Goal: Task Accomplishment & Management: Manage account settings

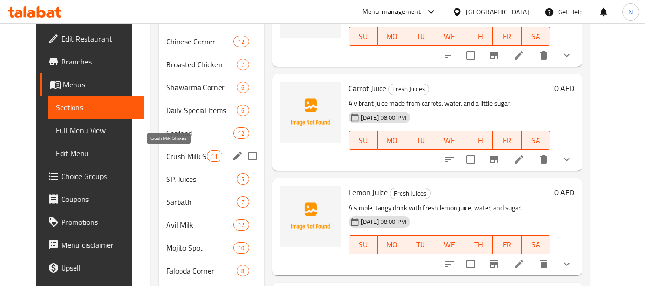
scroll to position [264, 0]
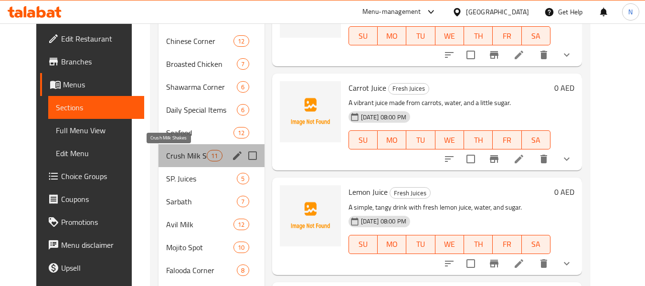
click at [168, 160] on span "Crush Milk Shakes" at bounding box center [186, 155] width 41 height 11
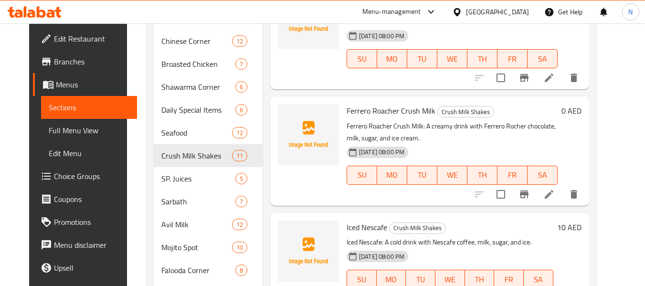
scroll to position [585, 0]
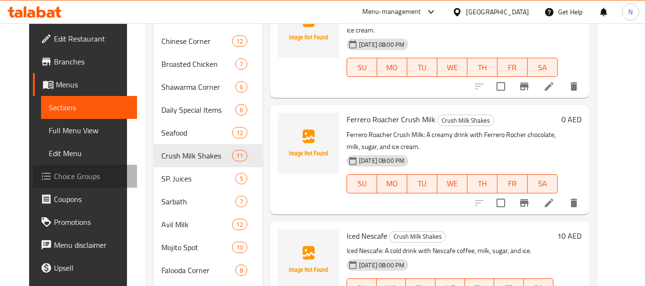
click at [72, 176] on span "Choice Groups" at bounding box center [91, 175] width 75 height 11
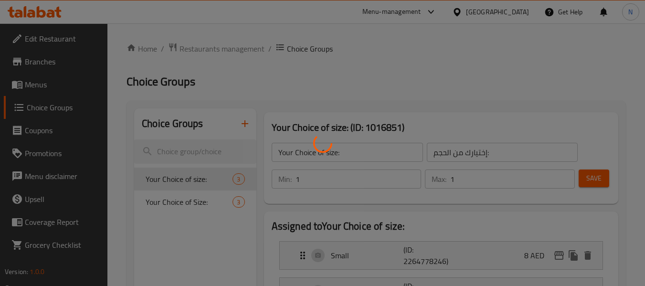
scroll to position [75, 0]
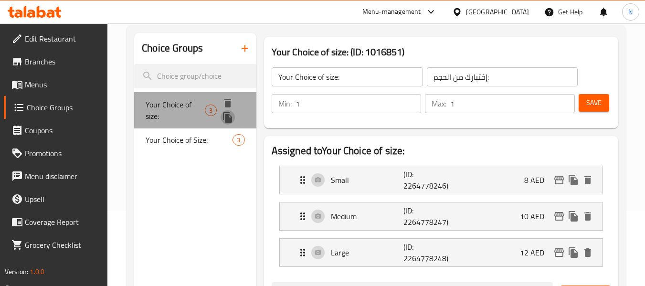
click at [230, 118] on icon "duplicate" at bounding box center [227, 117] width 9 height 10
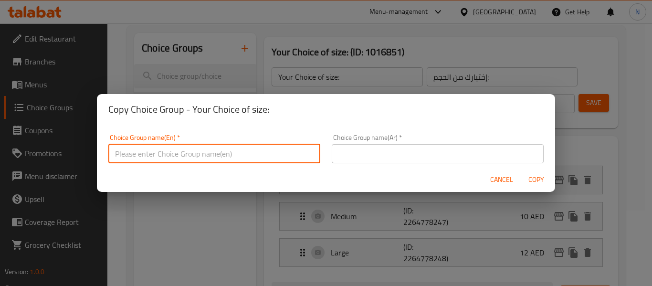
click at [198, 149] on input "text" at bounding box center [214, 153] width 212 height 19
click at [191, 154] on input "Your Choice of size:" at bounding box center [214, 153] width 212 height 19
type input "Your Choice of SIZE:"
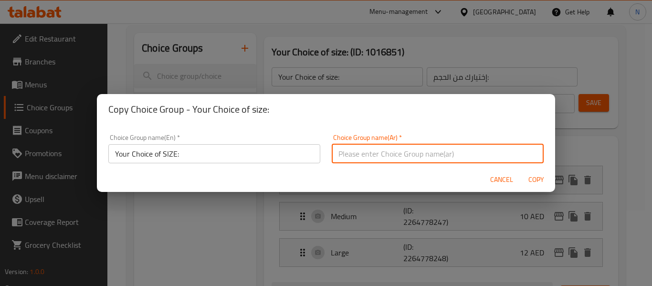
click at [357, 159] on input "text" at bounding box center [438, 153] width 212 height 19
click at [375, 157] on input "إختيارك من :" at bounding box center [438, 153] width 212 height 19
type input "إختيارك من الحجم:"
click at [521, 171] on button "Copy" at bounding box center [536, 180] width 31 height 18
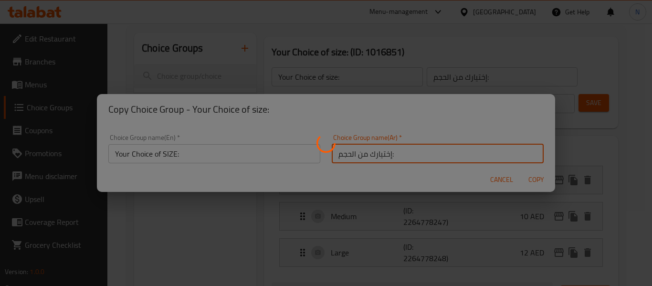
type input "Your Choice of SIZE:"
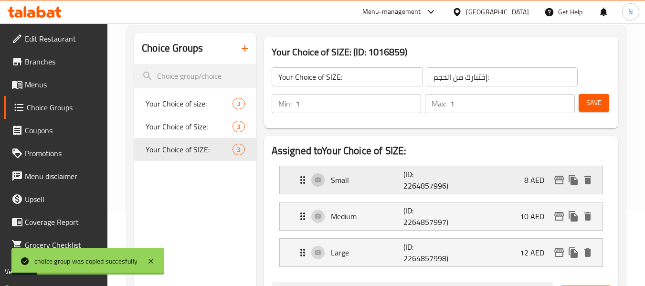
click at [590, 172] on div "Small (ID: 2264857996) 8 AED" at bounding box center [444, 180] width 294 height 28
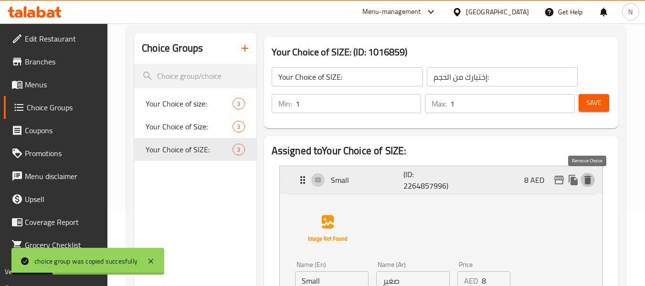
click at [587, 177] on icon "delete" at bounding box center [587, 180] width 7 height 9
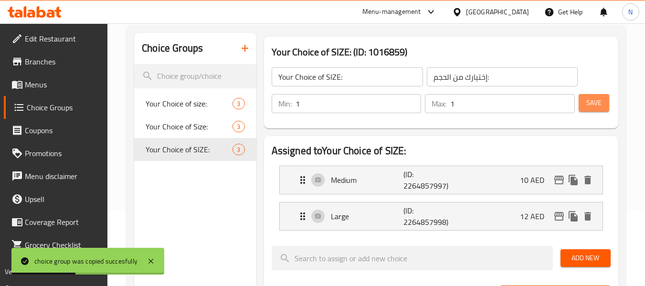
click at [594, 107] on span "Save" at bounding box center [593, 103] width 15 height 12
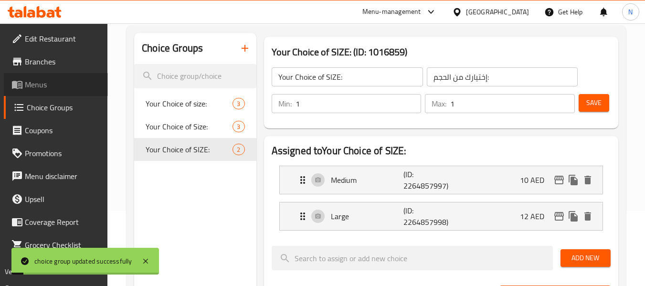
click at [32, 81] on span "Menus" at bounding box center [62, 84] width 75 height 11
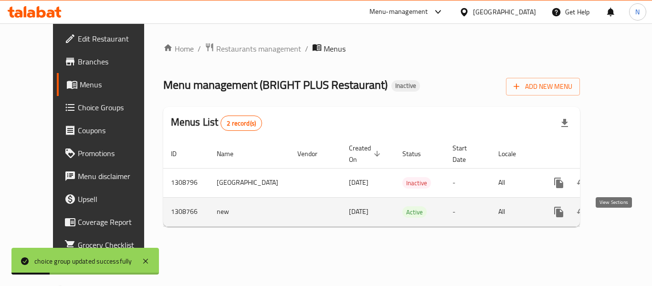
click at [622, 218] on icon "enhanced table" at bounding box center [627, 211] width 11 height 11
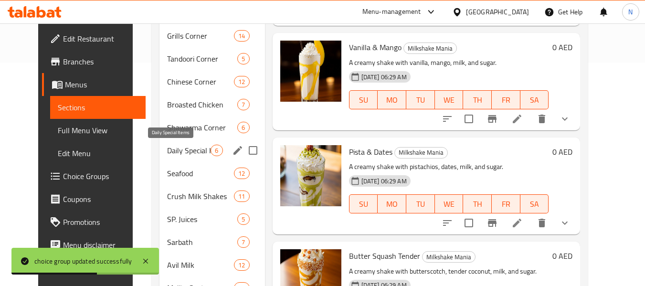
scroll to position [225, 0]
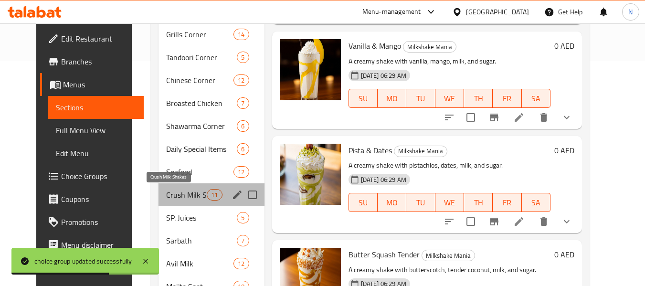
click at [173, 189] on span "Crush Milk Shakes" at bounding box center [186, 194] width 41 height 11
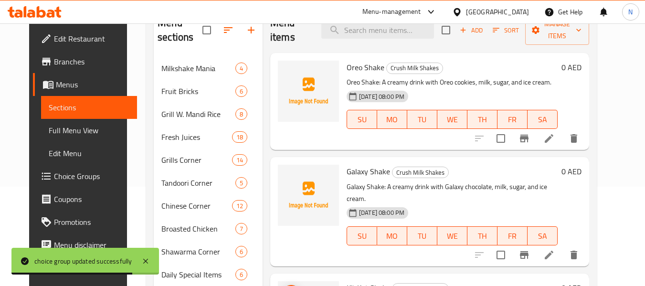
scroll to position [91, 0]
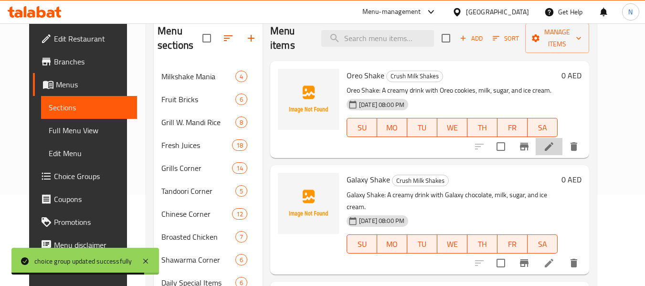
click at [562, 153] on li at bounding box center [548, 146] width 27 height 17
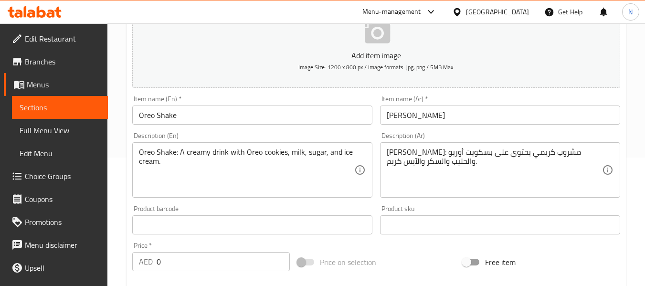
scroll to position [129, 0]
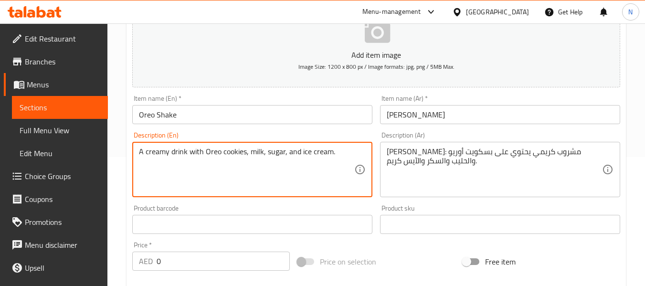
type textarea "A creamy drink with Oreo cookies, milk, sugar, and ice cream."
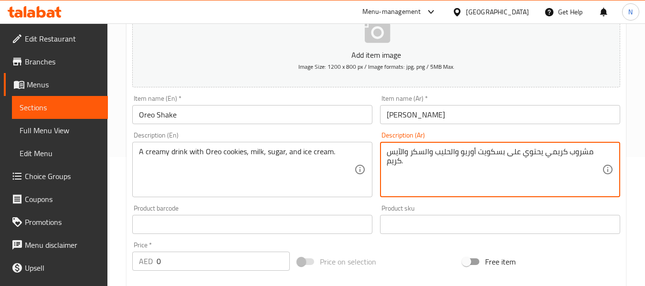
scroll to position [388, 0]
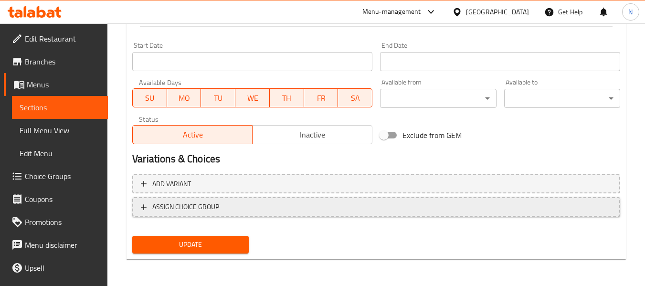
type textarea "مشروب كريمي يحتوي على بسكويت أوريو والحليب والسكر والآيس كريم."
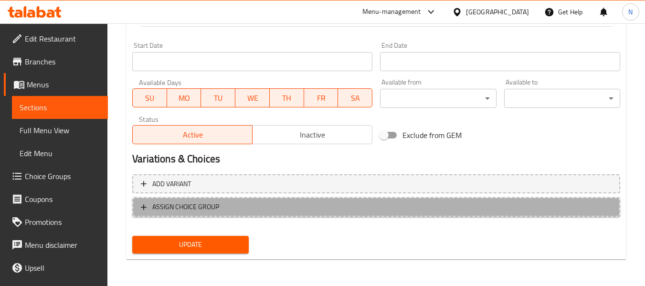
click at [394, 201] on span "ASSIGN CHOICE GROUP" at bounding box center [376, 207] width 471 height 12
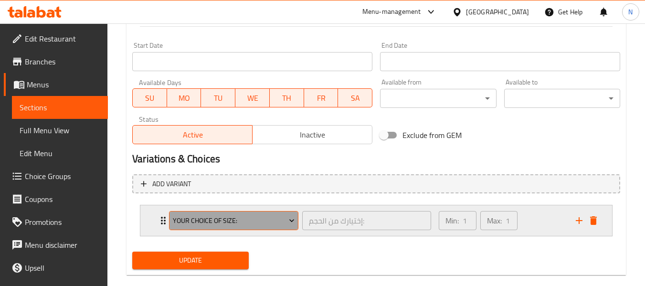
click at [257, 229] on button "Your Choice of size:" at bounding box center [233, 220] width 129 height 19
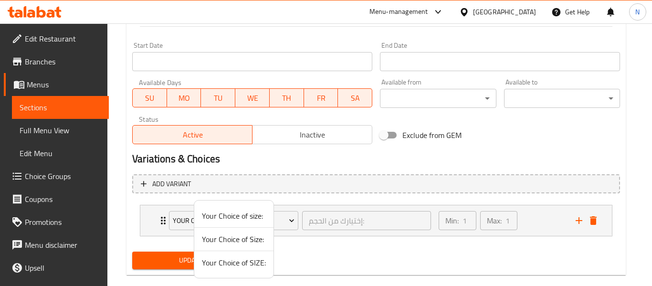
click at [241, 262] on span "Your Choice of SIZE:" at bounding box center [234, 262] width 64 height 11
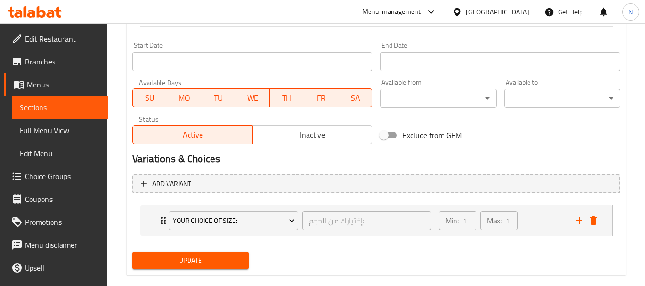
click at [241, 262] on span "Update" at bounding box center [190, 260] width 101 height 12
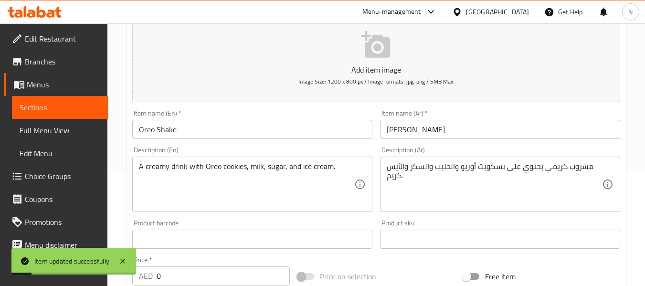
scroll to position [0, 0]
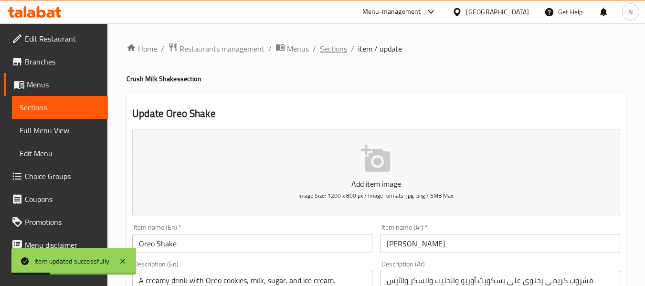
click at [331, 51] on span "Sections" at bounding box center [333, 48] width 27 height 11
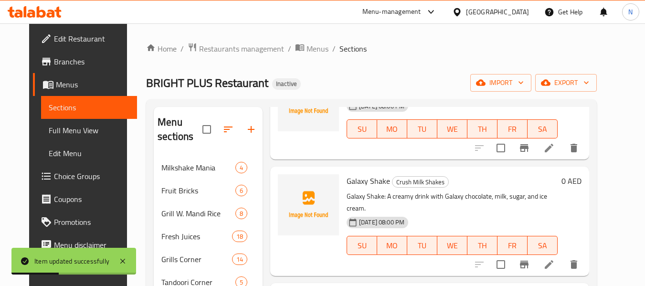
scroll to position [90, 0]
click at [562, 257] on li at bounding box center [548, 263] width 27 height 17
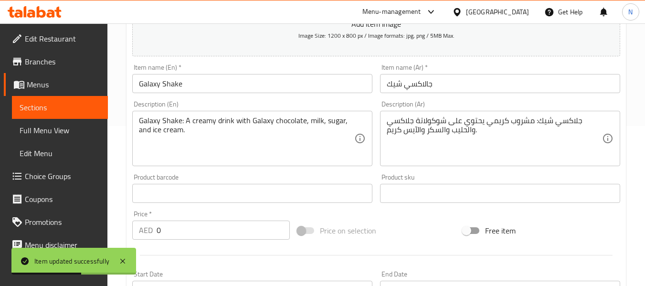
scroll to position [161, 0]
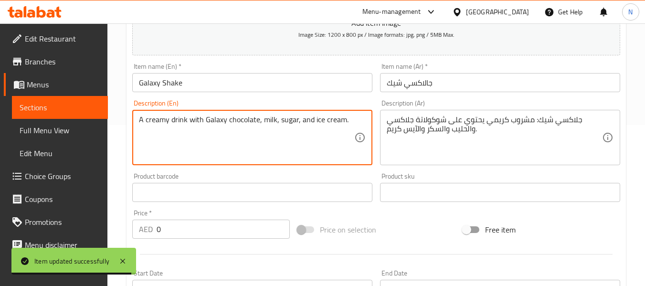
type textarea "A creamy drink with Galaxy chocolate, milk, sugar, and ice cream."
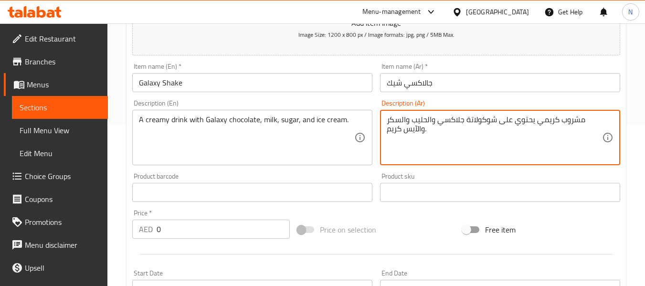
scroll to position [388, 0]
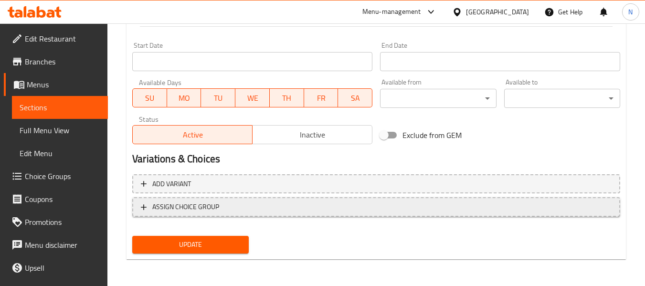
type textarea "مشروب كريمي يحتوي على شوكولاتة جلاكسي والحليب والسكر والآيس كريم."
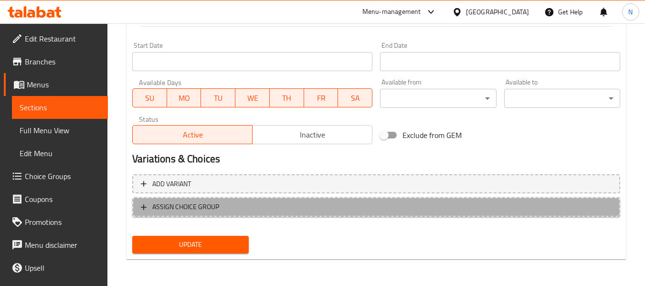
click at [393, 205] on span "ASSIGN CHOICE GROUP" at bounding box center [376, 207] width 471 height 12
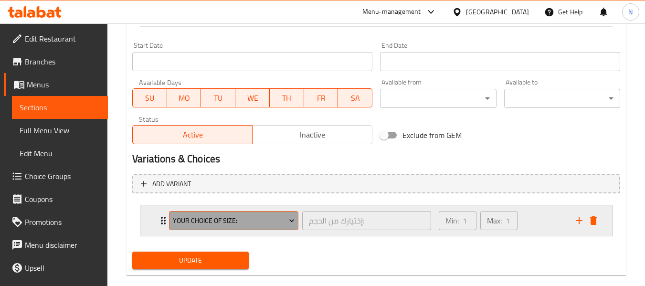
click at [229, 211] on button "Your Choice of size:" at bounding box center [233, 220] width 129 height 19
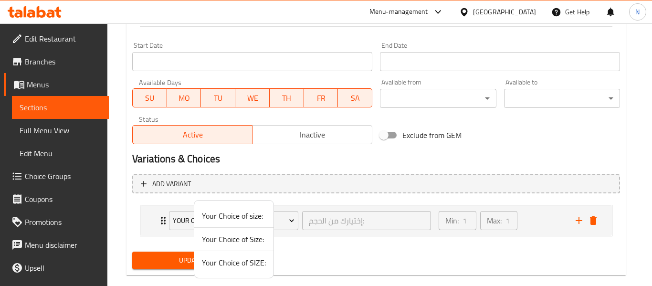
click at [233, 261] on span "Your Choice of SIZE:" at bounding box center [234, 262] width 64 height 11
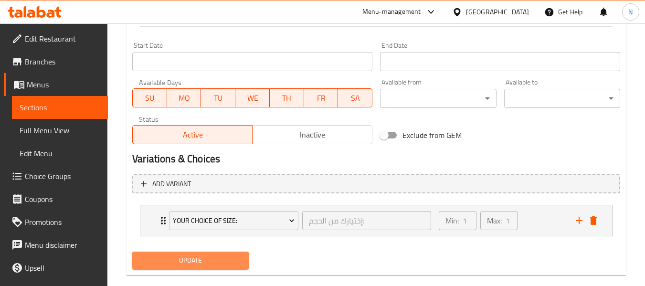
click at [233, 261] on span "Update" at bounding box center [190, 260] width 101 height 12
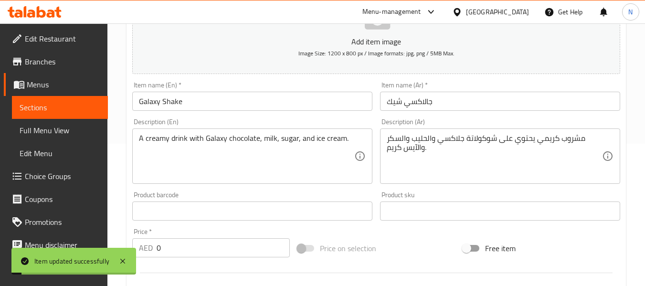
scroll to position [0, 0]
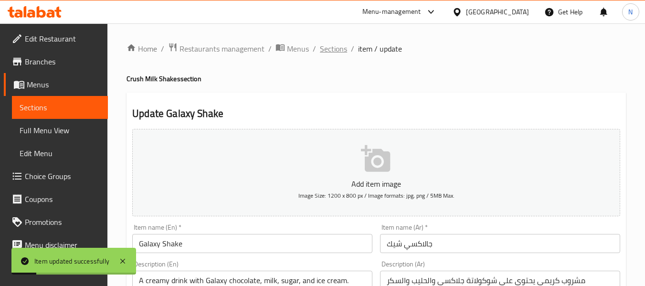
click at [333, 53] on span "Sections" at bounding box center [333, 48] width 27 height 11
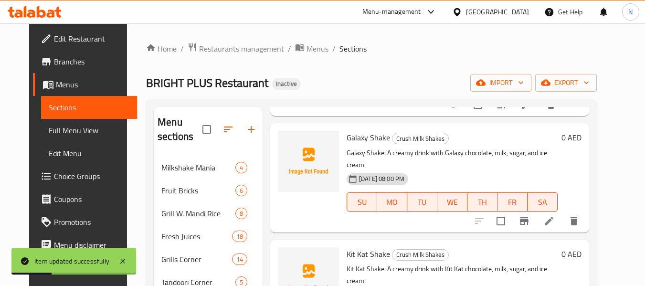
scroll to position [201, 0]
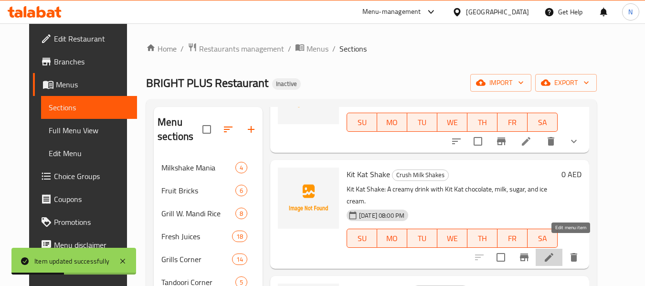
click at [555, 252] on icon at bounding box center [548, 257] width 11 height 11
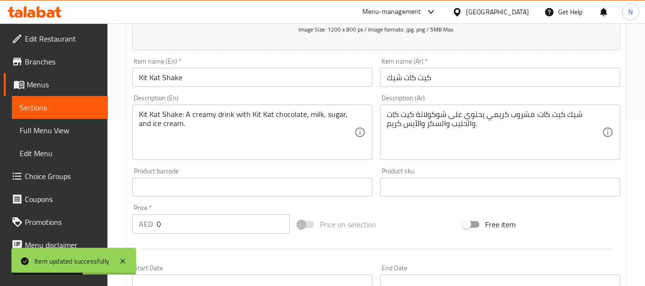
scroll to position [172, 0]
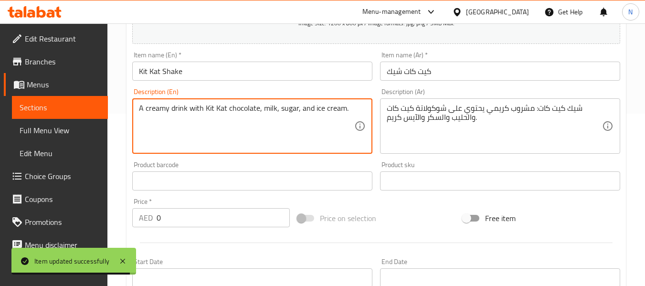
type textarea "A creamy drink with Kit Kat chocolate, milk, sugar, and ice cream."
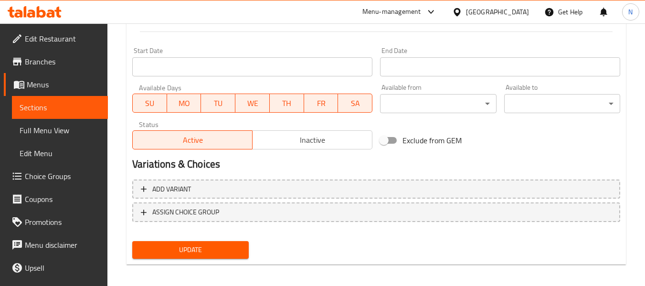
scroll to position [388, 0]
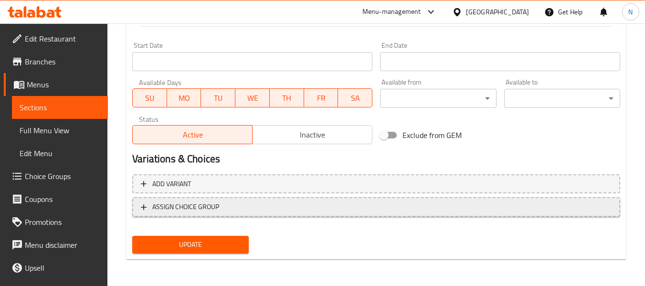
type textarea "مشروب كريمي يحتوي على شوكولاتة كيت كات والحليب والسكر والآيس كريم."
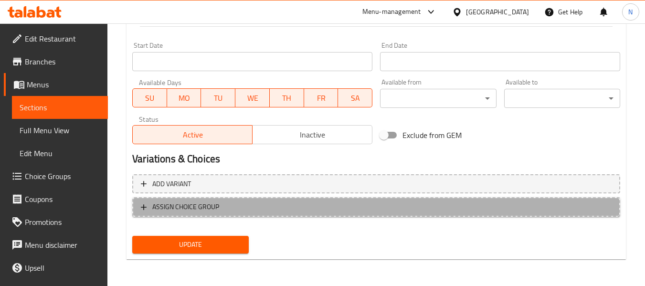
click at [296, 204] on span "ASSIGN CHOICE GROUP" at bounding box center [376, 207] width 471 height 12
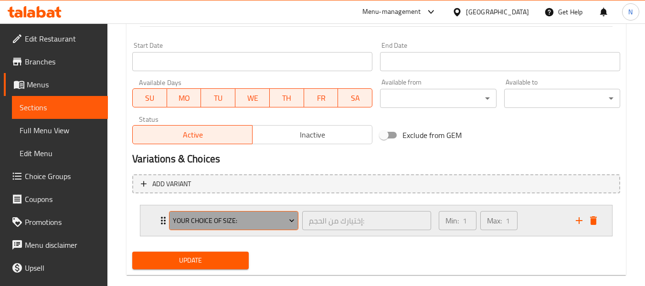
click at [235, 222] on span "Your Choice of size:" at bounding box center [234, 221] width 122 height 12
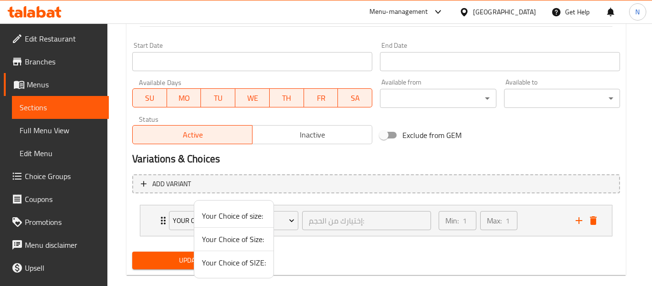
click at [234, 254] on li "Your Choice of SIZE:" at bounding box center [233, 262] width 79 height 23
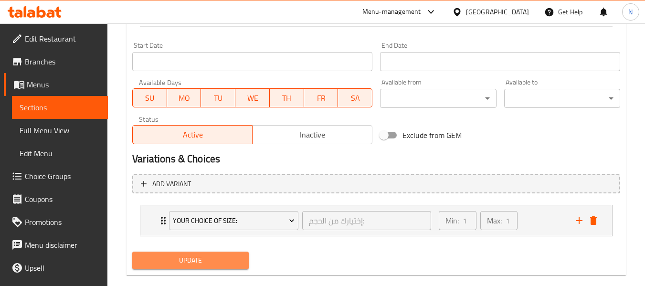
click at [234, 254] on span "Update" at bounding box center [190, 260] width 101 height 12
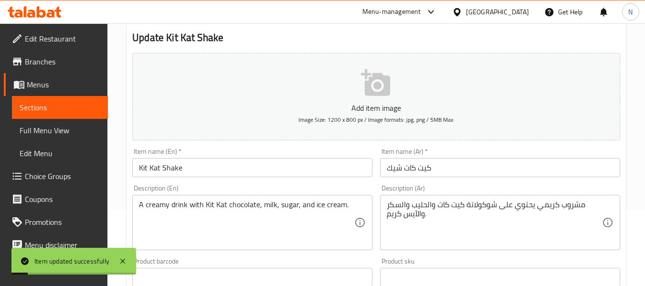
scroll to position [0, 0]
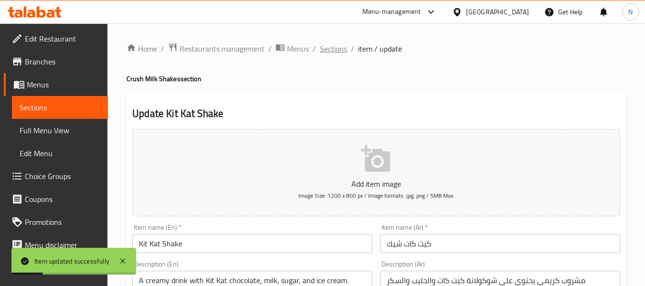
click at [331, 45] on span "Sections" at bounding box center [333, 48] width 27 height 11
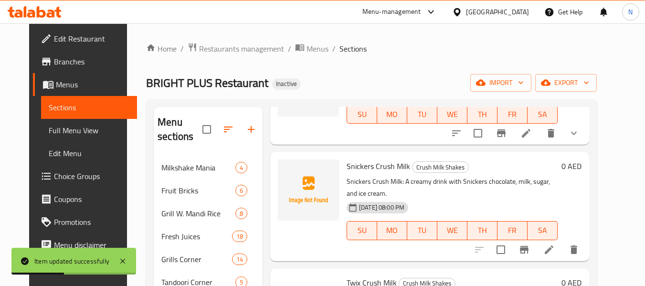
scroll to position [338, 0]
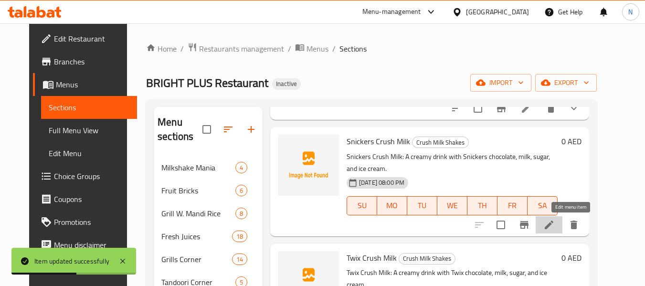
click at [555, 226] on icon at bounding box center [548, 224] width 11 height 11
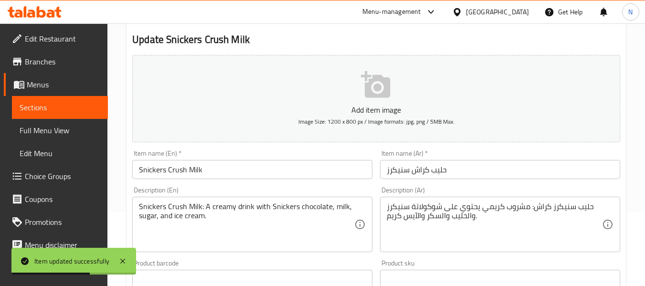
scroll to position [73, 0]
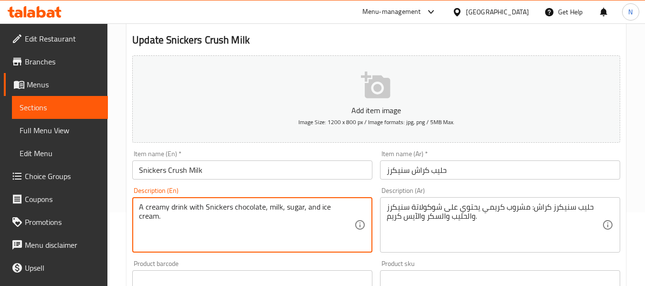
type textarea "A creamy drink with Snickers chocolate, milk, sugar, and ice cream."
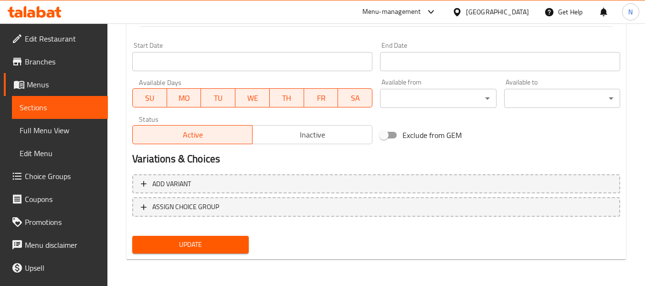
scroll to position [388, 0]
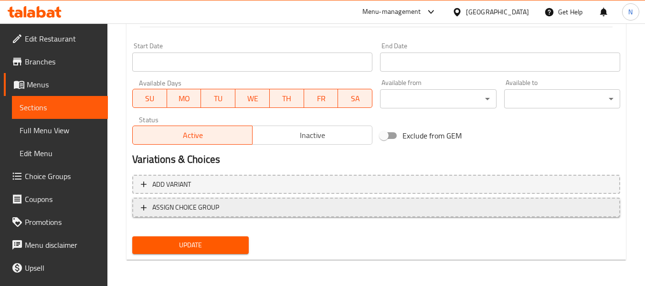
type textarea "مشروب كريمي يحتوي على شوكولاتة سنيكرز والحليب والسكر والآيس كريم."
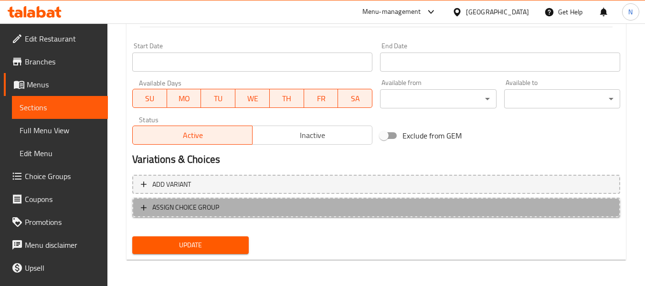
click at [275, 211] on span "ASSIGN CHOICE GROUP" at bounding box center [376, 207] width 471 height 12
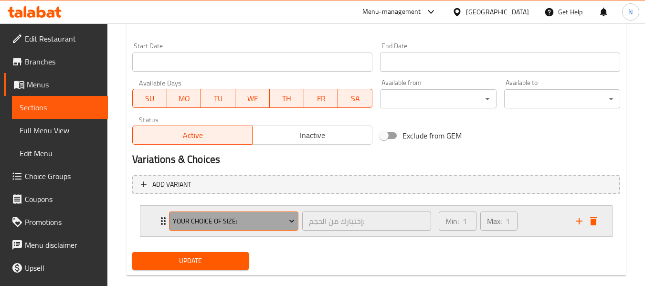
click at [260, 219] on span "Your Choice of size:" at bounding box center [234, 221] width 122 height 12
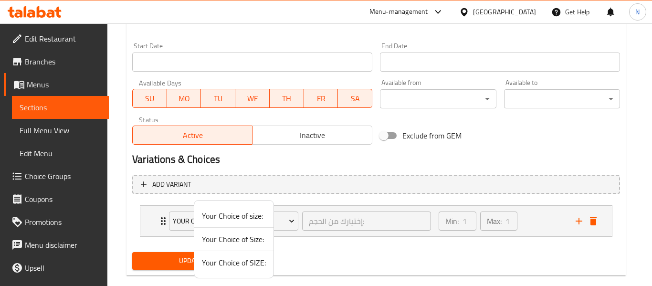
click at [231, 258] on span "Your Choice of SIZE:" at bounding box center [234, 262] width 64 height 11
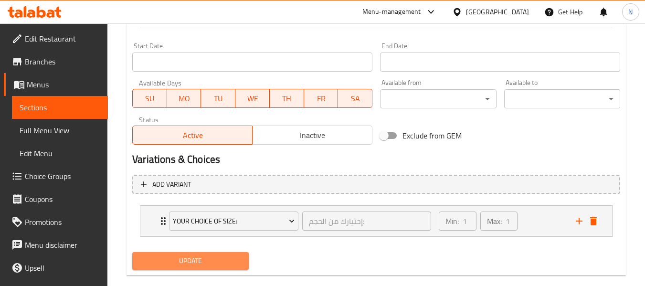
click at [231, 258] on span "Update" at bounding box center [190, 261] width 101 height 12
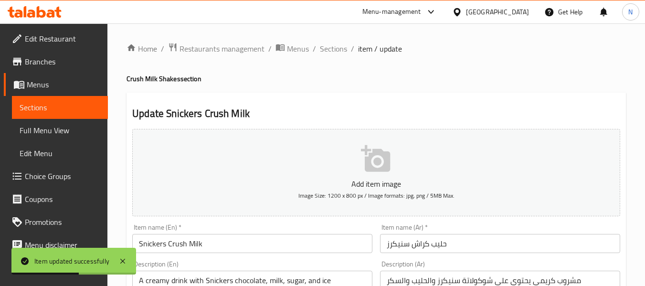
scroll to position [0, 0]
click at [324, 54] on span "Sections" at bounding box center [333, 47] width 27 height 11
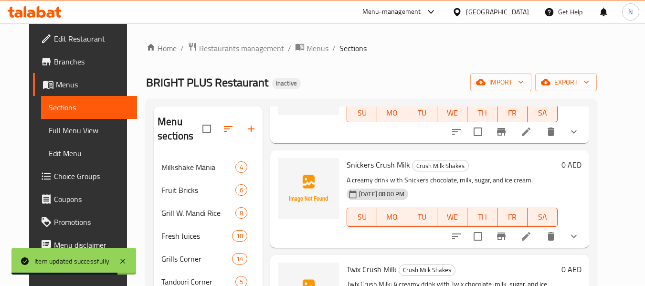
scroll to position [400, 0]
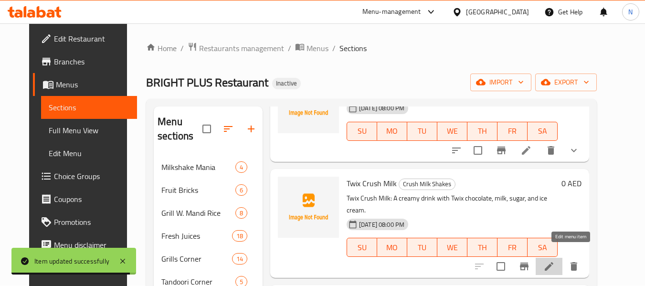
click at [555, 261] on icon at bounding box center [548, 266] width 11 height 11
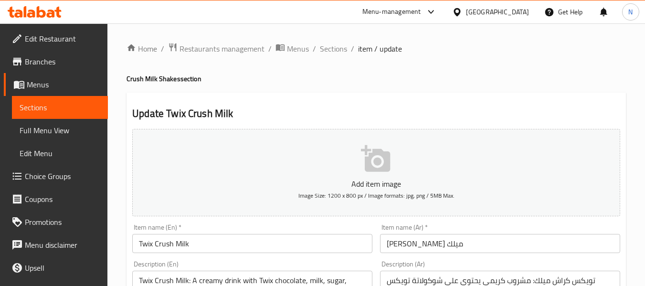
scroll to position [149, 0]
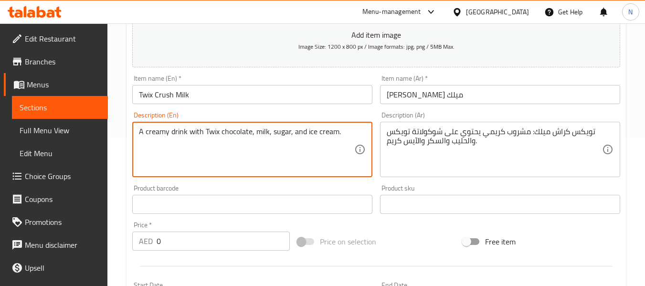
type textarea "A creamy drink with Twix chocolate, milk, sugar, and ice cream."
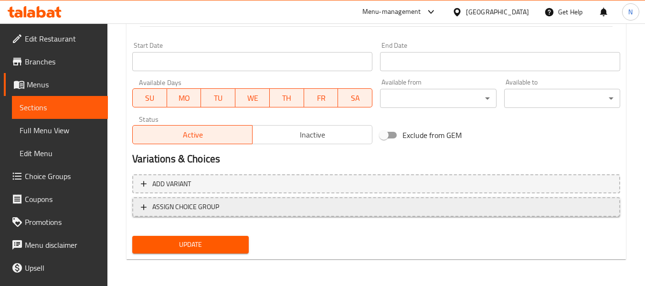
scroll to position [388, 0]
type textarea "مشروب كريمي يحتوي على شوكولاتة تويكس والحليب والسكر والآيس كريم."
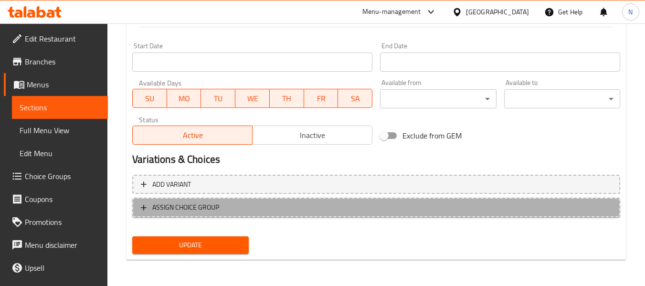
click at [300, 215] on button "ASSIGN CHOICE GROUP" at bounding box center [376, 208] width 488 height 20
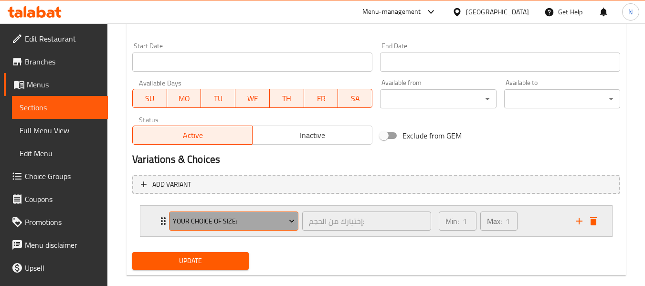
click at [230, 213] on button "Your Choice of size:" at bounding box center [233, 220] width 129 height 19
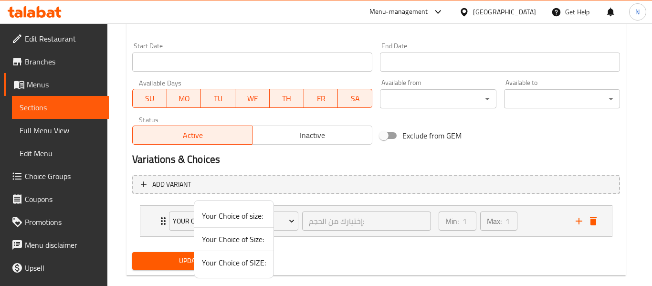
click at [220, 257] on span "Your Choice of SIZE:" at bounding box center [234, 262] width 64 height 11
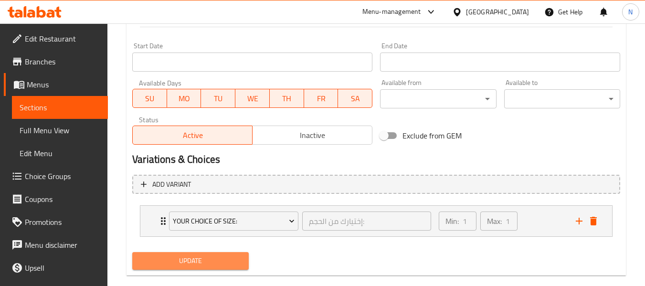
click at [220, 257] on span "Update" at bounding box center [190, 261] width 101 height 12
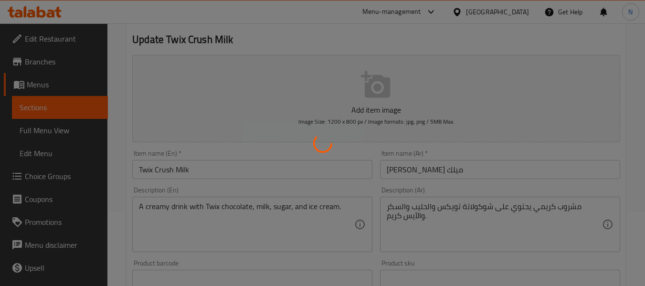
scroll to position [0, 0]
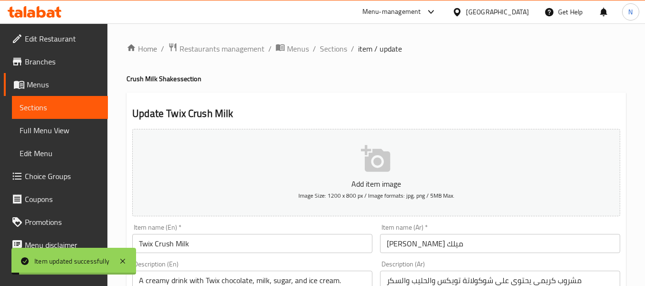
click at [327, 54] on span "Sections" at bounding box center [333, 48] width 27 height 11
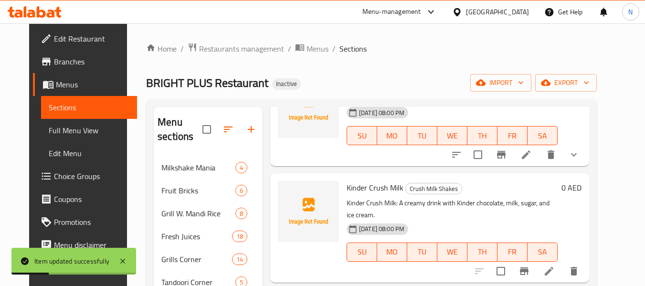
scroll to position [586, 0]
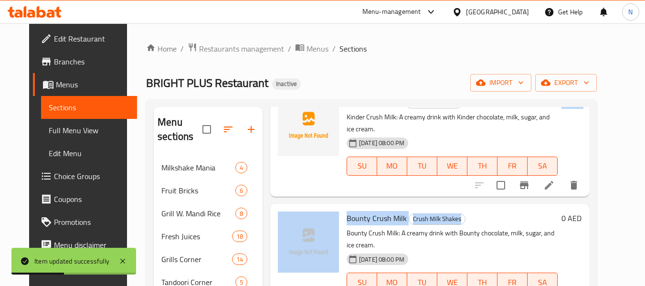
drag, startPoint x: 570, startPoint y: 185, endPoint x: 568, endPoint y: 180, distance: 5.1
click at [562, 180] on li at bounding box center [548, 185] width 27 height 17
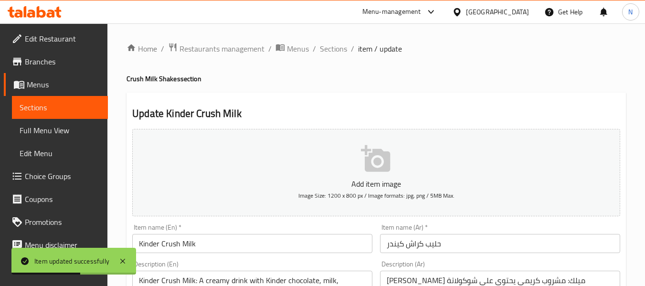
scroll to position [170, 0]
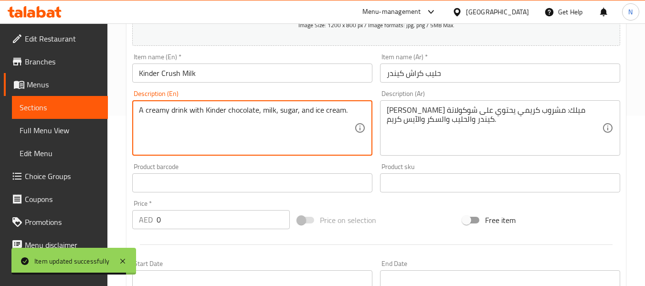
type textarea "A creamy drink with Kinder chocolate, milk, sugar, and ice cream."
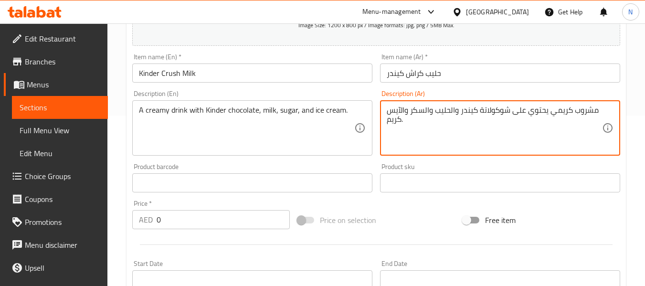
scroll to position [388, 0]
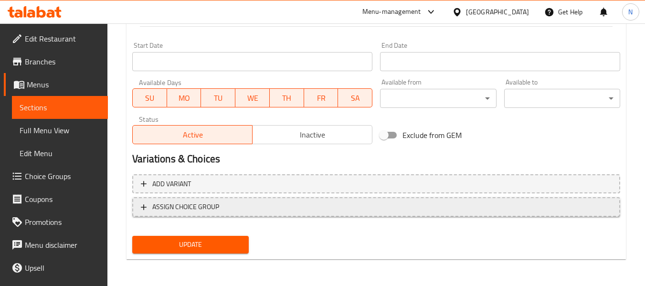
type textarea "مشروب كريمي يحتوي على شوكولاتة كيندر والحليب والسكر والآيس كريم."
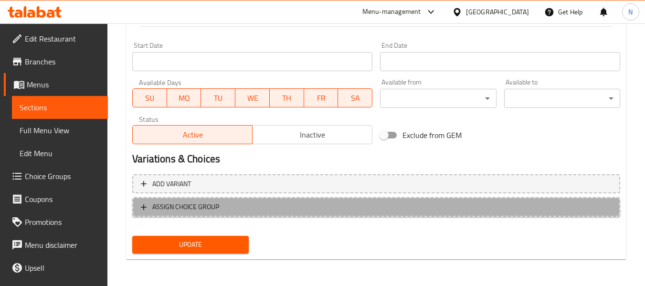
click at [333, 204] on span "ASSIGN CHOICE GROUP" at bounding box center [376, 207] width 471 height 12
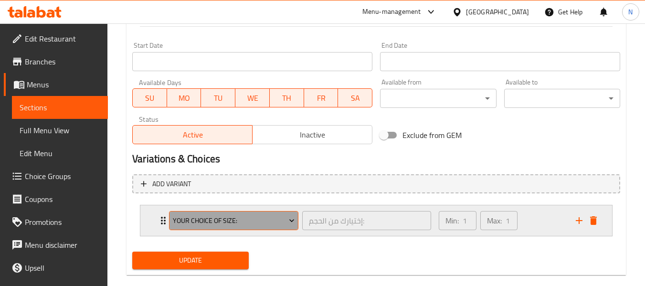
click at [273, 219] on span "Your Choice of size:" at bounding box center [234, 221] width 122 height 12
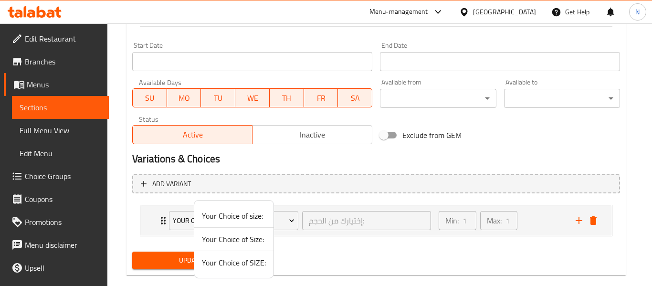
click at [239, 258] on span "Your Choice of SIZE:" at bounding box center [234, 262] width 64 height 11
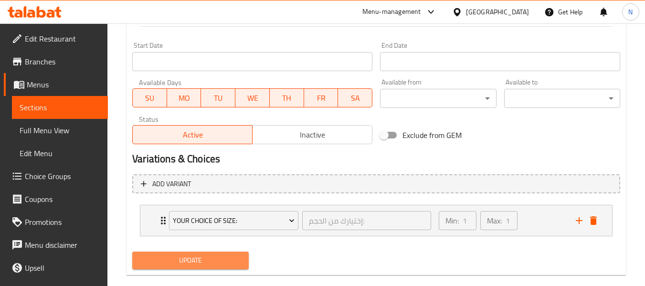
click at [239, 258] on span "Update" at bounding box center [190, 260] width 101 height 12
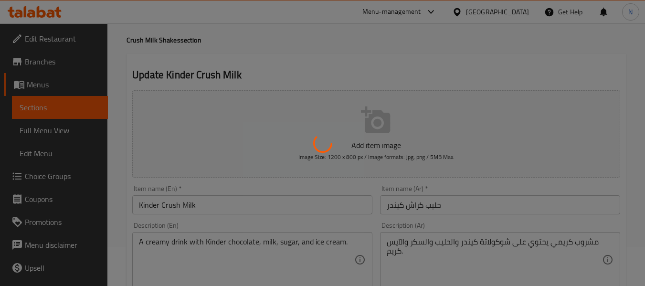
scroll to position [0, 0]
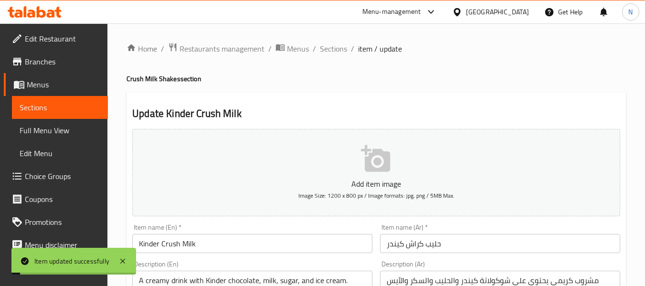
click at [346, 51] on ol "Home / Restaurants management / Menus / Sections / item / update" at bounding box center [375, 48] width 499 height 12
click at [345, 51] on span "Sections" at bounding box center [333, 48] width 27 height 11
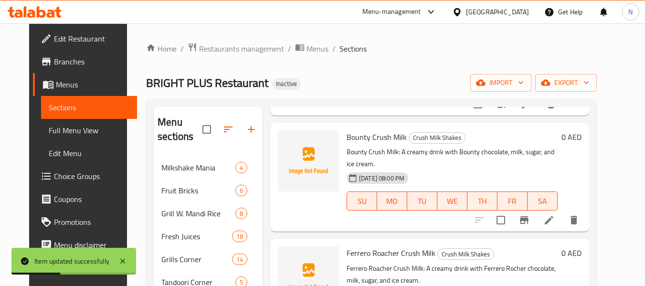
scroll to position [655, 0]
click at [558, 211] on li at bounding box center [548, 219] width 27 height 17
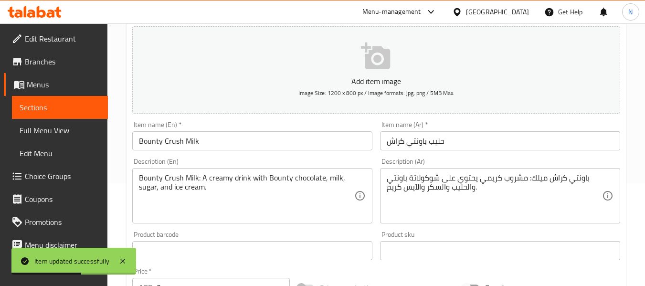
scroll to position [103, 0]
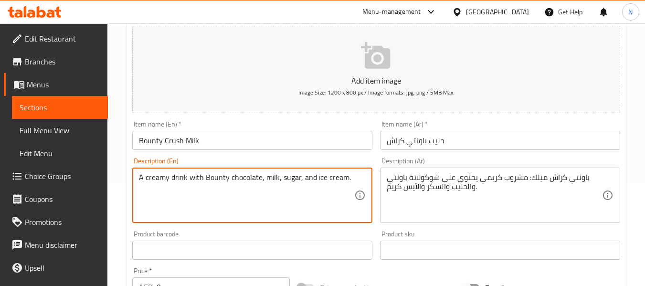
type textarea "A creamy drink with Bounty chocolate, milk, sugar, and ice cream."
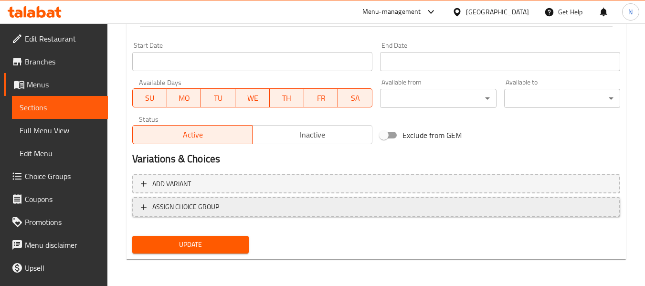
scroll to position [388, 0]
type textarea "مشروب كريمي يحتوي على شوكولاتة باونتي والحليب والسكر والآيس كريم."
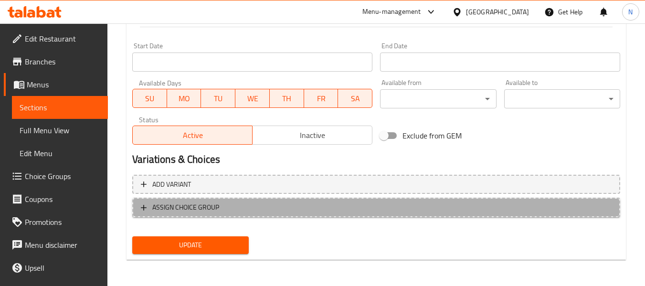
click at [349, 200] on button "ASSIGN CHOICE GROUP" at bounding box center [376, 208] width 488 height 20
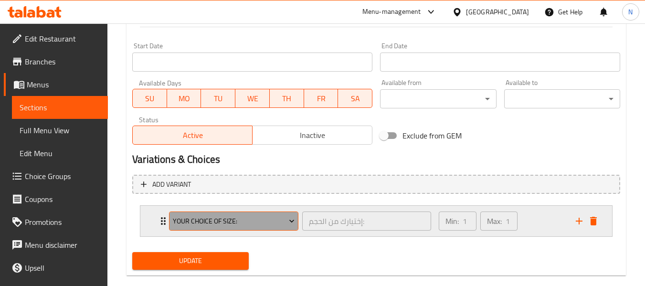
click at [254, 223] on span "Your Choice of size:" at bounding box center [234, 221] width 122 height 12
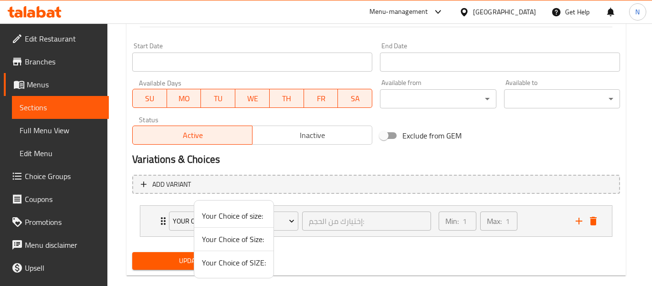
click at [231, 264] on span "Your Choice of SIZE:" at bounding box center [234, 262] width 64 height 11
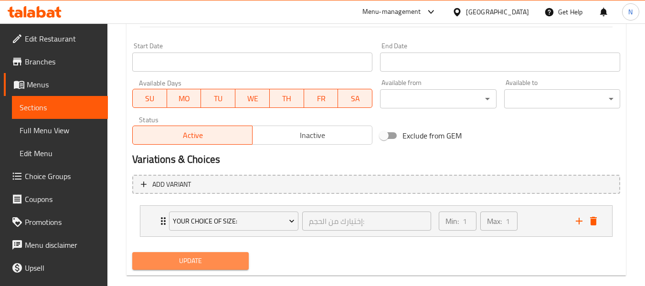
click at [231, 264] on span "Update" at bounding box center [190, 261] width 101 height 12
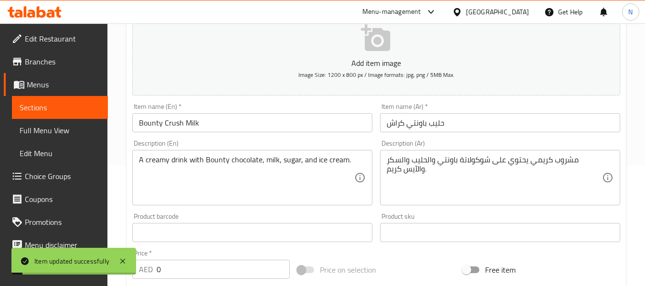
scroll to position [0, 0]
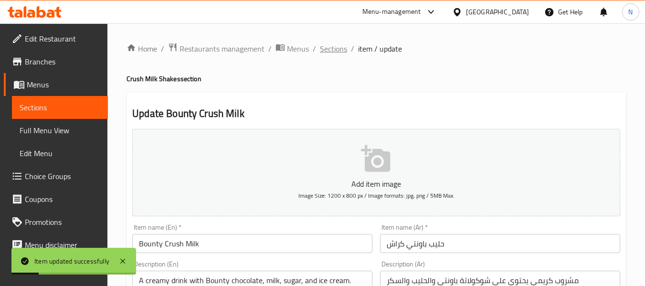
click at [330, 52] on span "Sections" at bounding box center [333, 48] width 27 height 11
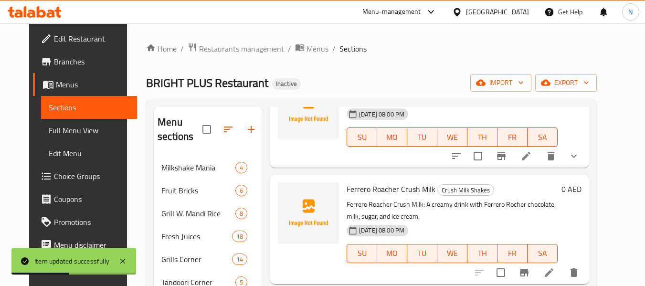
scroll to position [721, 0]
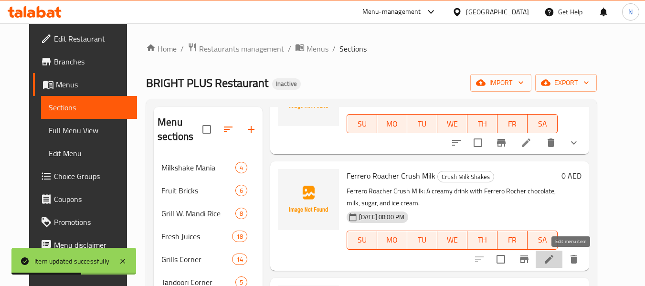
click at [555, 253] on icon at bounding box center [548, 258] width 11 height 11
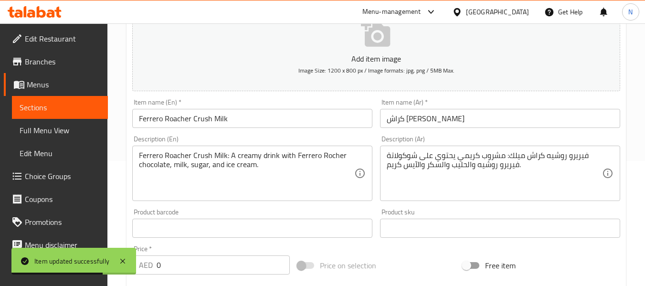
scroll to position [127, 0]
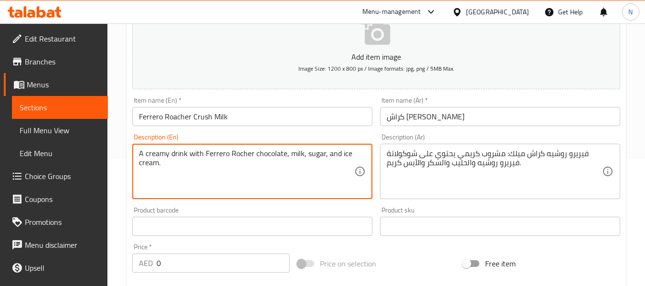
type textarea "A creamy drink with Ferrero Rocher chocolate, milk, sugar, and ice cream."
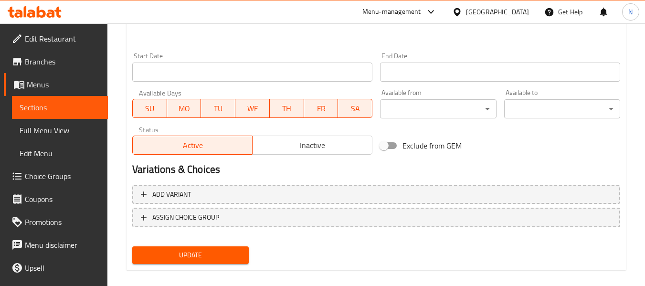
scroll to position [388, 0]
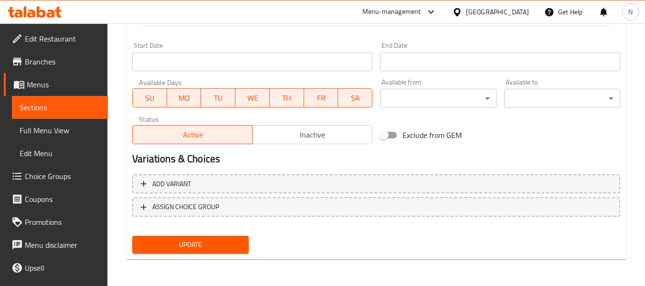
type textarea "مشروب كريمي يحتوي على شوكولاتة [PERSON_NAME] والحليب والسكر والآيس كريم."
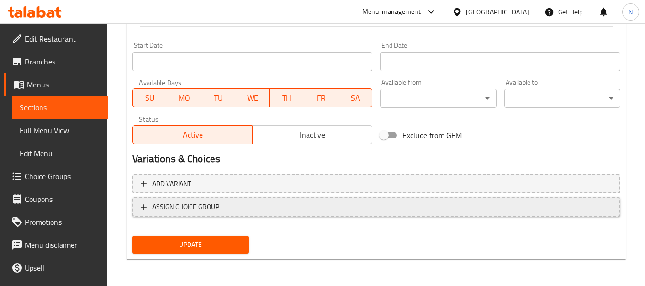
drag, startPoint x: 328, startPoint y: 220, endPoint x: 313, endPoint y: 210, distance: 18.3
click at [313, 210] on div "Add variant ASSIGN CHOICE GROUP" at bounding box center [375, 201] width 495 height 62
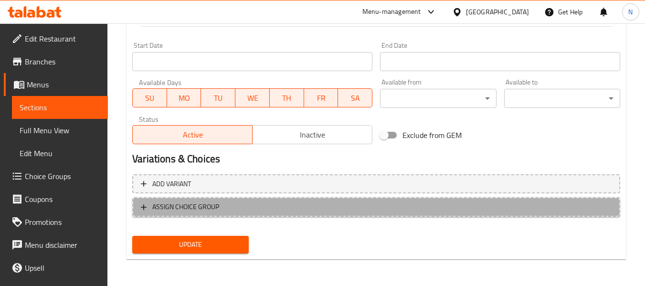
click at [313, 210] on span "ASSIGN CHOICE GROUP" at bounding box center [376, 207] width 471 height 12
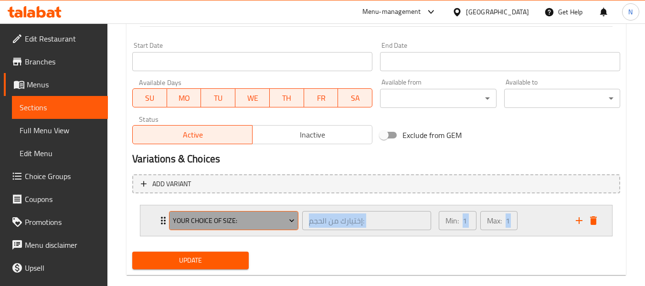
click at [258, 226] on span "Your Choice of size:" at bounding box center [234, 221] width 122 height 12
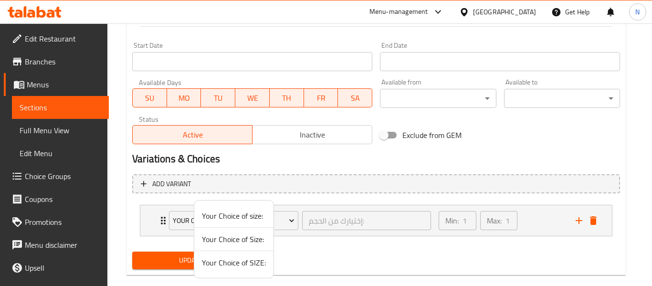
click at [230, 266] on span "Your Choice of SIZE:" at bounding box center [234, 262] width 64 height 11
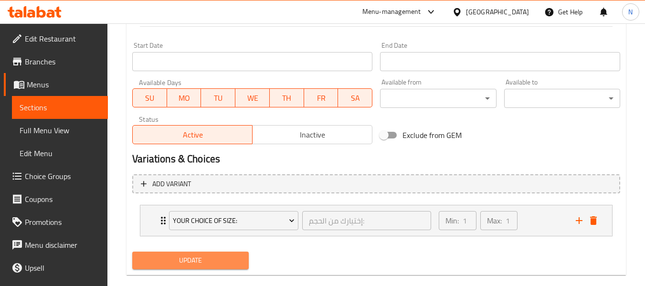
click at [230, 266] on span "Update" at bounding box center [190, 260] width 101 height 12
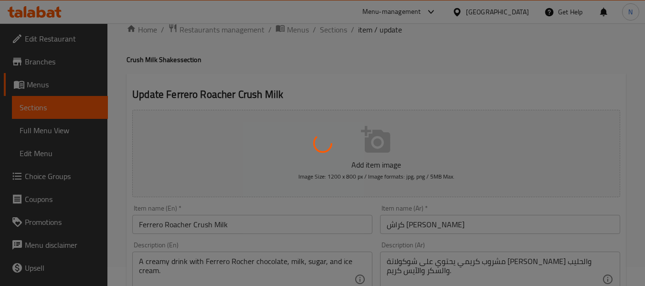
scroll to position [0, 0]
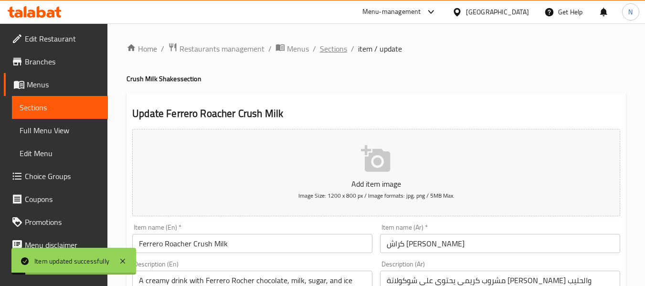
click at [324, 47] on span "Sections" at bounding box center [333, 48] width 27 height 11
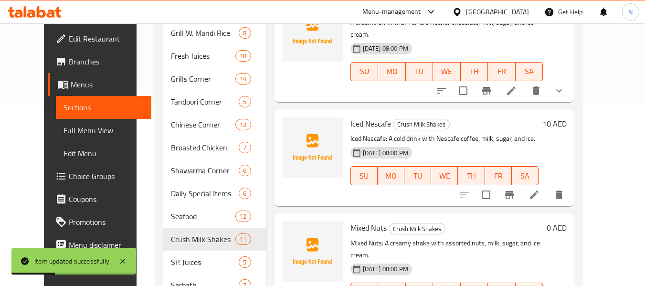
scroll to position [181, 0]
click at [540, 189] on icon at bounding box center [533, 194] width 11 height 11
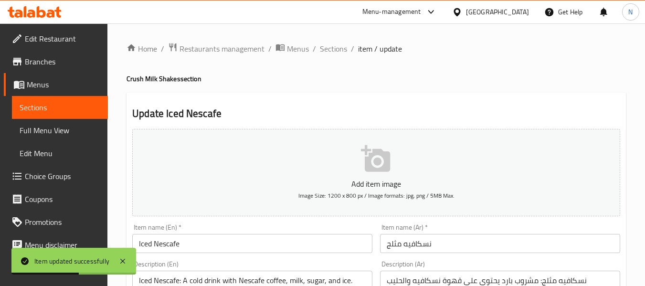
scroll to position [106, 0]
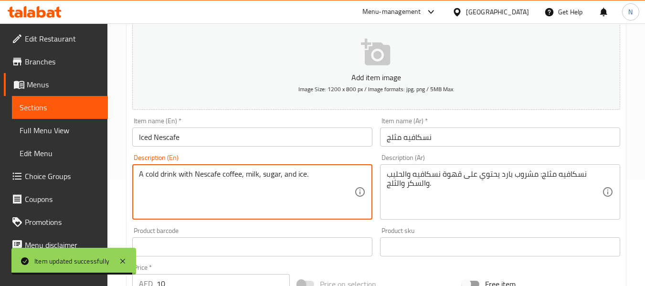
type textarea "A cold drink with Nescafe coffee, milk, sugar, and ice."
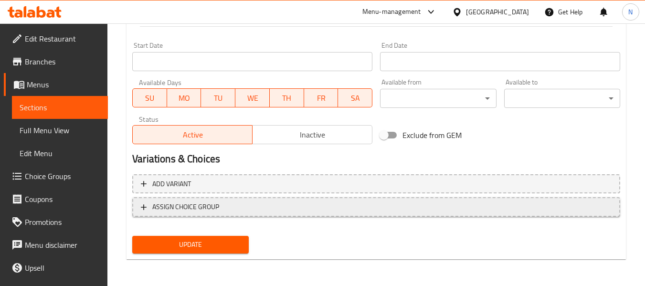
scroll to position [388, 0]
type textarea "مشروب بارد يحتوي على قهوة نسكافيه والحليب والسكر والثلج."
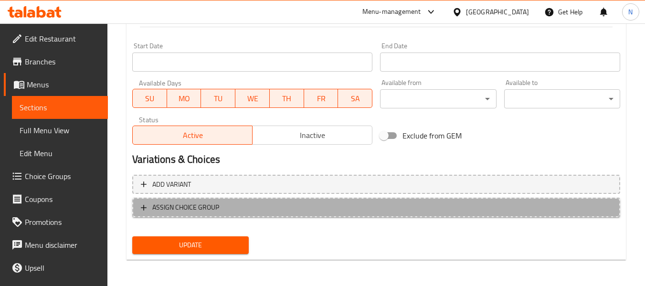
click at [292, 211] on span "ASSIGN CHOICE GROUP" at bounding box center [376, 207] width 471 height 12
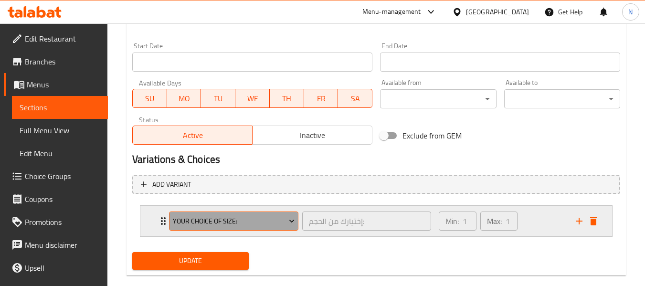
click at [241, 219] on span "Your Choice of size:" at bounding box center [234, 221] width 122 height 12
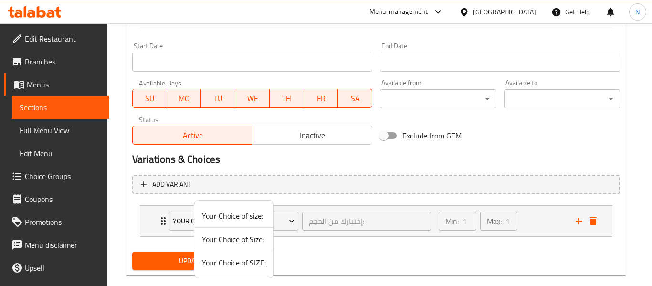
click at [229, 261] on span "Your Choice of SIZE:" at bounding box center [234, 262] width 64 height 11
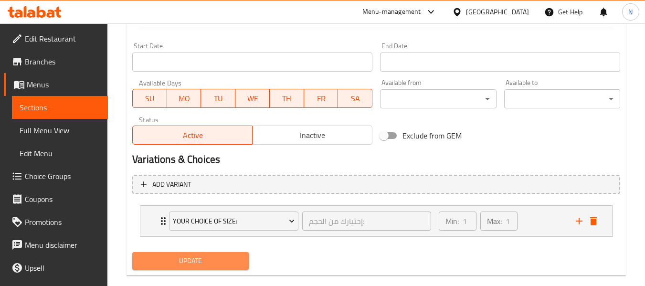
click at [229, 261] on span "Update" at bounding box center [190, 261] width 101 height 12
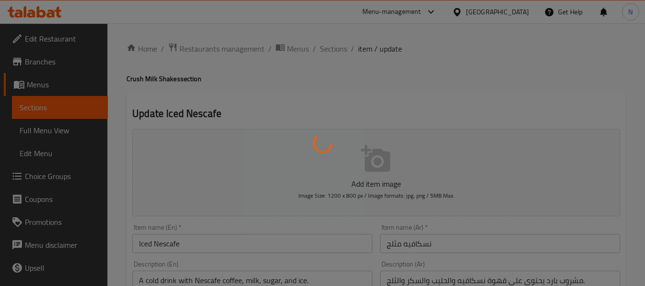
scroll to position [0, 0]
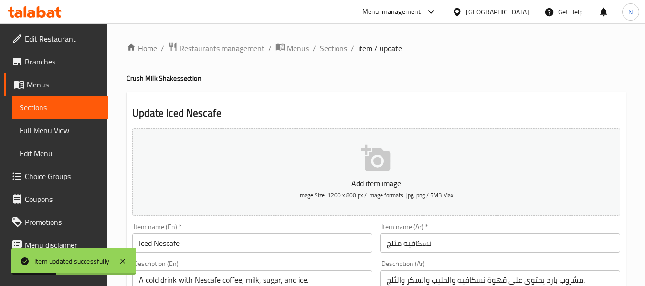
click at [332, 50] on span "Sections" at bounding box center [333, 47] width 27 height 11
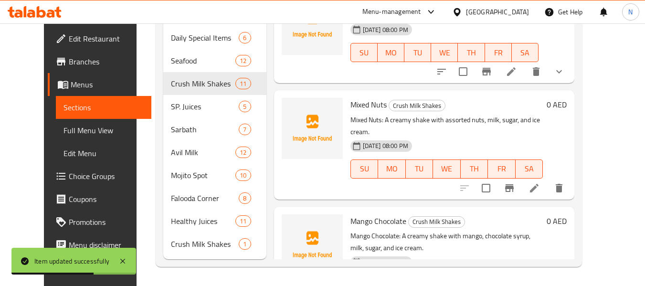
scroll to position [678, 0]
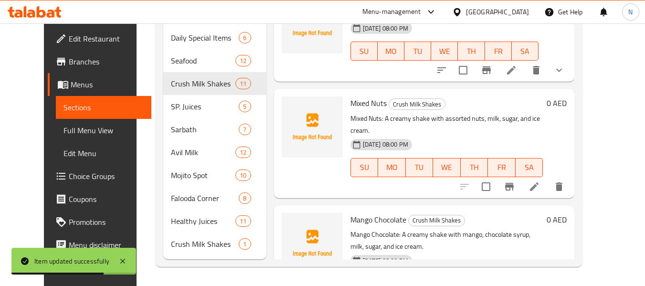
click at [547, 178] on li at bounding box center [534, 186] width 27 height 17
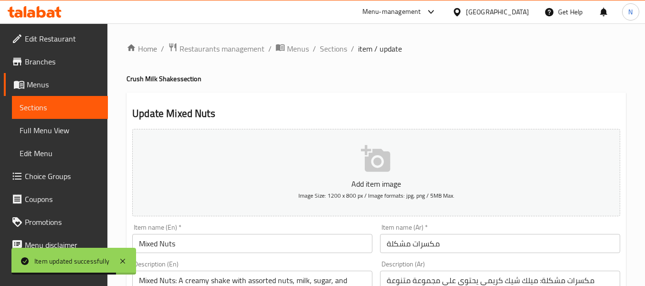
scroll to position [144, 0]
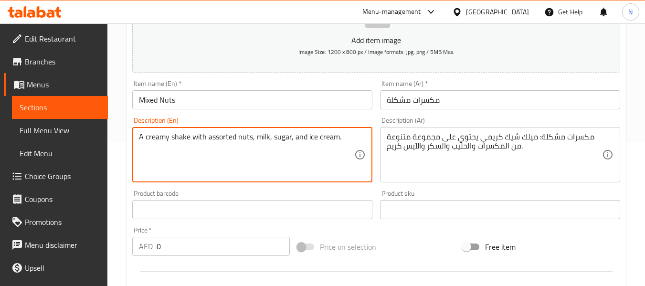
type textarea "A creamy shake with assorted nuts, milk, sugar, and ice cream."
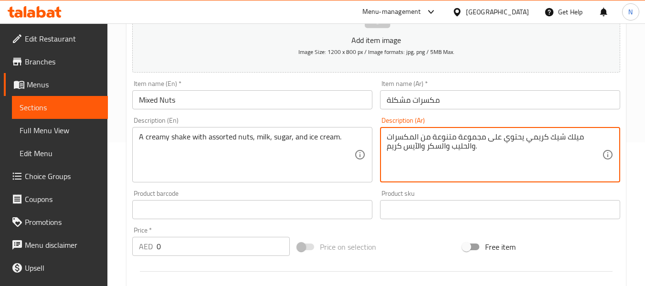
click at [580, 139] on textarea "ميلك شيك كريمي يحتوي على مجموعة متنوعة من المكسرات والحليب والسكر والآيس كريم." at bounding box center [494, 154] width 215 height 45
drag, startPoint x: 512, startPoint y: 137, endPoint x: 549, endPoint y: 137, distance: 36.7
click at [549, 137] on textarea "شيك كريمي يحتوي على مجموعة متنوعة من المكسرات والحليب والسكر والآيس كريم." at bounding box center [494, 154] width 215 height 45
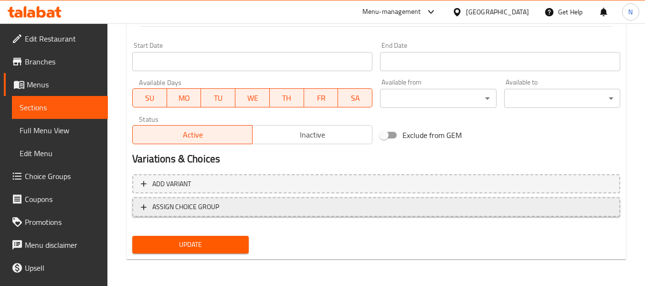
type textarea "[PERSON_NAME] مع مجموعة متنوعة من المكسرات والحليب والسكر والآيس كريم."
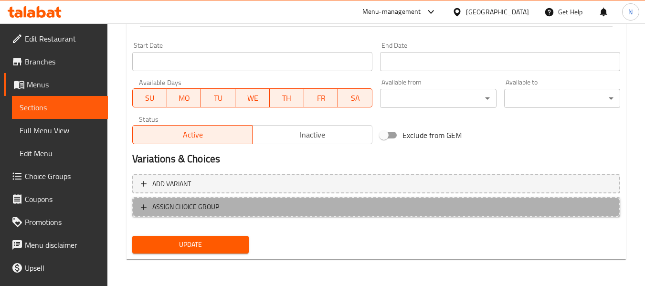
click at [253, 199] on button "ASSIGN CHOICE GROUP" at bounding box center [376, 207] width 488 height 20
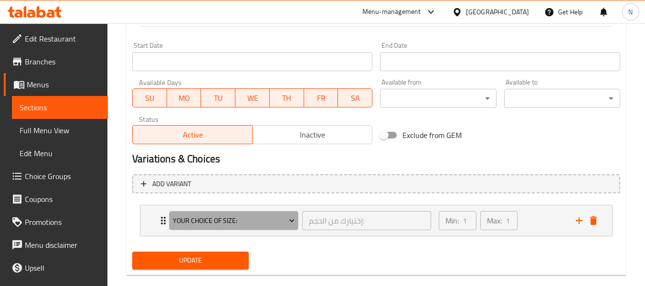
click at [238, 223] on span "Your Choice of size:" at bounding box center [234, 221] width 122 height 12
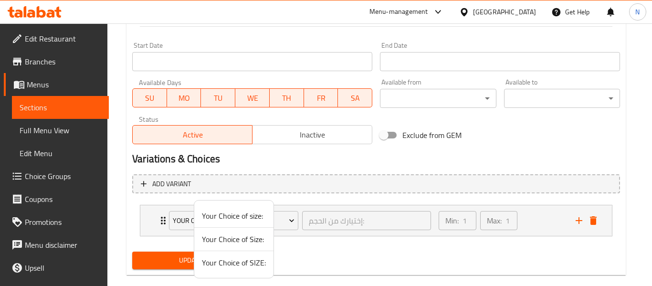
click at [231, 262] on span "Your Choice of SIZE:" at bounding box center [234, 262] width 64 height 11
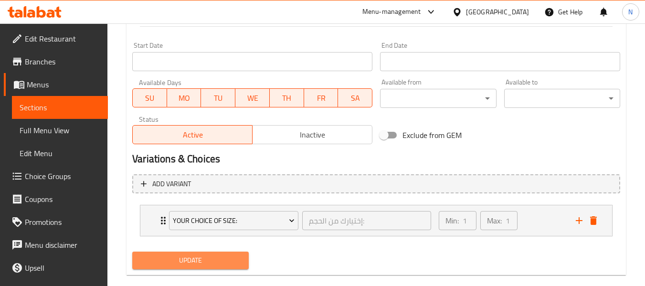
click at [231, 262] on span "Update" at bounding box center [190, 260] width 101 height 12
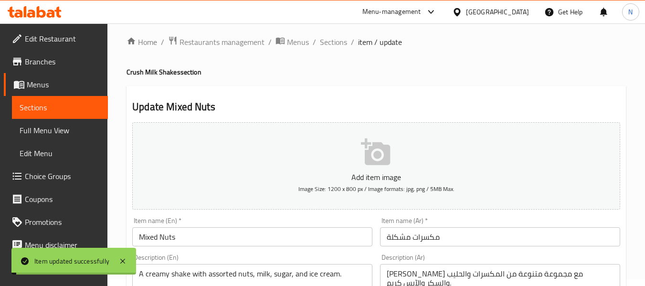
scroll to position [0, 0]
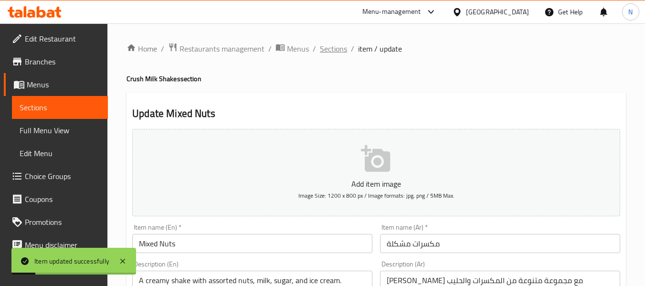
click at [322, 53] on span "Sections" at bounding box center [333, 48] width 27 height 11
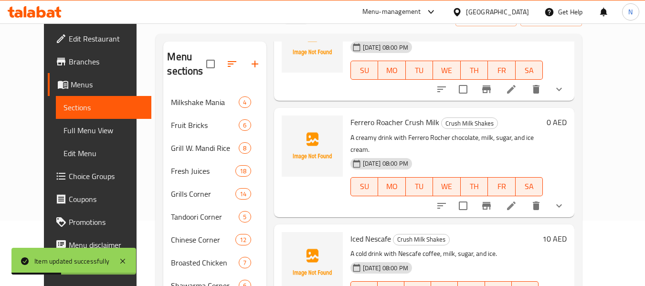
scroll to position [336, 0]
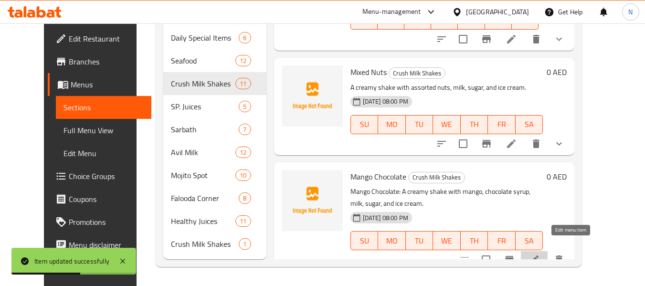
click at [540, 254] on icon at bounding box center [533, 259] width 11 height 11
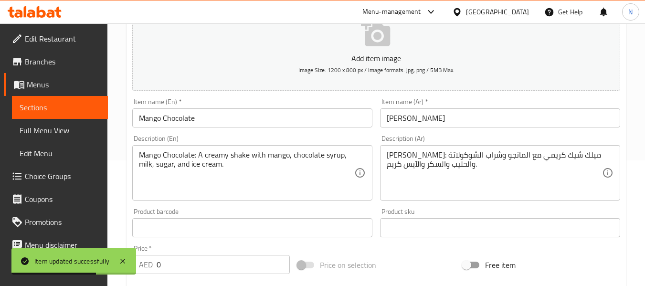
scroll to position [125, 0]
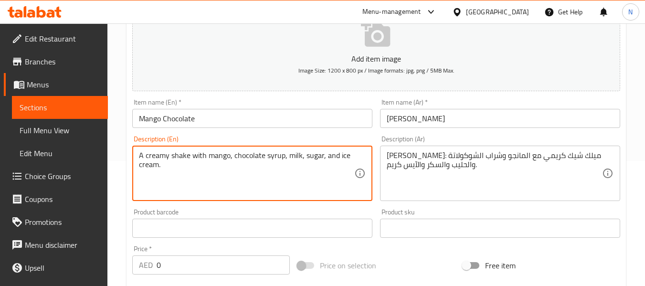
type textarea "A creamy shake with mango, chocolate syrup, milk, sugar, and ice cream."
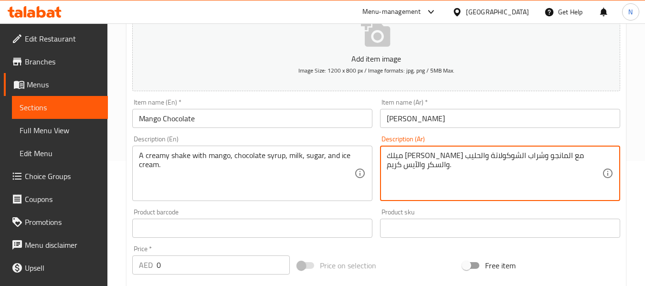
click at [578, 158] on textarea "ميلك [PERSON_NAME] مع المانجو وشراب الشوكولاتة والحليب والسكر والآيس كريم." at bounding box center [494, 173] width 215 height 45
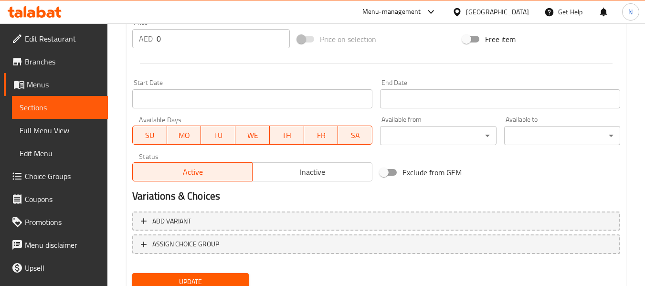
scroll to position [388, 0]
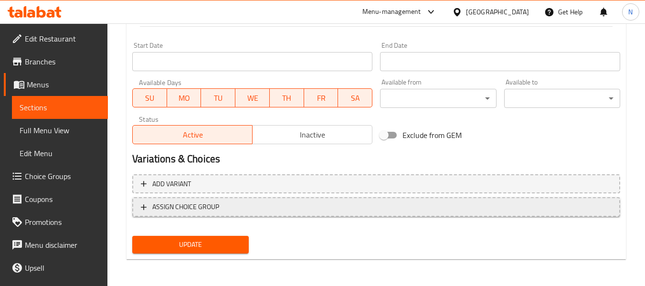
type textarea "[PERSON_NAME] مع المانجو وشراب الشوكولاتة والحليب والسكر والآيس كريم."
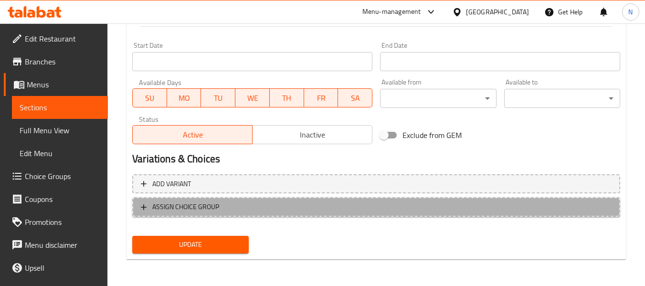
click at [367, 200] on button "ASSIGN CHOICE GROUP" at bounding box center [376, 207] width 488 height 20
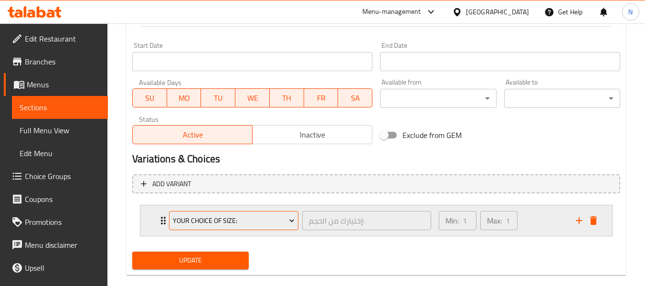
click at [265, 216] on span "Your Choice of size:" at bounding box center [234, 221] width 122 height 12
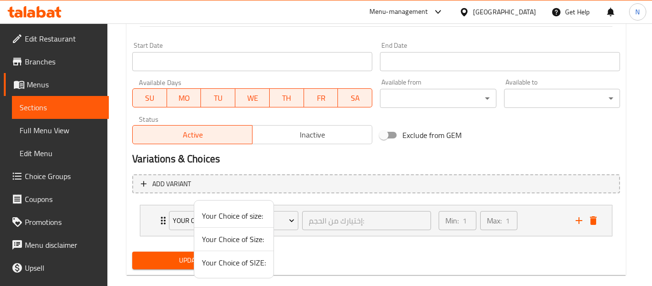
click at [234, 261] on span "Your Choice of SIZE:" at bounding box center [234, 262] width 64 height 11
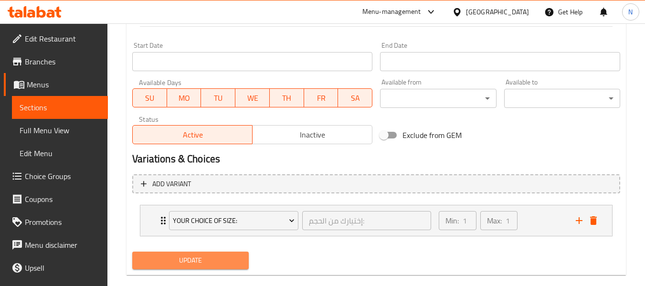
click at [234, 261] on span "Update" at bounding box center [190, 260] width 101 height 12
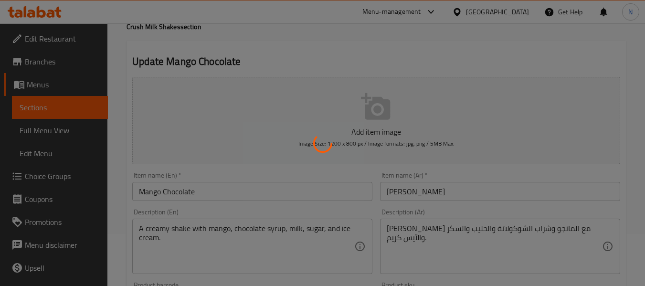
scroll to position [0, 0]
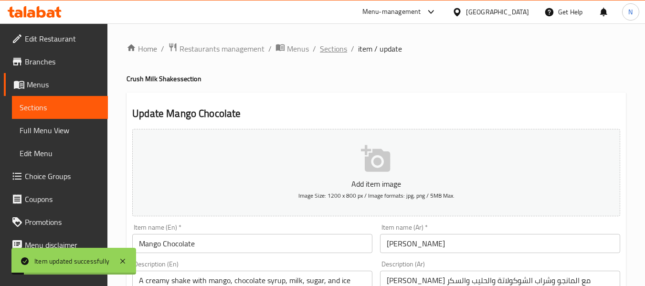
click at [325, 52] on span "Sections" at bounding box center [333, 48] width 27 height 11
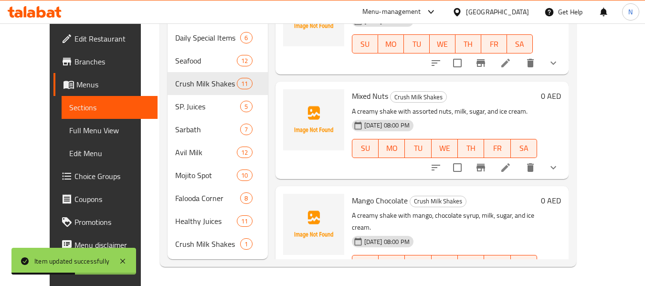
scroll to position [336, 0]
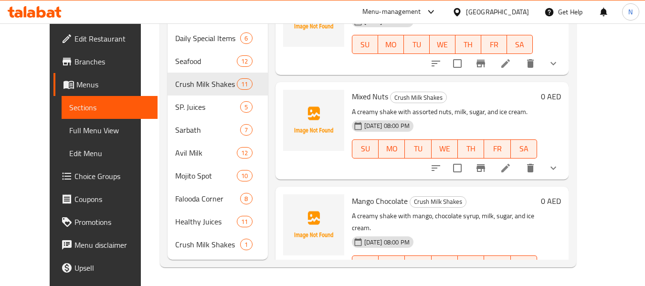
click at [424, 106] on p "A creamy shake with assorted nuts, milk, sugar, and ice cream." at bounding box center [444, 112] width 185 height 12
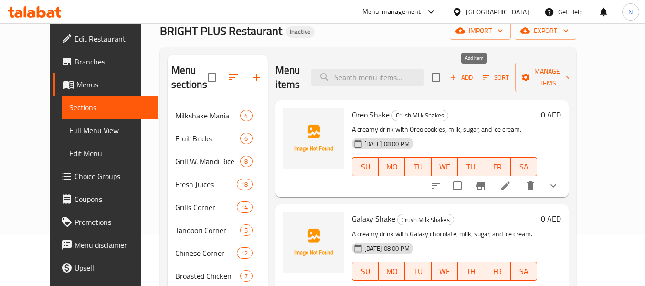
scroll to position [0, 0]
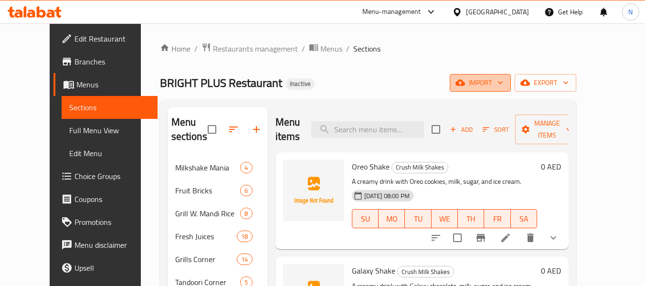
click at [510, 89] on button "import" at bounding box center [480, 83] width 61 height 18
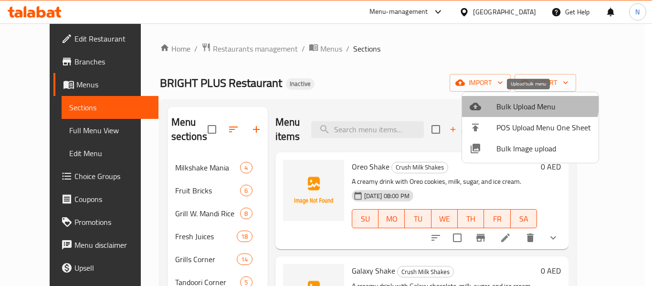
click at [512, 99] on li "Bulk Upload Menu" at bounding box center [530, 106] width 136 height 21
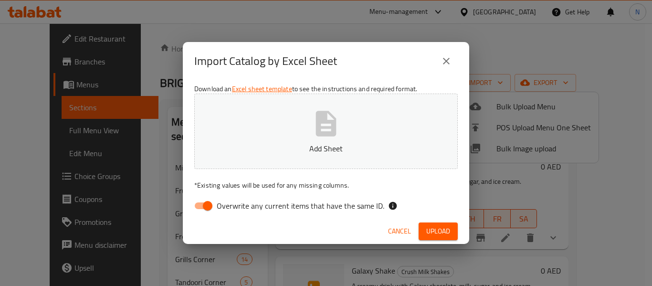
click at [220, 200] on span "Overwrite any current items that have the same ID." at bounding box center [301, 205] width 168 height 11
click at [220, 199] on input "Overwrite any current items that have the same ID." at bounding box center [207, 206] width 54 height 18
checkbox input "false"
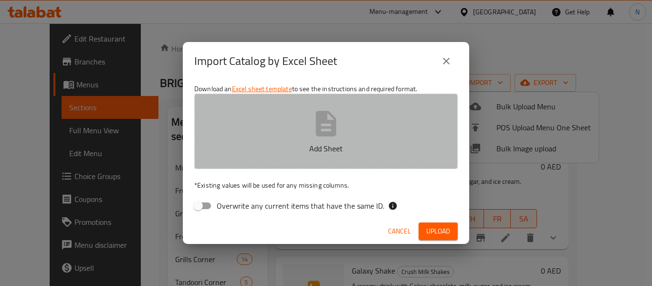
click at [229, 164] on button "Add Sheet" at bounding box center [325, 131] width 263 height 75
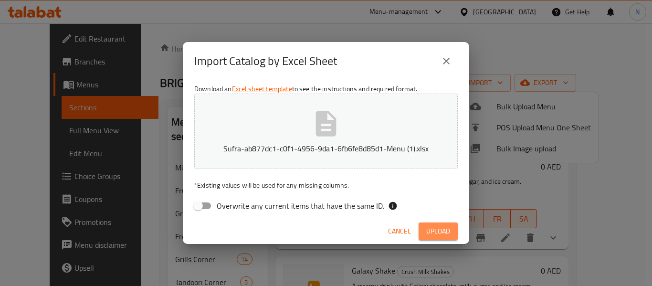
click at [422, 226] on button "Upload" at bounding box center [438, 231] width 39 height 18
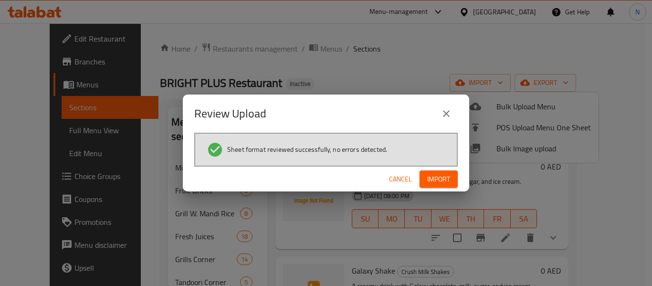
click at [436, 178] on span "Import" at bounding box center [438, 179] width 23 height 12
click at [436, 178] on span "button" at bounding box center [442, 179] width 15 height 10
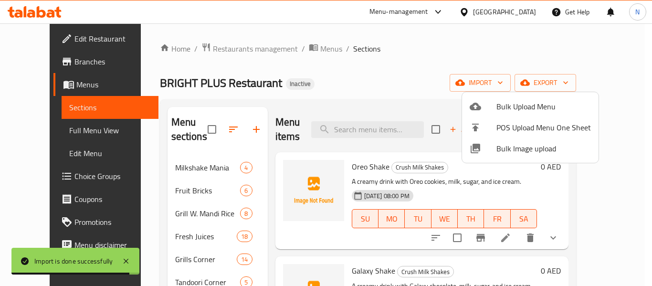
click at [388, 85] on div at bounding box center [326, 143] width 652 height 286
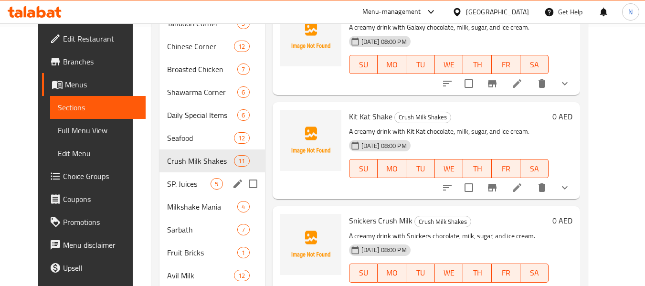
scroll to position [259, 0]
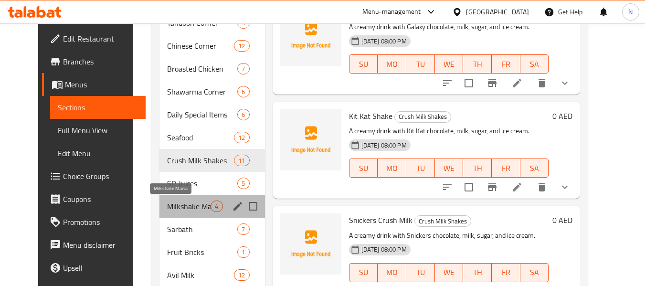
click at [167, 210] on span "Milkshake Mania" at bounding box center [188, 205] width 43 height 11
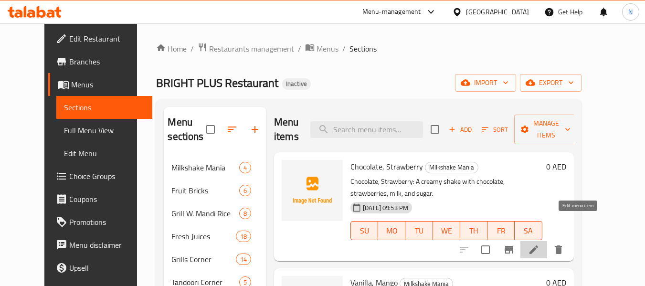
click at [539, 244] on icon at bounding box center [533, 249] width 11 height 11
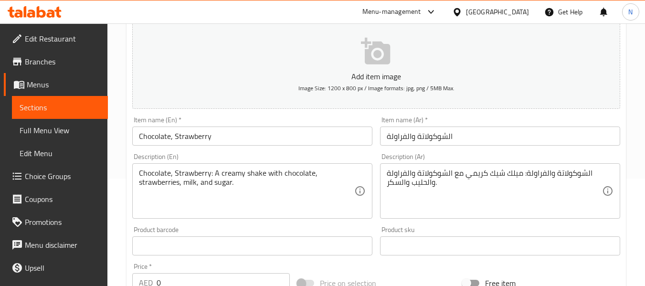
scroll to position [110, 0]
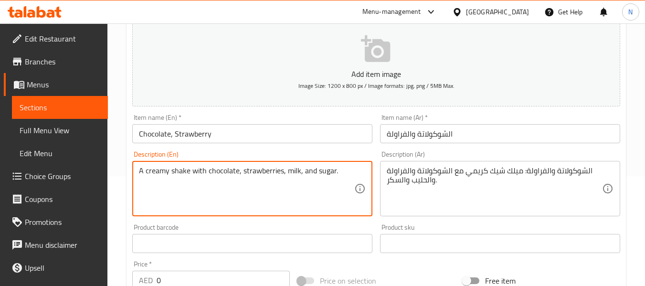
type textarea "A creamy shake with chocolate, strawberries, milk, and sugar."
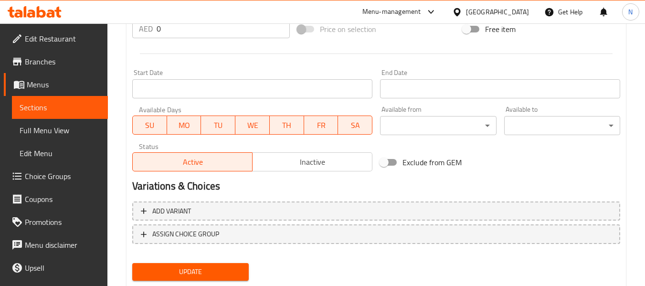
scroll to position [388, 0]
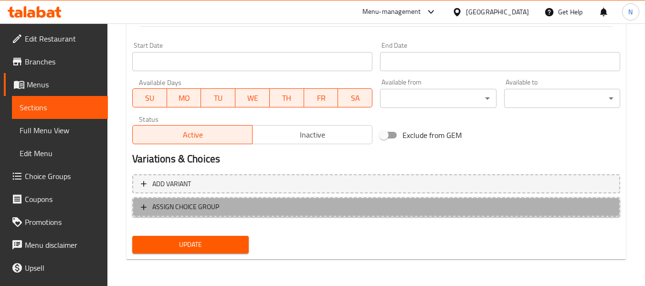
click at [232, 202] on span "ASSIGN CHOICE GROUP" at bounding box center [376, 207] width 471 height 12
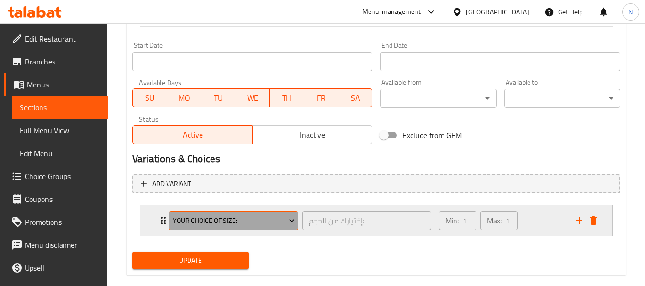
click at [230, 215] on span "Your Choice of size:" at bounding box center [234, 221] width 122 height 12
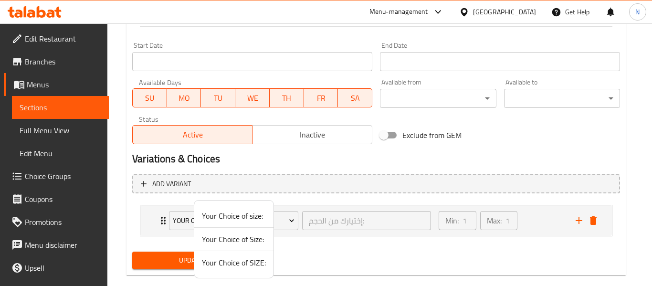
click at [224, 261] on span "Your Choice of SIZE:" at bounding box center [234, 262] width 64 height 11
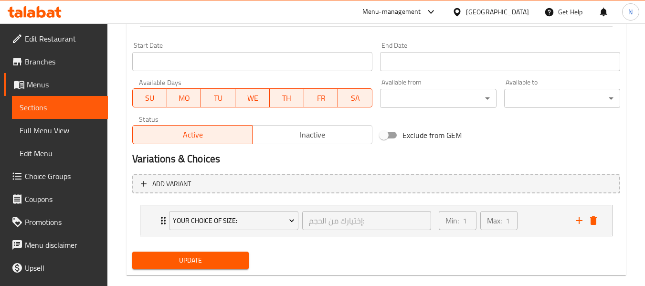
click at [224, 261] on span "Update" at bounding box center [190, 260] width 101 height 12
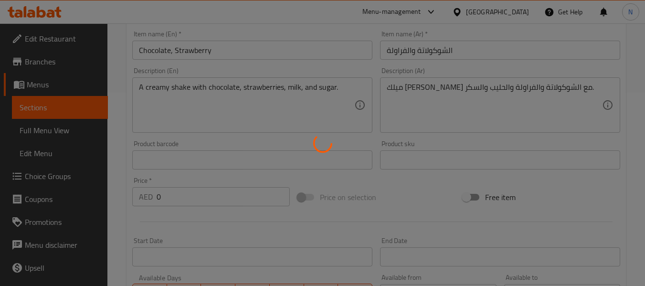
scroll to position [193, 0]
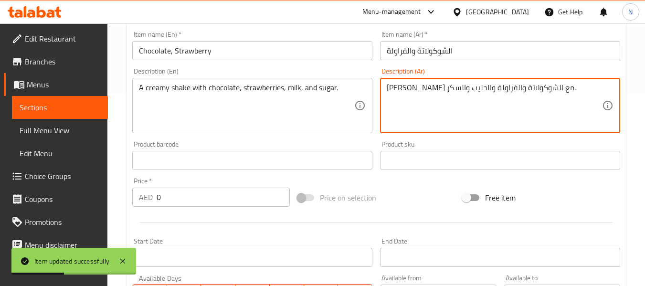
type textarea "[PERSON_NAME] مع الشوكولاتة والفراولة والحليب والسكر."
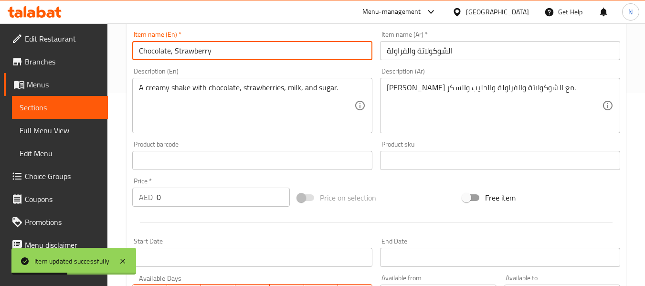
click at [176, 52] on input "Chocolate, Strawberry" at bounding box center [252, 50] width 240 height 19
type input "Chocolate and Strawberry"
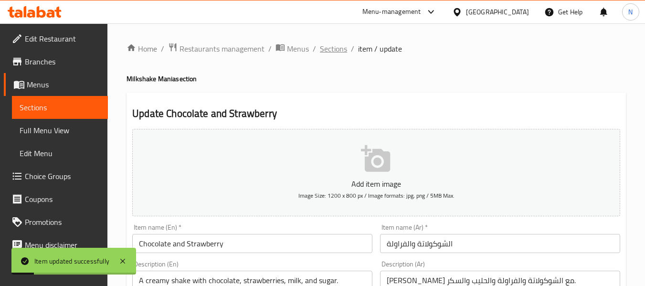
click at [335, 54] on span "Sections" at bounding box center [333, 48] width 27 height 11
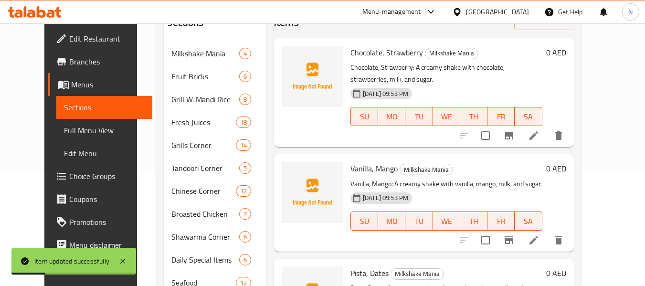
scroll to position [115, 0]
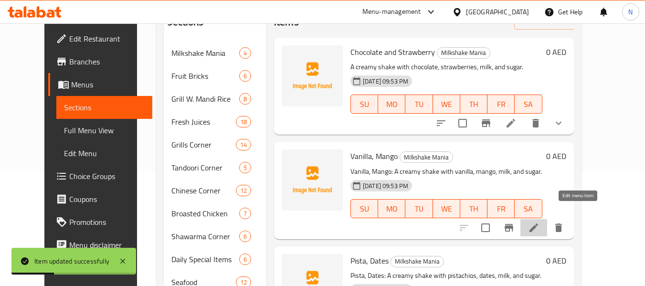
click at [538, 223] on icon at bounding box center [533, 227] width 9 height 9
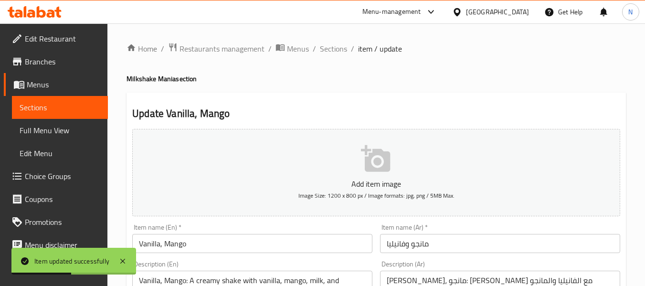
scroll to position [93, 0]
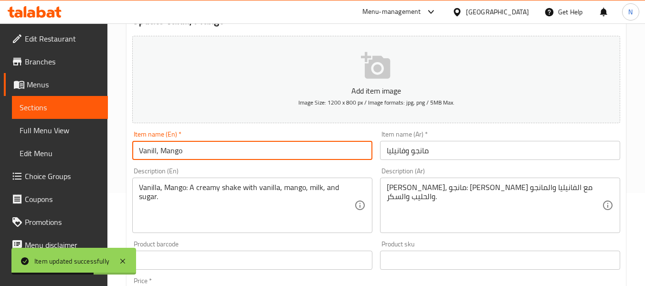
click at [160, 154] on input "Vanill, Mango" at bounding box center [252, 150] width 240 height 19
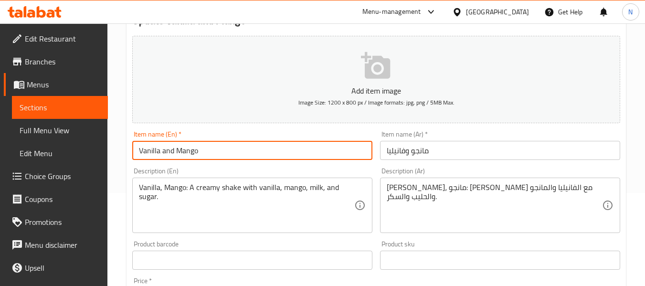
type input "Vanilla and Mango"
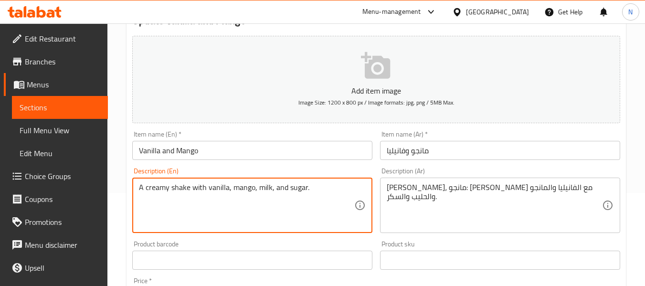
type textarea "A creamy shake with vanilla, mango, milk, and sugar."
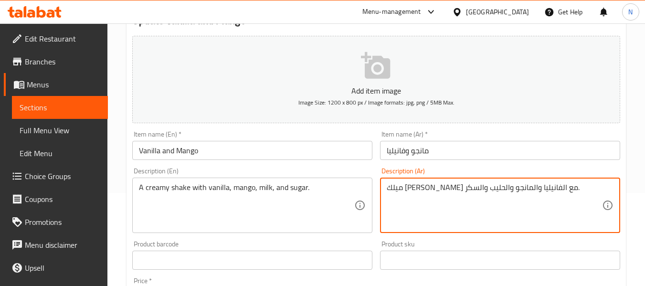
click at [556, 190] on textarea "ميلك [PERSON_NAME] مع الفانيليا والمانجو والحليب والسكر." at bounding box center [494, 205] width 215 height 45
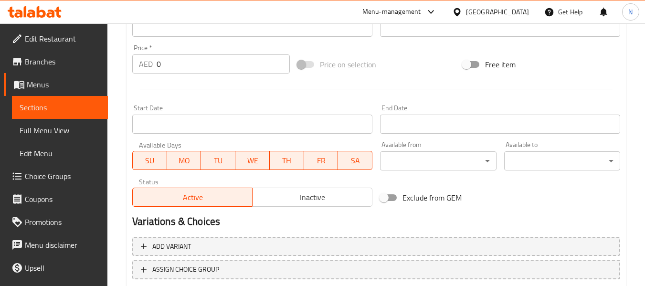
scroll to position [388, 0]
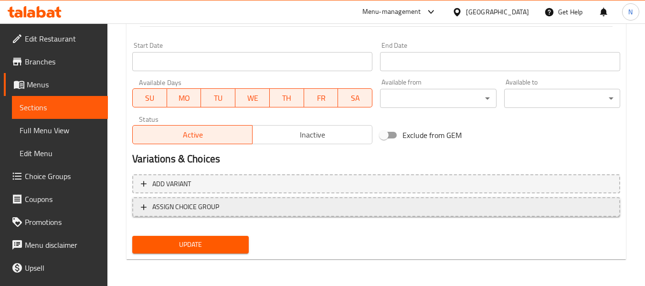
type textarea "[PERSON_NAME] مع الفانيليا والمانجو والحليب والسكر."
click at [280, 208] on span "ASSIGN CHOICE GROUP" at bounding box center [376, 207] width 471 height 12
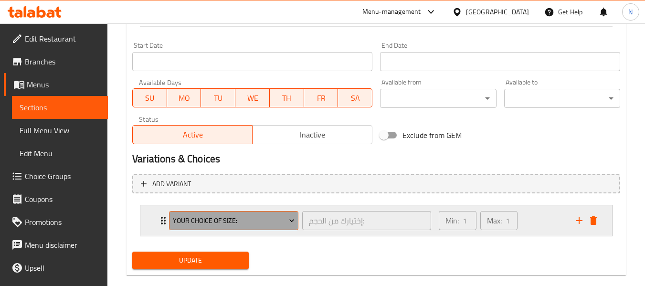
click at [259, 217] on span "Your Choice of size:" at bounding box center [234, 221] width 122 height 12
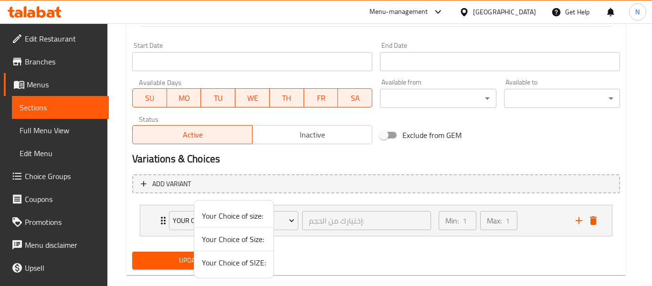
click at [227, 261] on span "Your Choice of SIZE:" at bounding box center [234, 262] width 64 height 11
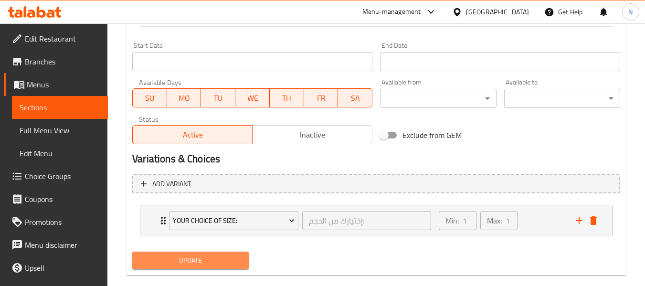
click at [227, 261] on span "Update" at bounding box center [190, 260] width 101 height 12
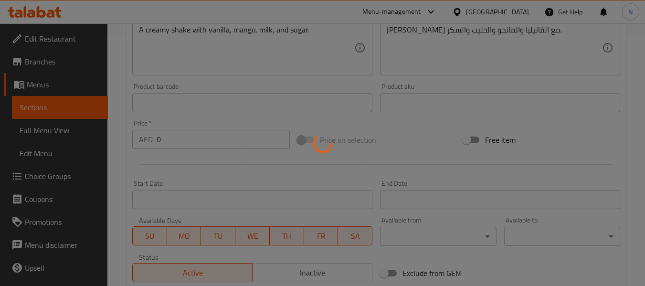
scroll to position [0, 0]
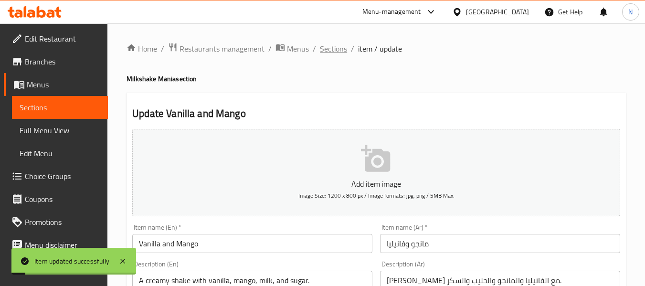
click at [331, 46] on span "Sections" at bounding box center [333, 48] width 27 height 11
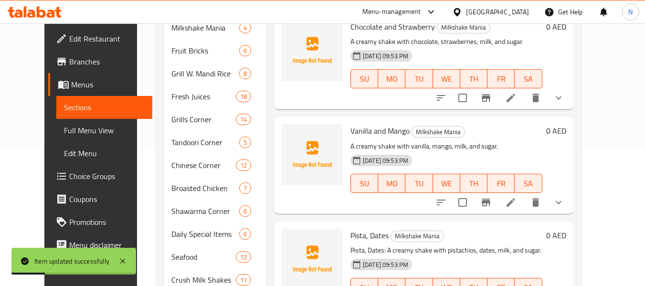
scroll to position [231, 0]
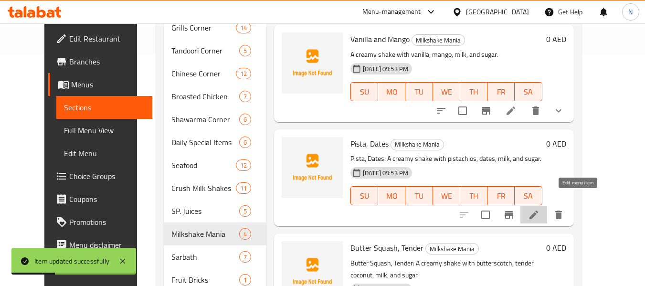
click at [539, 209] on icon at bounding box center [533, 214] width 11 height 11
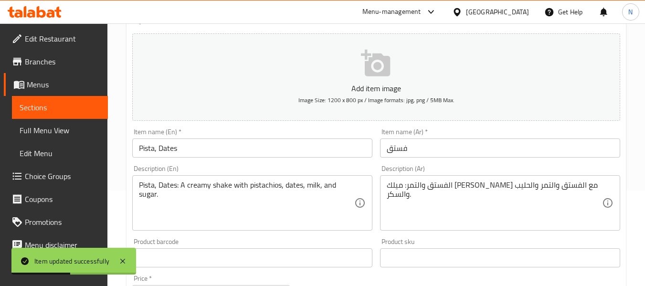
scroll to position [96, 0]
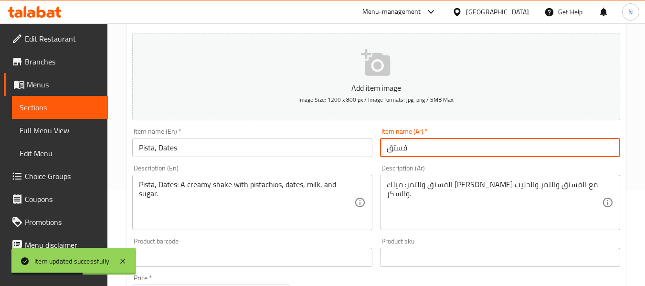
click at [422, 153] on input "فستق" at bounding box center [500, 147] width 240 height 19
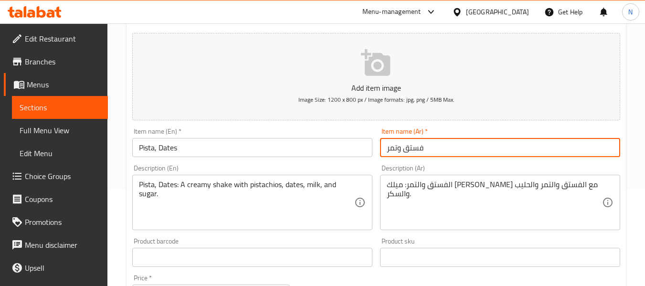
type input "فستق وتمر"
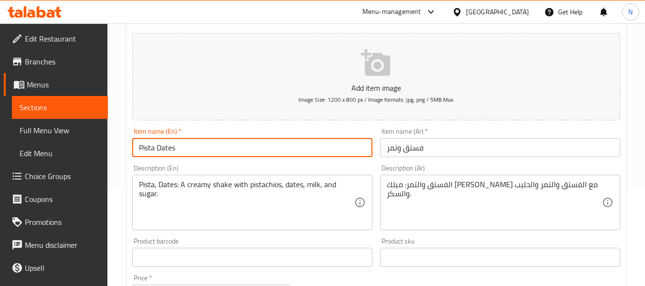
click at [157, 149] on input "Pista Dates" at bounding box center [252, 147] width 240 height 19
type input "Pista and Dates"
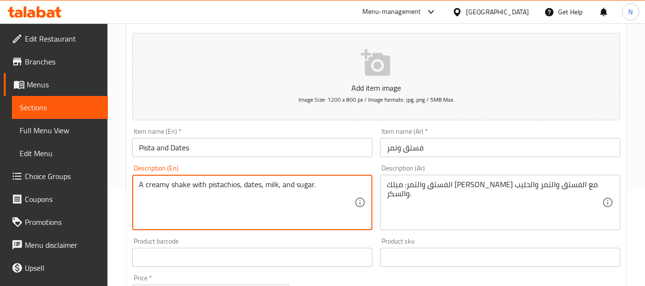
type textarea "A creamy shake with pistachios, dates, milk, and sugar."
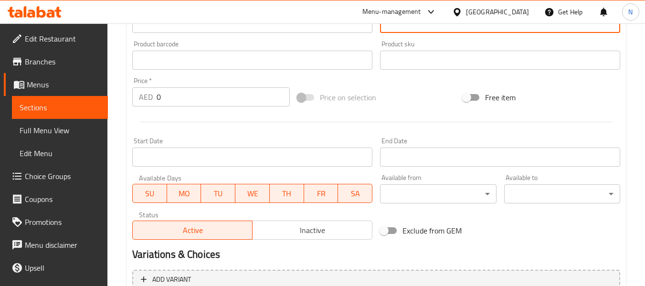
scroll to position [388, 0]
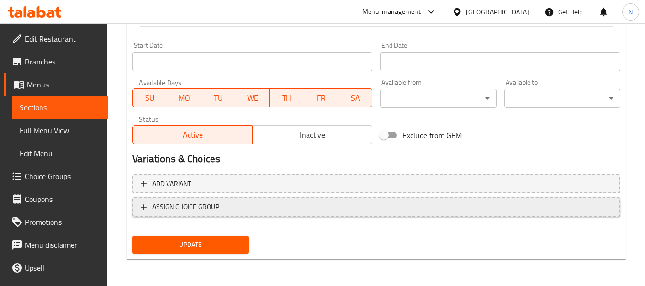
type textarea "[PERSON_NAME] مع الفستق والتمر والحليب والسكر."
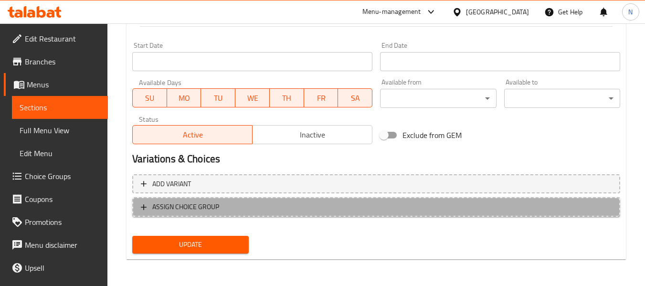
click at [297, 207] on span "ASSIGN CHOICE GROUP" at bounding box center [376, 207] width 471 height 12
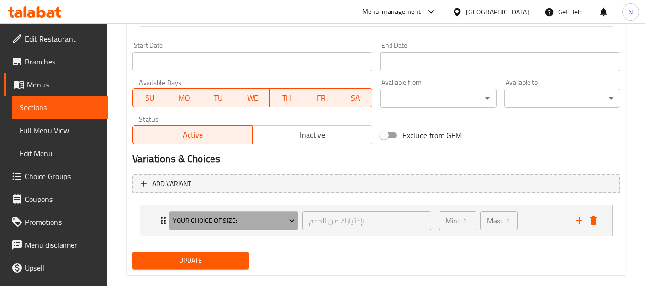
click at [258, 219] on span "Your Choice of size:" at bounding box center [234, 221] width 122 height 12
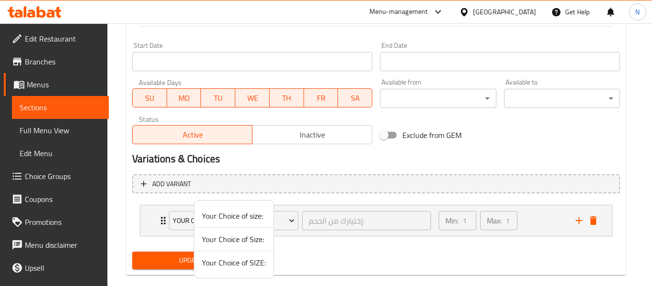
click at [225, 261] on span "Your Choice of SIZE:" at bounding box center [234, 262] width 64 height 11
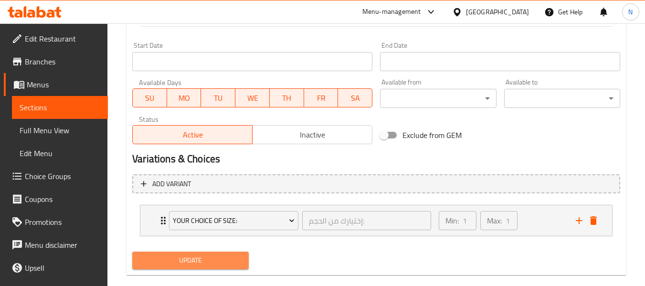
click at [225, 261] on span "Update" at bounding box center [190, 260] width 101 height 12
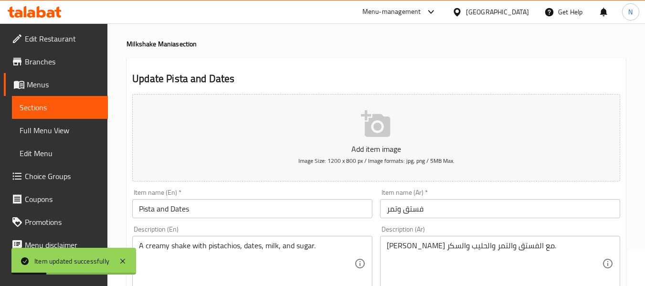
scroll to position [0, 0]
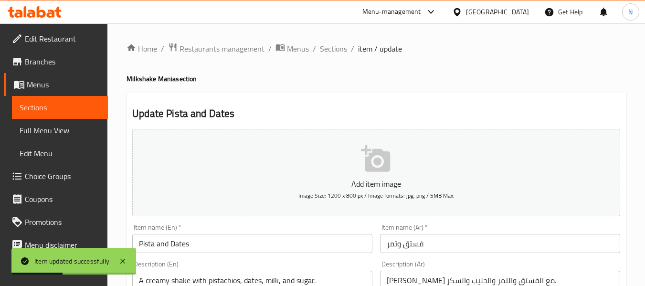
click at [324, 53] on span "Sections" at bounding box center [333, 48] width 27 height 11
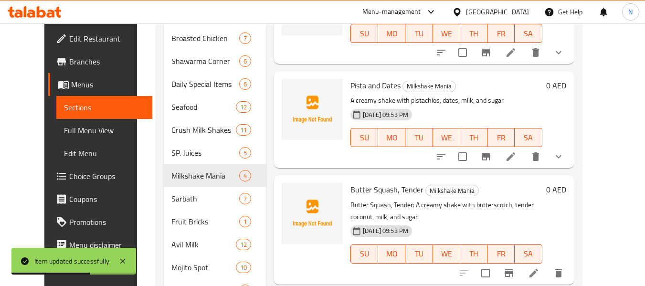
scroll to position [290, 0]
click at [547, 264] on li at bounding box center [533, 272] width 27 height 17
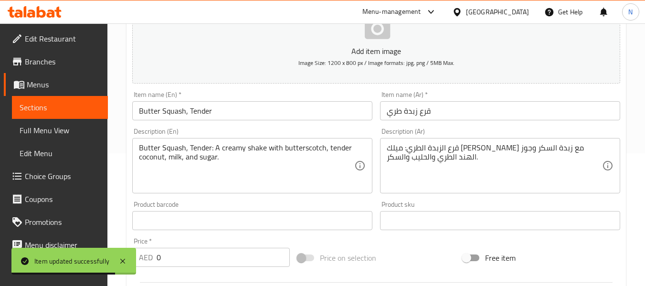
scroll to position [133, 0]
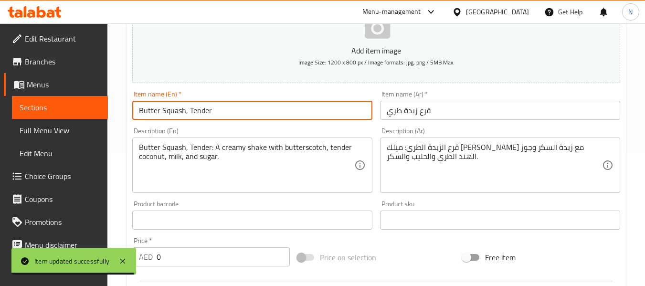
click at [188, 112] on input "Butter Squash, Tender" at bounding box center [252, 110] width 240 height 19
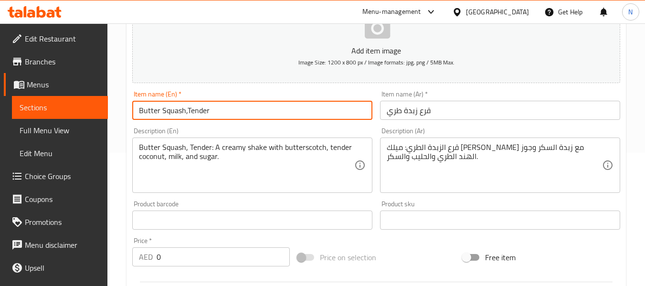
type input "Butter Squash,Tender"
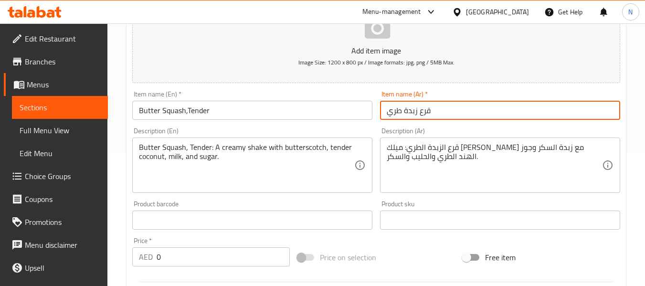
click at [399, 115] on input "قرع زبدة طري" at bounding box center [500, 110] width 240 height 19
click at [148, 113] on input "Butter Squash,Tender" at bounding box center [252, 110] width 240 height 19
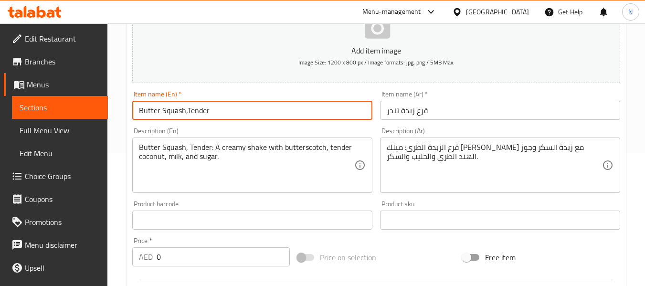
click at [148, 113] on input "Butter Squash,Tender" at bounding box center [252, 110] width 240 height 19
click at [175, 109] on input "Butter Squash,Tender" at bounding box center [252, 110] width 240 height 19
click at [422, 113] on input "قرع زبدة تندر" at bounding box center [500, 110] width 240 height 19
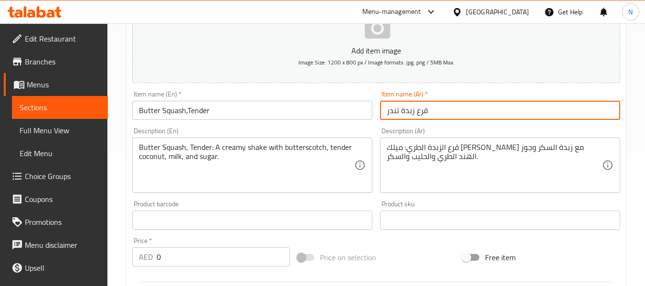
click at [422, 113] on input "قرع زبدة تندر" at bounding box center [500, 110] width 240 height 19
click at [400, 113] on input "زبدة تندر" at bounding box center [500, 110] width 240 height 19
click at [386, 114] on input "زبدة تندر" at bounding box center [500, 110] width 240 height 19
type input "سكواش زبدة تندر"
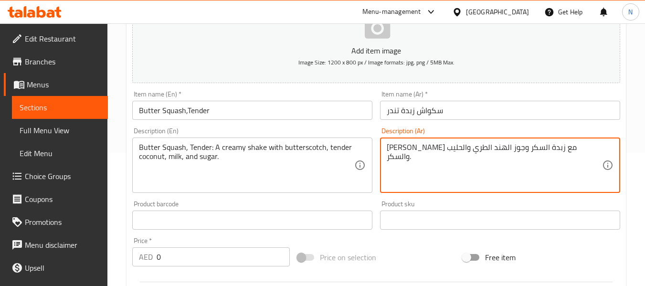
type textarea "[PERSON_NAME] مع زبدة السكر وجوز الهند الطري والحليب والسكر."
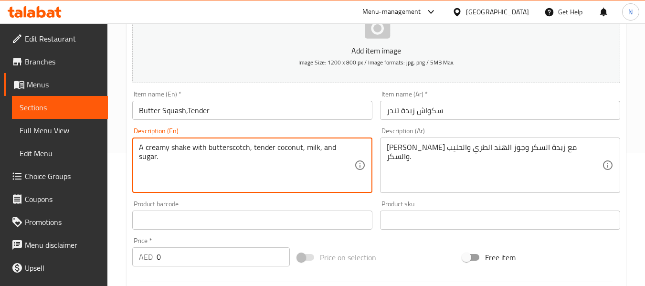
type textarea "A creamy shake with butterscotch, tender coconut, milk, and sugar."
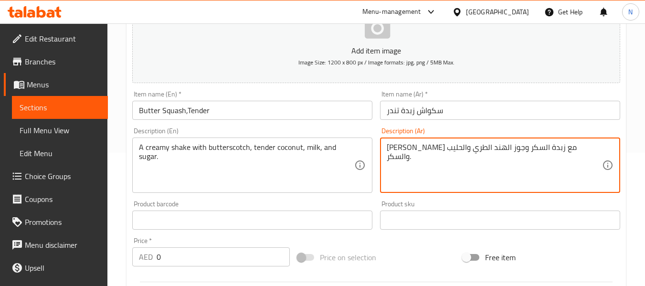
click at [503, 151] on textarea "[PERSON_NAME] مع زبدة السكر وجوز الهند الطري والحليب والسكر." at bounding box center [494, 165] width 215 height 45
click at [447, 152] on textarea "[PERSON_NAME] مع [PERSON_NAME] وجوز الهند الطري والحليب والسكر." at bounding box center [494, 165] width 215 height 45
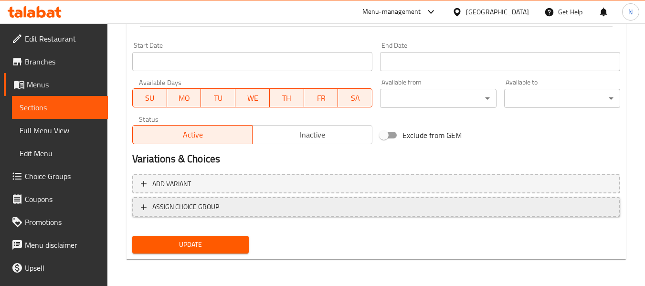
type textarea "[PERSON_NAME] مع [PERSON_NAME] وجوز الهند التندر والحليب والسكر."
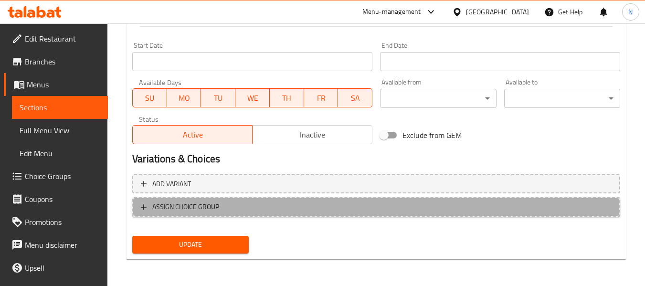
click at [227, 209] on span "ASSIGN CHOICE GROUP" at bounding box center [376, 207] width 471 height 12
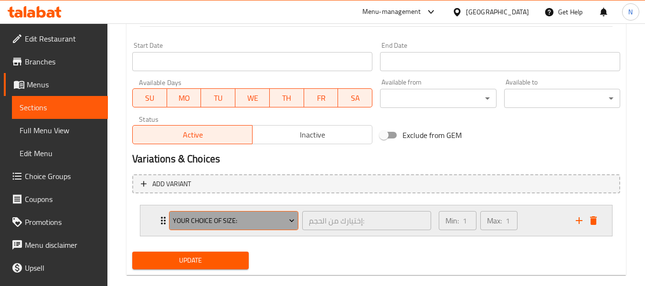
click at [227, 215] on span "Your Choice of size:" at bounding box center [234, 221] width 122 height 12
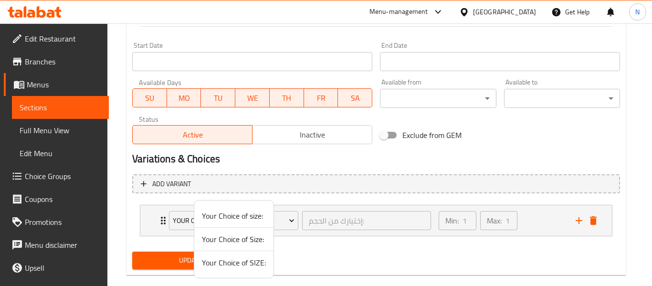
click at [226, 261] on span "Your Choice of SIZE:" at bounding box center [234, 262] width 64 height 11
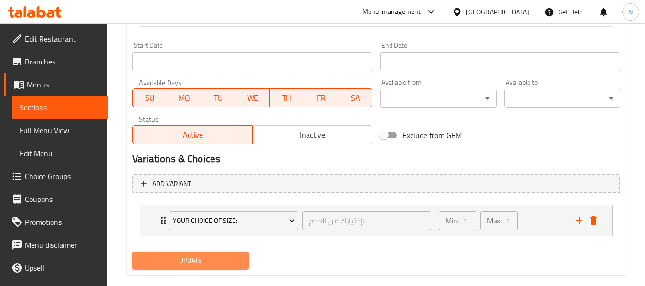
click at [226, 261] on span "Update" at bounding box center [190, 260] width 101 height 12
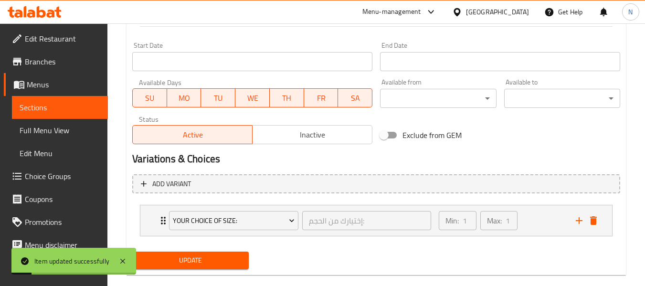
scroll to position [0, 0]
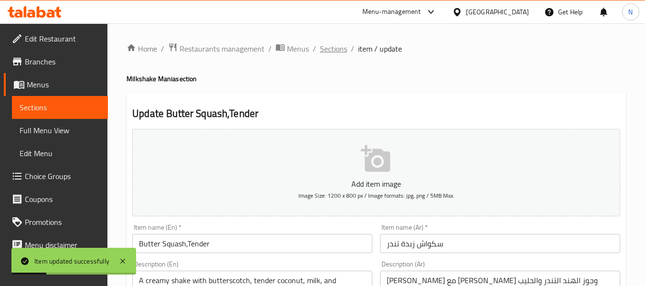
click at [325, 49] on span "Sections" at bounding box center [333, 48] width 27 height 11
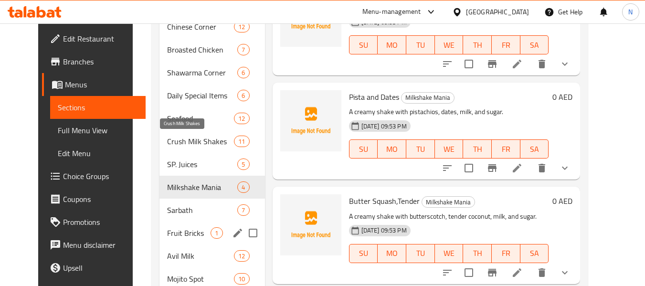
scroll to position [382, 0]
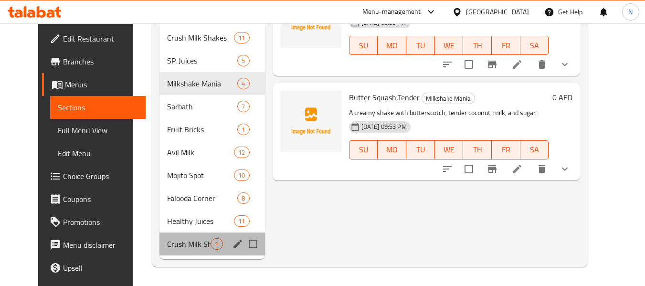
click at [171, 251] on div "Crush Milk Shakes 1" at bounding box center [211, 243] width 105 height 23
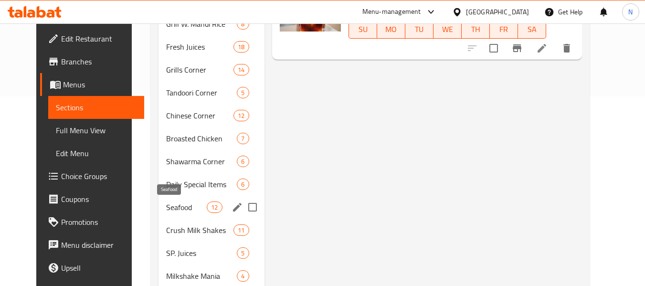
scroll to position [236, 0]
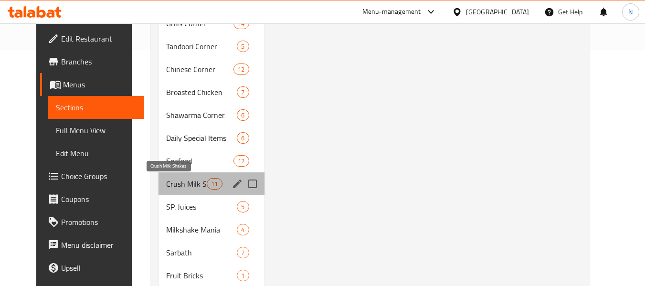
click at [178, 186] on span "Crush Milk Shakes" at bounding box center [186, 183] width 41 height 11
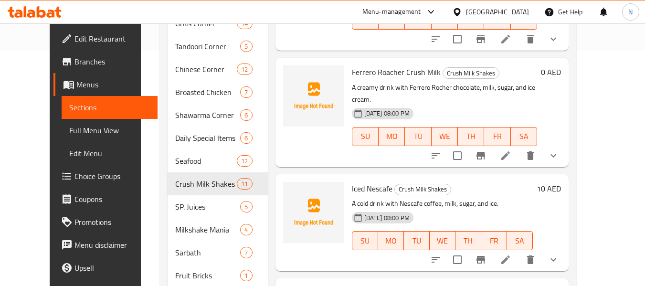
scroll to position [651, 0]
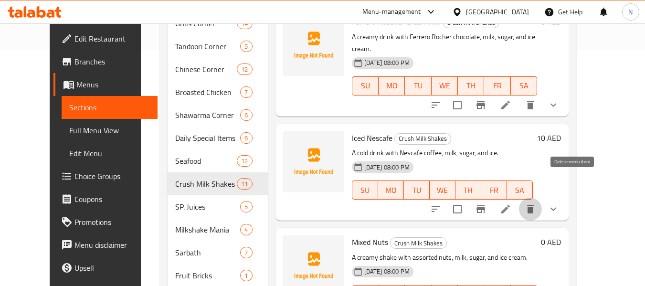
click at [542, 198] on button "delete" at bounding box center [530, 209] width 23 height 23
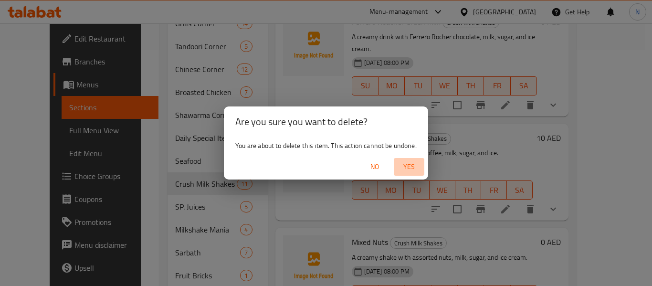
click at [414, 164] on span "Yes" at bounding box center [409, 167] width 23 height 12
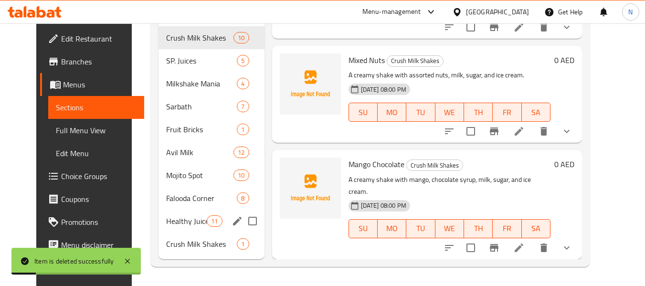
scroll to position [547, 0]
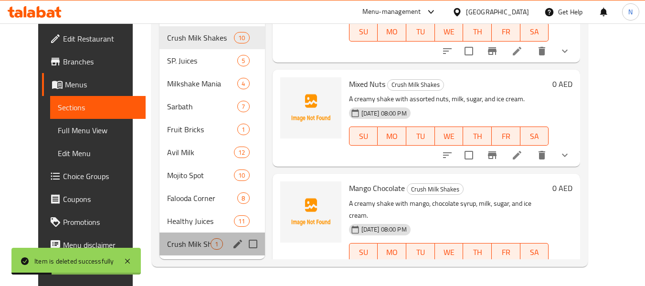
click at [192, 237] on div "Crush Milk Shakes 1" at bounding box center [211, 243] width 105 height 23
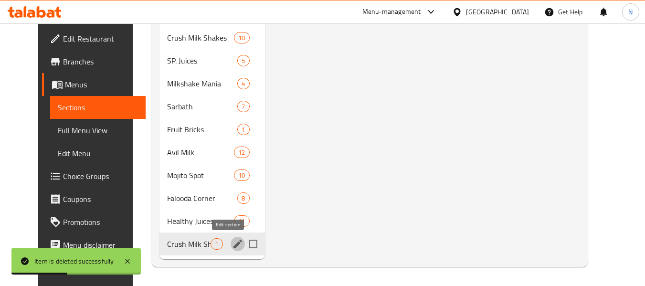
click at [232, 249] on icon "edit" at bounding box center [237, 243] width 11 height 11
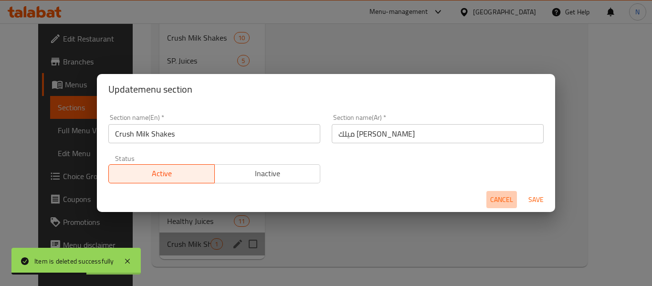
click at [508, 198] on span "Cancel" at bounding box center [501, 200] width 23 height 12
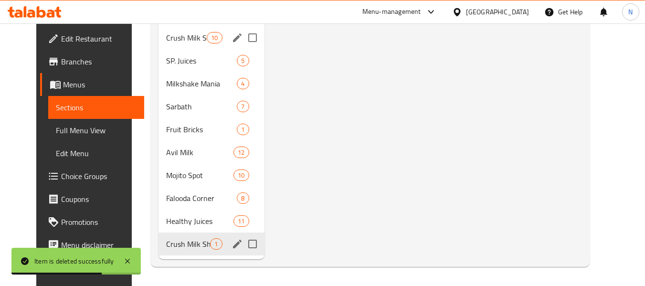
scroll to position [352, 0]
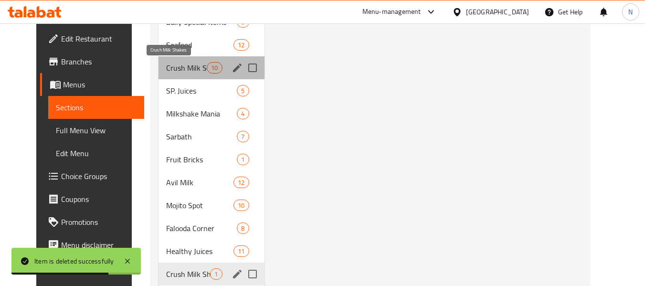
click at [178, 73] on span "Crush Milk Shakes" at bounding box center [186, 67] width 41 height 11
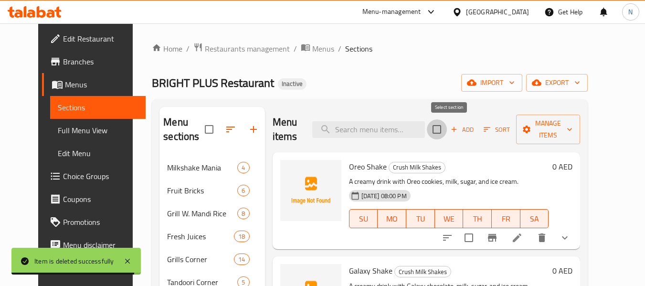
click at [447, 129] on input "checkbox" at bounding box center [437, 129] width 20 height 20
checkbox input "true"
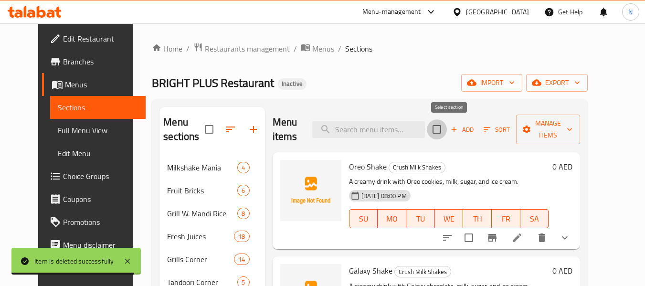
checkbox input "true"
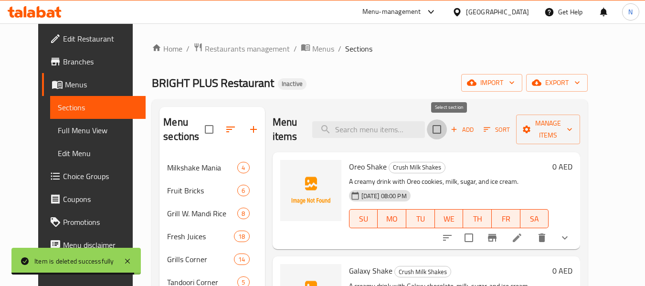
checkbox input "true"
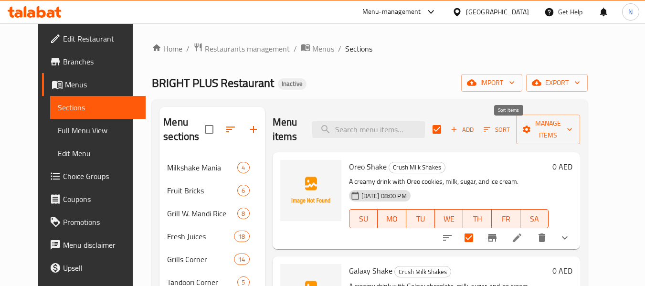
click at [516, 130] on span "Sort" at bounding box center [496, 129] width 39 height 15
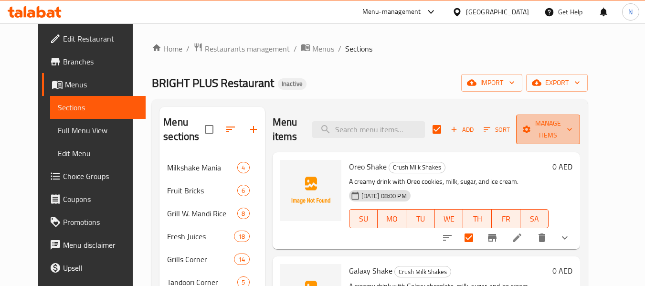
click at [531, 133] on icon "button" at bounding box center [527, 130] width 8 height 8
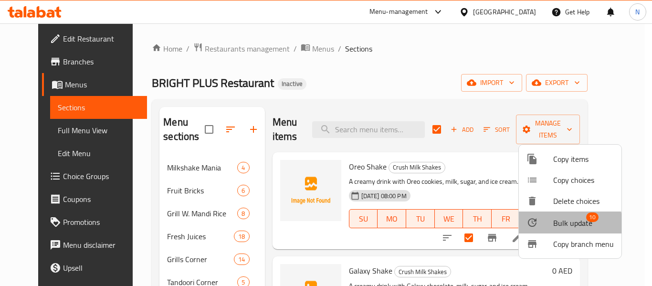
click at [544, 226] on div at bounding box center [539, 222] width 27 height 11
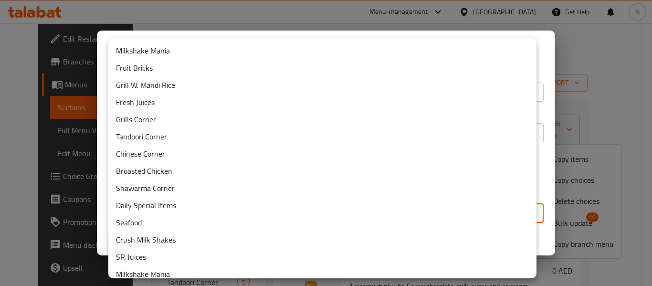
click at [430, 203] on body "​ Menu-management [GEOGRAPHIC_DATA] Get Help N Edit Restaurant Branches Menus S…" at bounding box center [326, 154] width 652 height 262
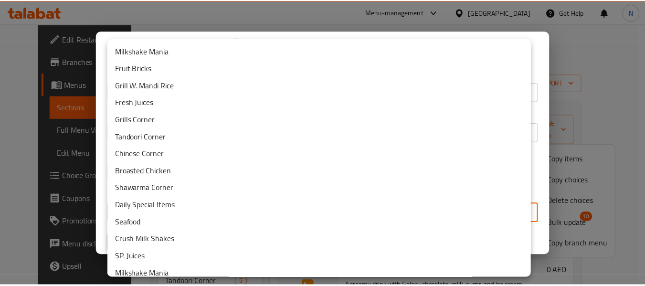
scroll to position [128, 0]
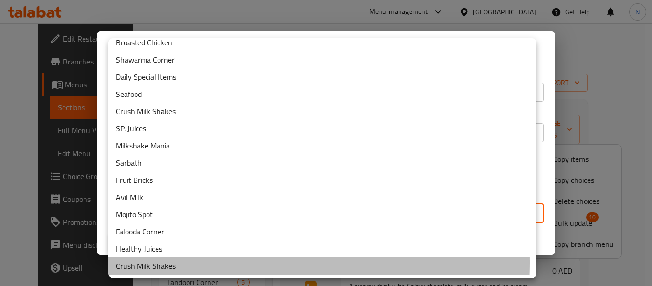
click at [178, 262] on li "Crush Milk Shakes" at bounding box center [322, 265] width 428 height 17
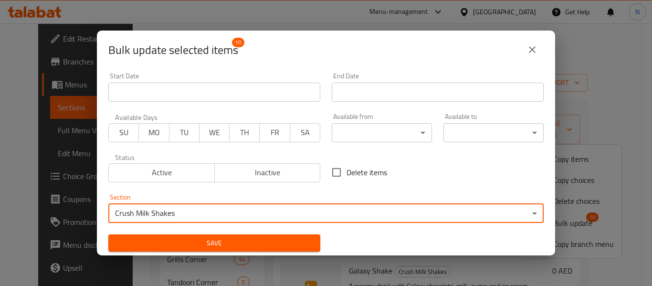
click at [207, 251] on button "Save" at bounding box center [214, 243] width 212 height 18
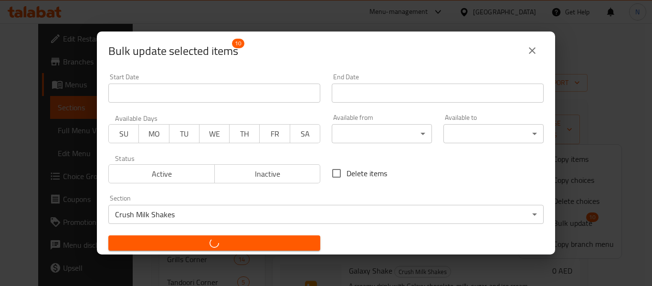
checkbox input "false"
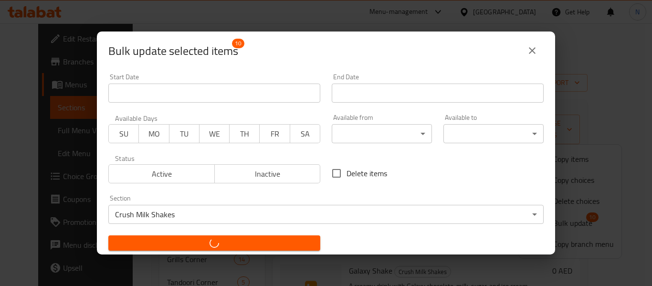
checkbox input "false"
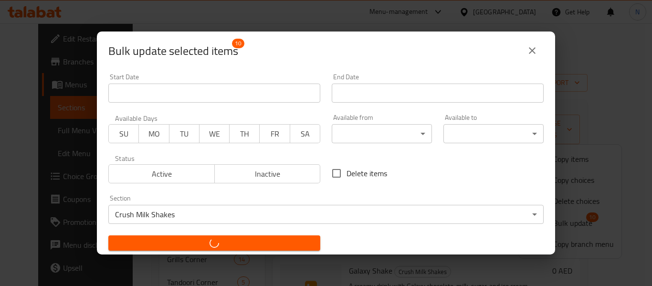
checkbox input "false"
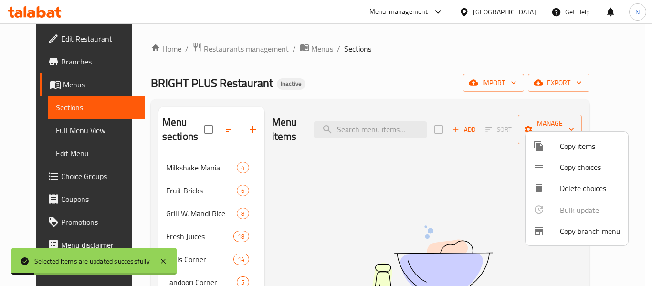
click at [129, 213] on div at bounding box center [326, 143] width 652 height 286
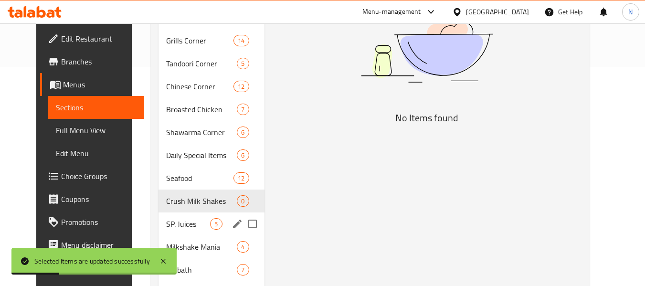
scroll to position [221, 0]
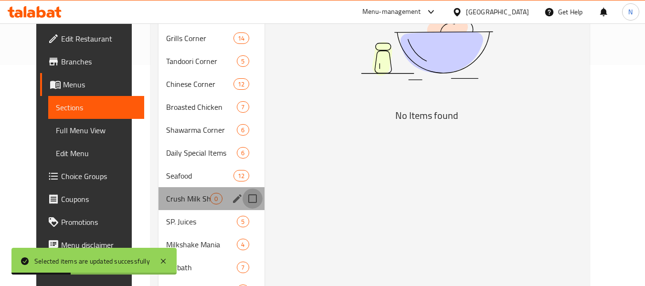
click at [242, 201] on input "Menu sections" at bounding box center [252, 199] width 20 height 20
checkbox input "true"
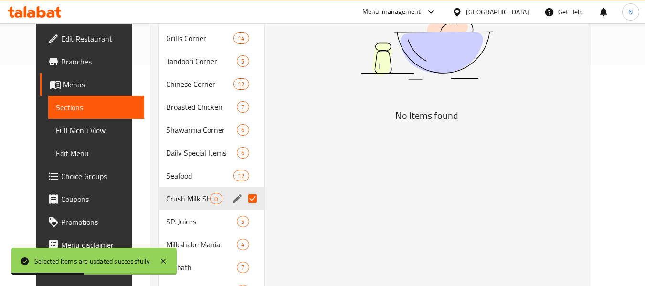
scroll to position [0, 0]
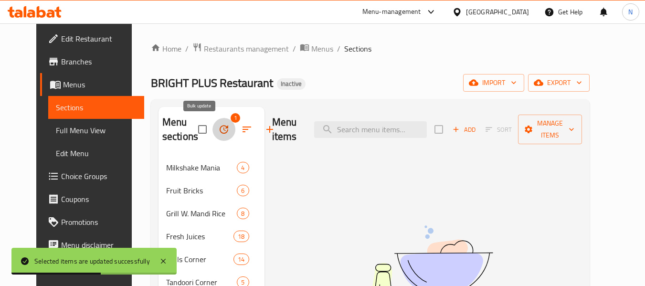
click at [218, 130] on icon "button" at bounding box center [223, 129] width 11 height 11
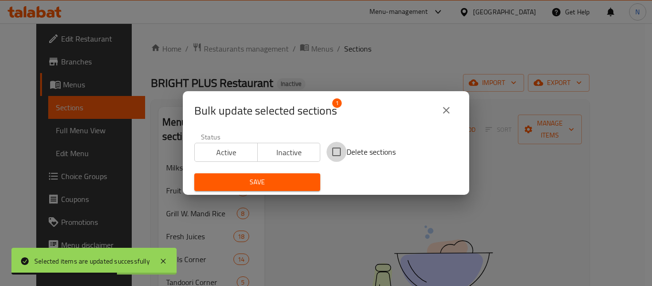
click at [342, 150] on input "Delete sections" at bounding box center [336, 152] width 20 height 20
checkbox input "true"
click at [278, 176] on span "Save" at bounding box center [257, 182] width 111 height 12
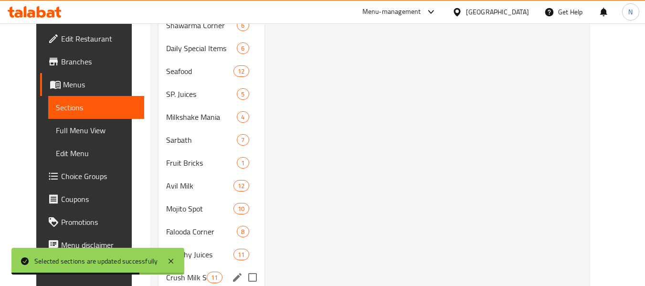
scroll to position [326, 0]
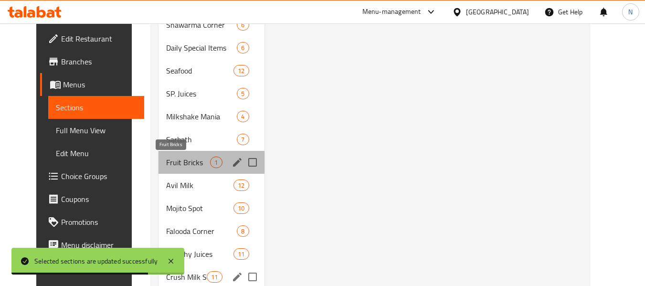
click at [166, 168] on span "Fruit Bricks" at bounding box center [188, 162] width 44 height 11
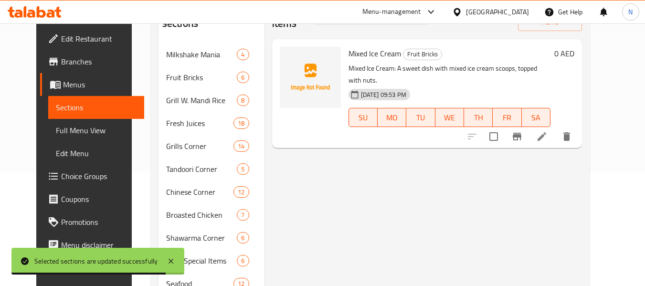
scroll to position [109, 0]
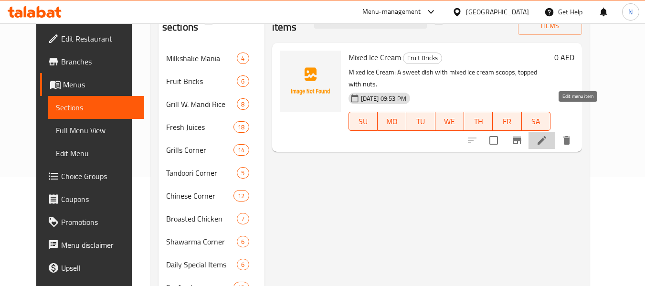
click at [547, 135] on icon at bounding box center [541, 140] width 11 height 11
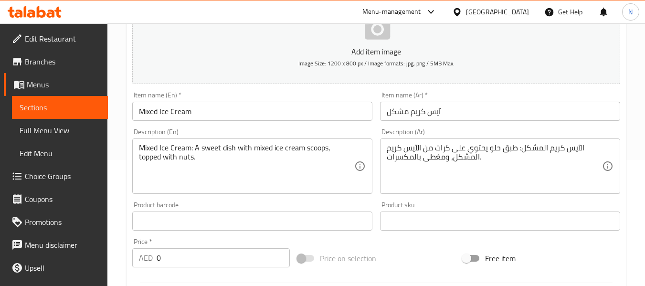
scroll to position [128, 0]
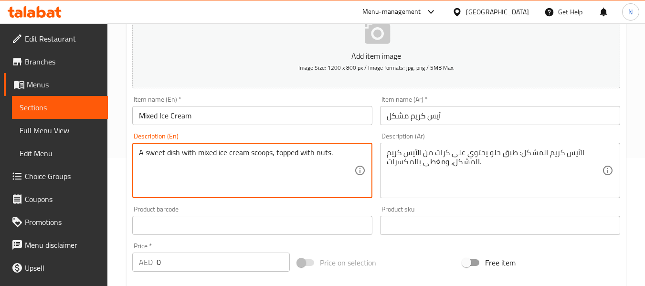
type textarea "A sweet dish with mixed ice cream scoops, topped with nuts."
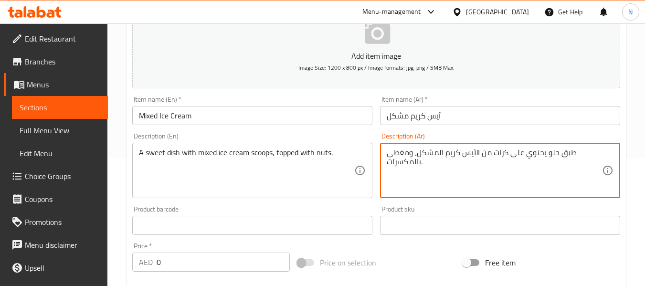
click at [499, 155] on textarea "طبق حلو يحتوي على كرات من الآيس كريم المشكل، ومغطى بالمكسرات." at bounding box center [494, 170] width 215 height 45
click at [519, 154] on textarea "طبق حلو مع من الآيس كريم المشكل، ومغطى بالمكسرات." at bounding box center [494, 170] width 215 height 45
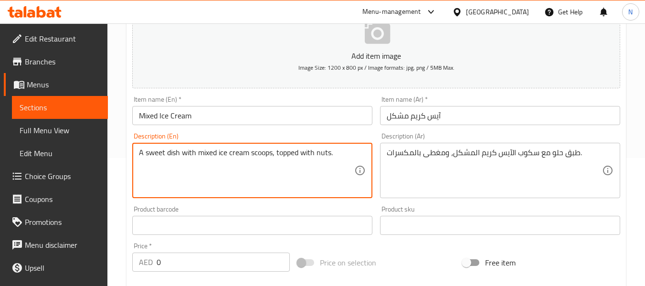
click at [264, 156] on textarea "A sweet dish with mixed ice cream scoops, topped with nuts." at bounding box center [246, 170] width 215 height 45
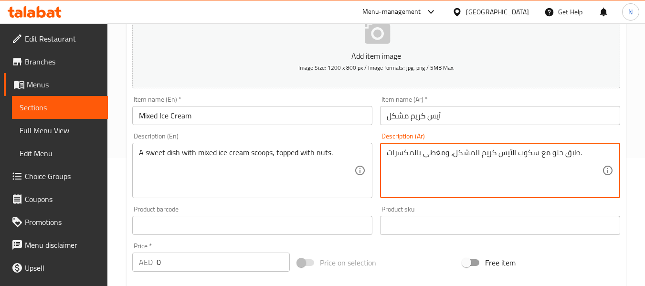
click at [527, 154] on textarea "طبق حلو مع سكوب الآيس كريم المشكل، ومغطى بالمكسرات." at bounding box center [494, 170] width 215 height 45
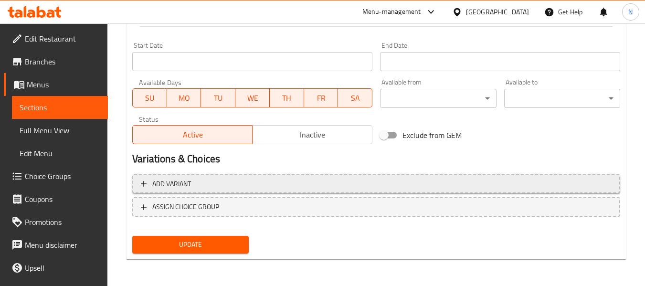
type textarea "طبق حلو مع بولة الآيس كريم المشكل، ومغطى بالمكسرات."
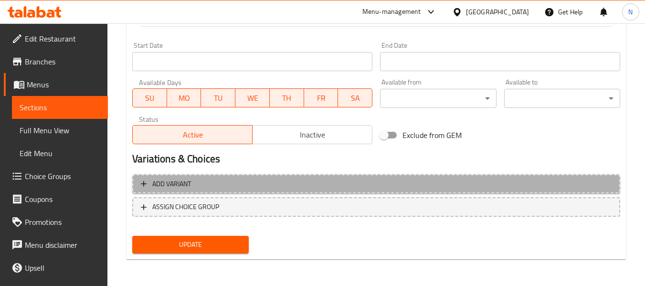
click at [230, 189] on span "Add variant" at bounding box center [376, 184] width 471 height 12
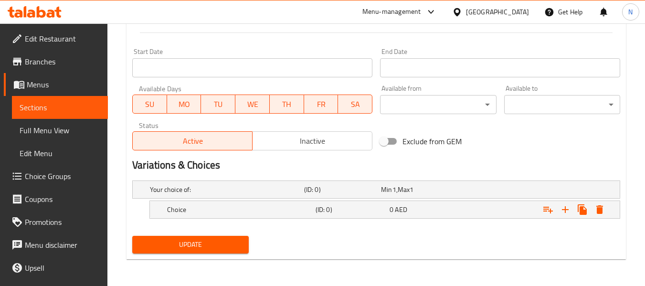
scroll to position [382, 0]
click at [232, 218] on div "Choice (ID: 0) 0 AED" at bounding box center [387, 209] width 445 height 21
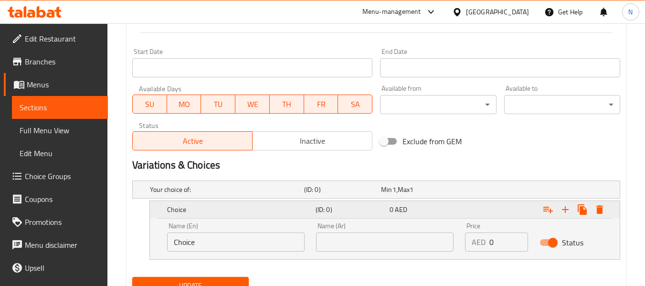
scroll to position [423, 0]
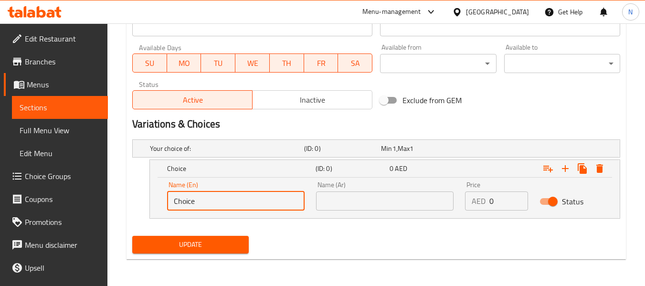
click at [221, 209] on input "Choice" at bounding box center [235, 200] width 137 height 19
click at [221, 209] on input "text" at bounding box center [235, 200] width 137 height 19
type input "Small"
click at [251, 199] on input "Small" at bounding box center [235, 200] width 137 height 19
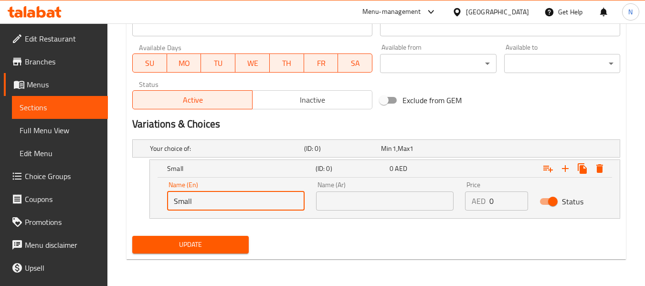
click at [251, 199] on input "Small" at bounding box center [235, 200] width 137 height 19
click at [251, 199] on input "text" at bounding box center [235, 200] width 137 height 19
type input "Medium"
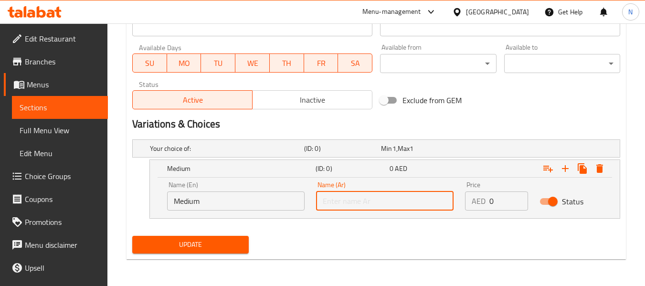
click at [332, 196] on input "text" at bounding box center [384, 200] width 137 height 19
type input "وسط"
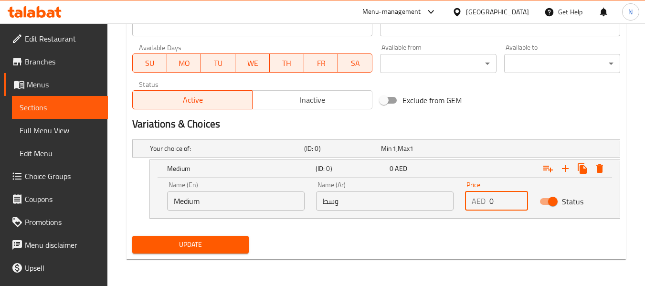
click at [501, 208] on input "0" at bounding box center [508, 200] width 39 height 19
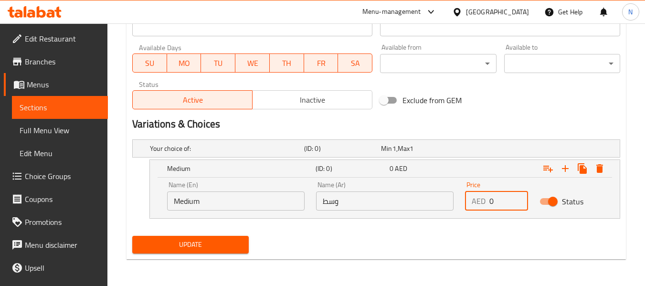
click at [501, 208] on input "0" at bounding box center [508, 200] width 39 height 19
click at [501, 208] on input "12" at bounding box center [508, 200] width 39 height 19
type input "12"
click at [563, 168] on icon "Expand" at bounding box center [565, 168] width 7 height 7
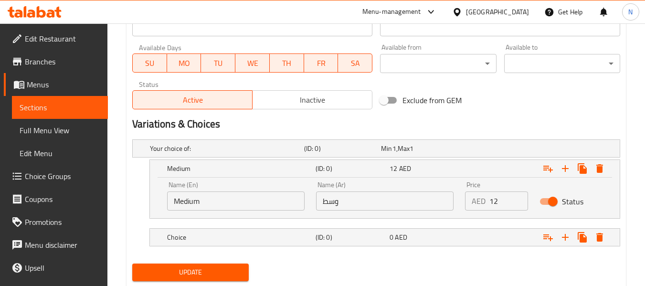
scroll to position [451, 0]
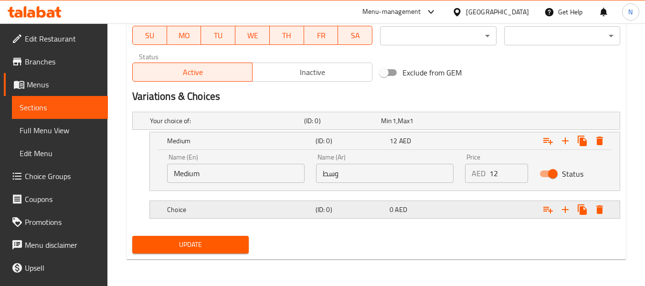
click at [347, 216] on div "Choice (ID: 0) 0 AED" at bounding box center [387, 209] width 445 height 21
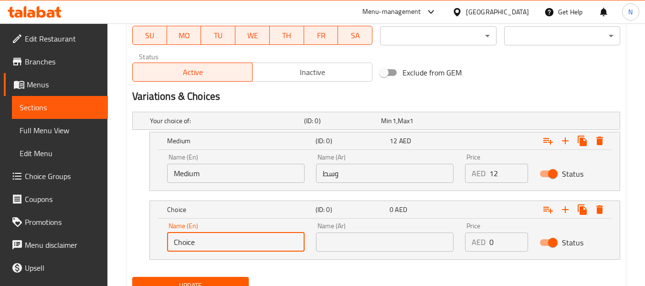
click at [253, 238] on input "Choice" at bounding box center [235, 241] width 137 height 19
click at [253, 238] on input "text" at bounding box center [235, 241] width 137 height 19
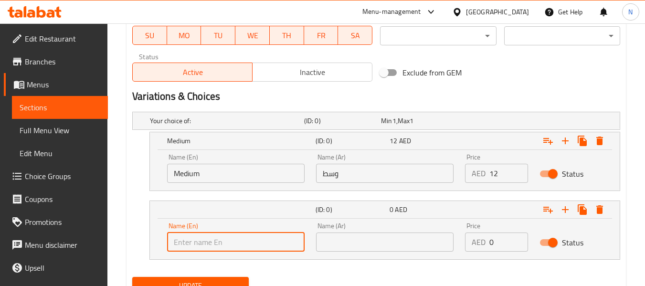
type input "Large"
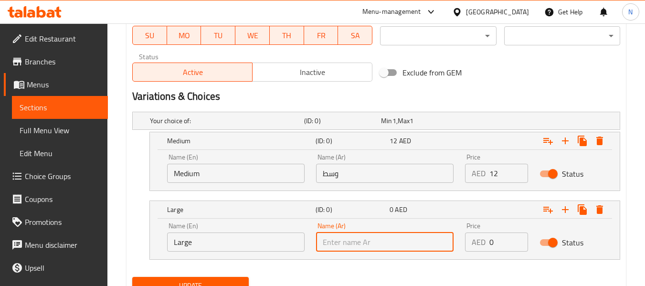
click at [347, 236] on input "text" at bounding box center [384, 241] width 137 height 19
type input "كبير"
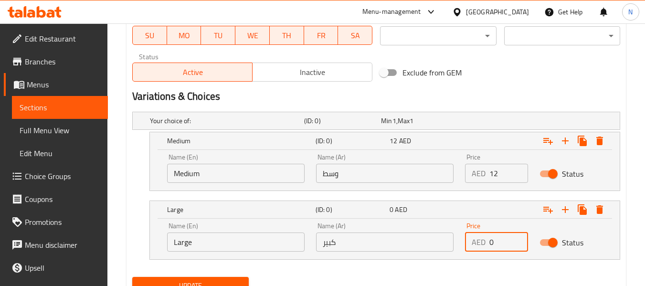
click at [493, 237] on input "0" at bounding box center [508, 241] width 39 height 19
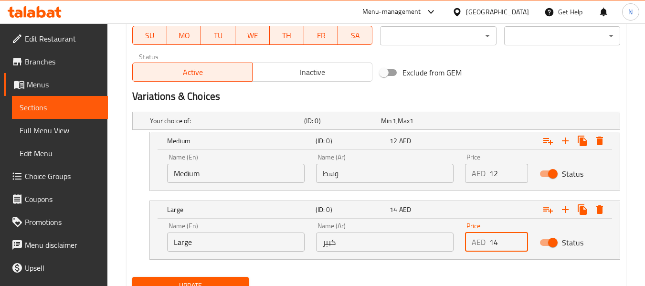
type input "14"
click at [132, 277] on button "Update" at bounding box center [190, 286] width 116 height 18
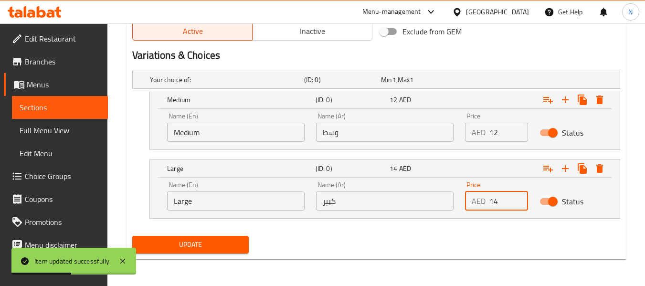
scroll to position [0, 0]
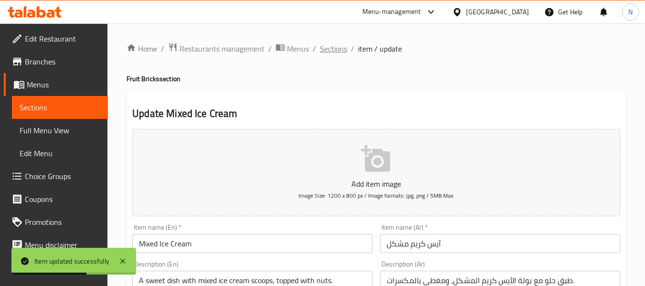
click at [322, 44] on span "Sections" at bounding box center [333, 48] width 27 height 11
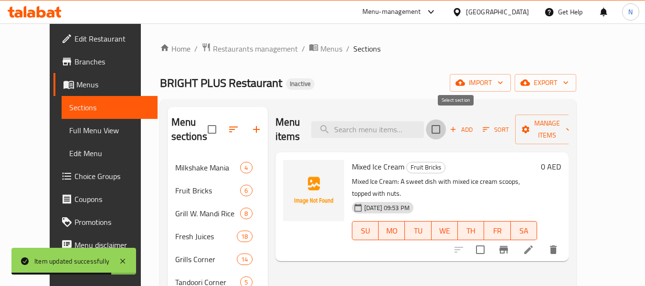
click at [446, 119] on input "checkbox" at bounding box center [436, 129] width 20 height 20
checkbox input "true"
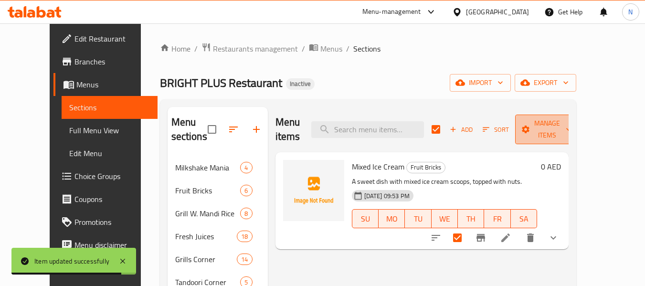
click at [556, 128] on button "Manage items" at bounding box center [547, 130] width 64 height 30
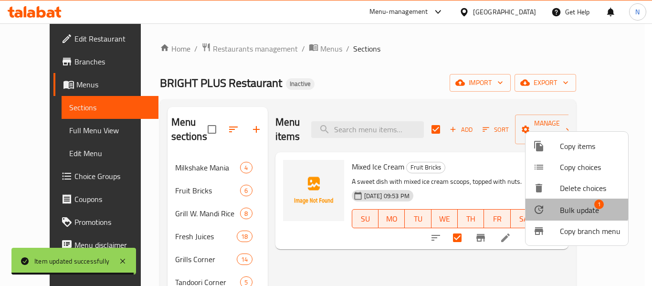
click at [556, 204] on div at bounding box center [546, 209] width 27 height 11
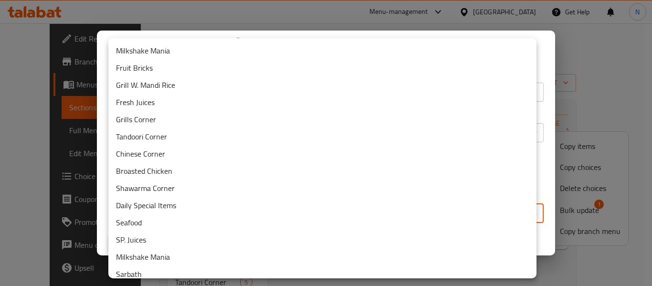
click at [366, 214] on body "​ Menu-management [GEOGRAPHIC_DATA] Get Help N Edit Restaurant Branches Menus S…" at bounding box center [326, 154] width 652 height 262
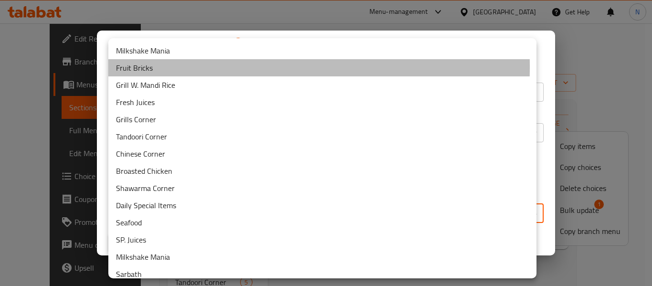
click at [141, 67] on li "Fruit Bricks" at bounding box center [322, 67] width 428 height 17
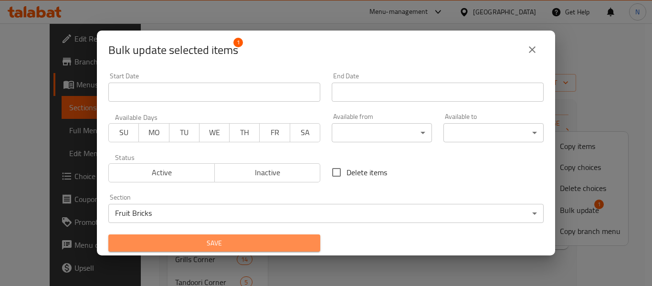
click at [223, 244] on span "Save" at bounding box center [214, 243] width 197 height 12
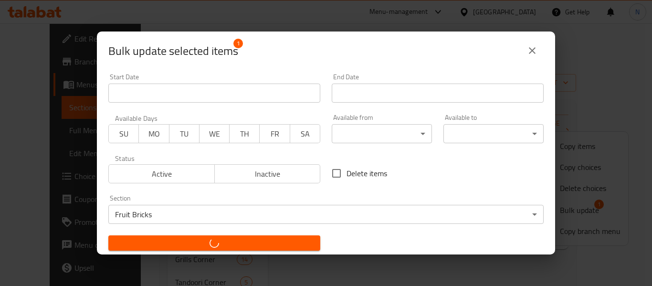
checkbox input "false"
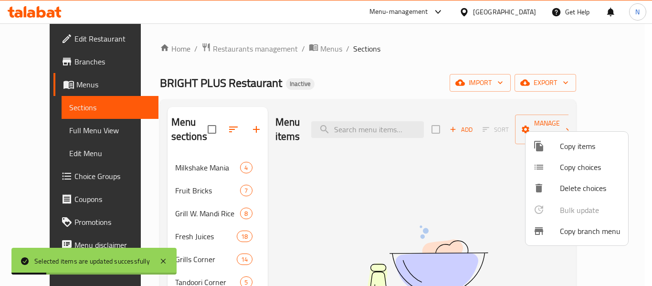
click at [122, 155] on div at bounding box center [326, 143] width 652 height 286
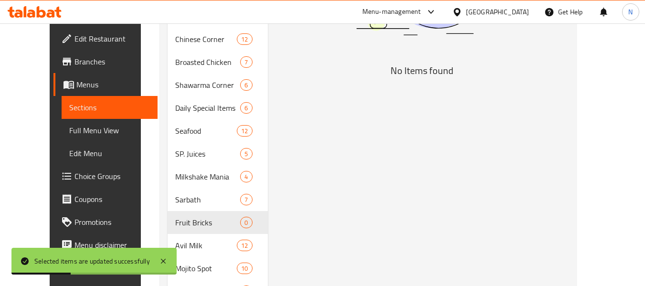
scroll to position [266, 0]
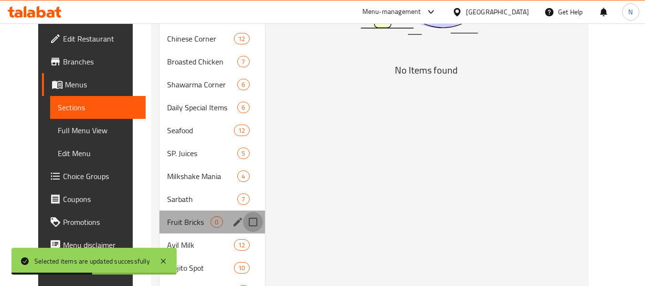
click at [243, 220] on input "Menu sections" at bounding box center [253, 222] width 20 height 20
checkbox input "true"
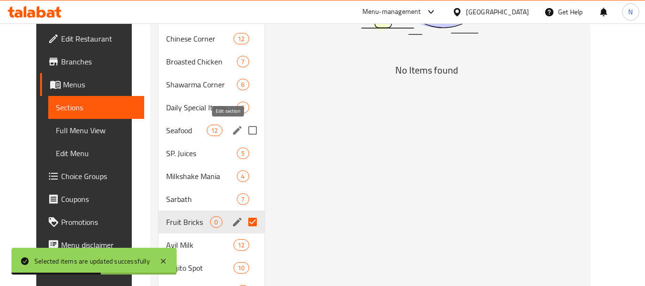
scroll to position [0, 0]
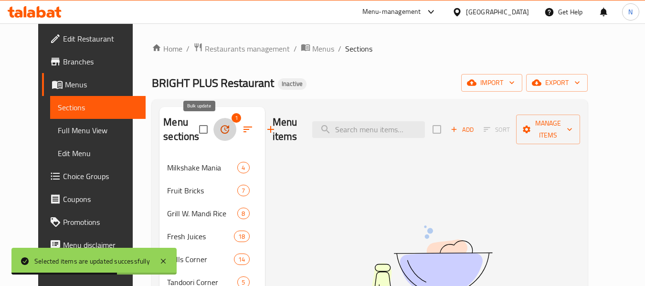
click at [219, 127] on icon "button" at bounding box center [224, 129] width 11 height 11
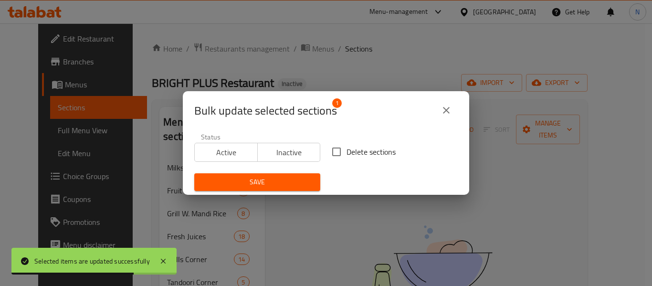
click at [360, 144] on label "Delete sections" at bounding box center [360, 152] width 69 height 20
click at [346, 144] on input "Delete sections" at bounding box center [336, 152] width 20 height 20
checkbox input "true"
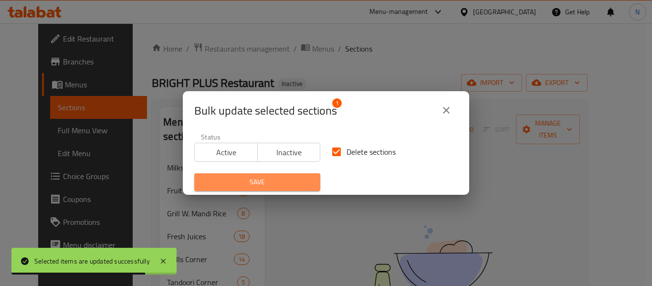
click at [293, 181] on span "Save" at bounding box center [257, 182] width 111 height 12
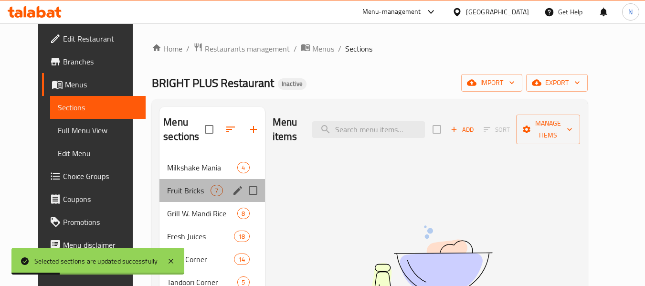
click at [159, 190] on div "Fruit Bricks 7" at bounding box center [211, 190] width 105 height 23
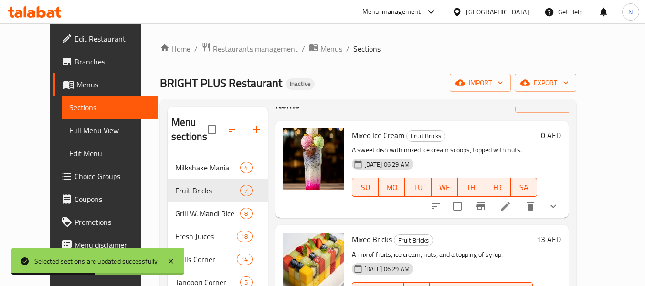
scroll to position [31, 0]
click at [565, 202] on button "show more" at bounding box center [553, 206] width 23 height 23
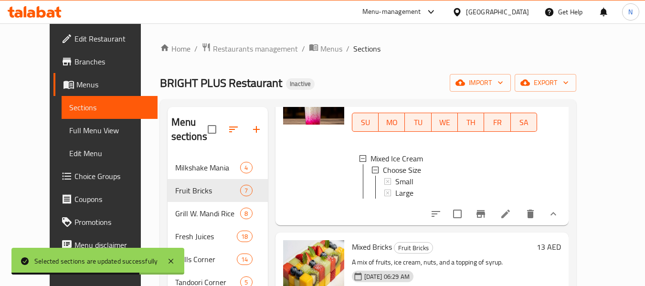
scroll to position [97, 0]
click at [559, 219] on icon "show more" at bounding box center [552, 213] width 11 height 11
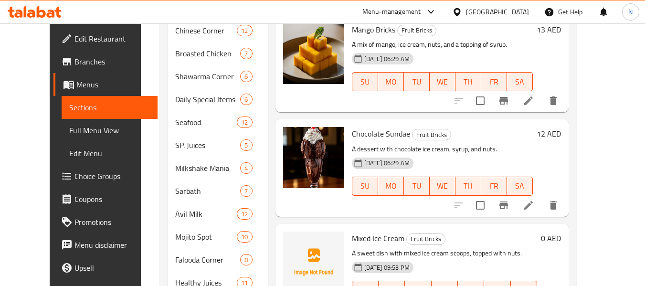
scroll to position [336, 0]
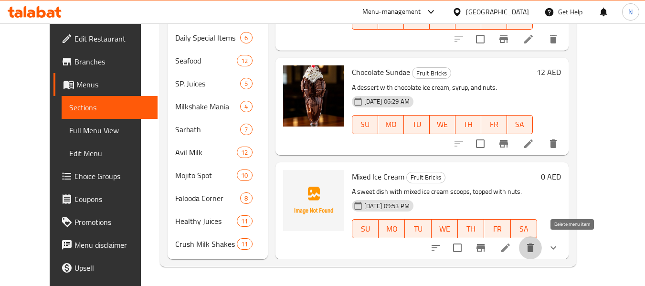
click at [536, 245] on icon "delete" at bounding box center [529, 247] width 11 height 11
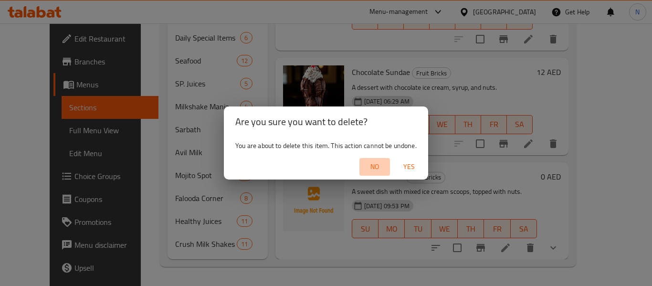
click at [382, 169] on span "No" at bounding box center [374, 167] width 23 height 12
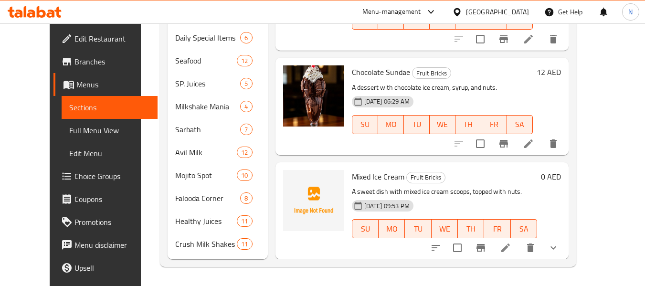
click at [375, 175] on span "Mixed Ice Cream" at bounding box center [378, 176] width 52 height 14
copy h6 "Mixed Ice Cream"
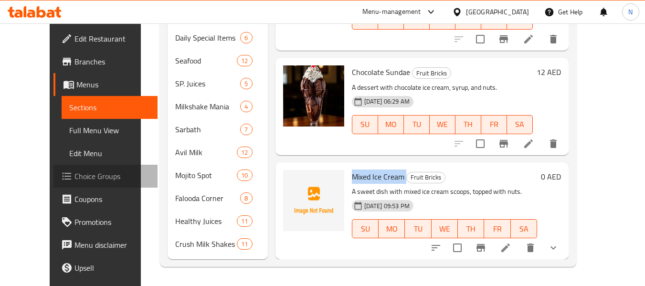
click at [61, 167] on link "Choice Groups" at bounding box center [105, 176] width 104 height 23
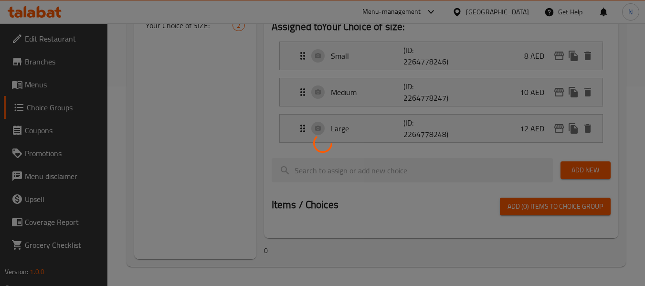
scroll to position [135, 0]
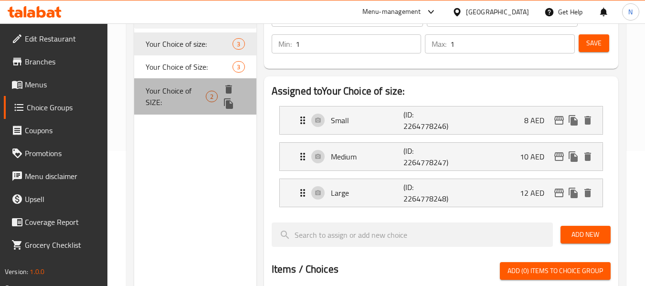
click at [171, 91] on span "Your Choice of SIZE:" at bounding box center [176, 96] width 60 height 23
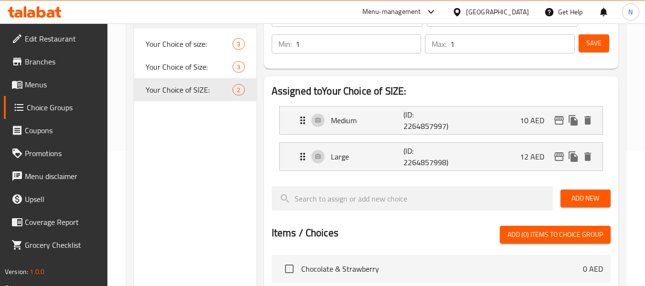
type input "Your Choice of SIZE:"
click at [379, 122] on p "Medium" at bounding box center [367, 120] width 73 height 11
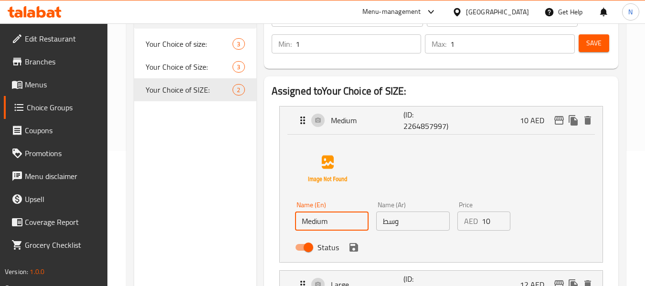
click at [315, 220] on input "Medium" at bounding box center [331, 220] width 73 height 19
click at [315, 220] on input "text" at bounding box center [331, 220] width 73 height 19
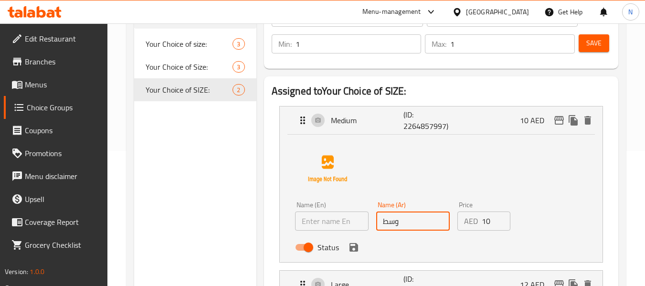
click at [396, 220] on input "وسط" at bounding box center [412, 220] width 73 height 19
click at [396, 220] on input "text" at bounding box center [412, 220] width 73 height 19
type input "صغير"
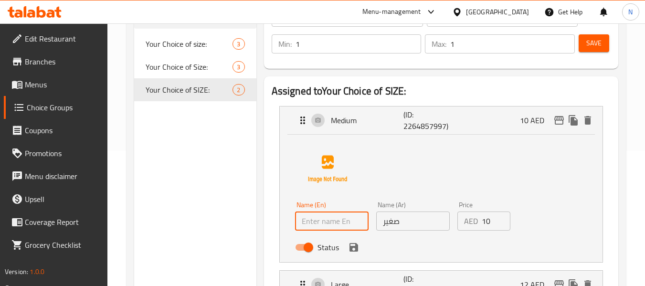
click at [346, 219] on input "text" at bounding box center [331, 220] width 73 height 19
type input "Small"
click at [354, 247] on icon "save" at bounding box center [353, 247] width 9 height 9
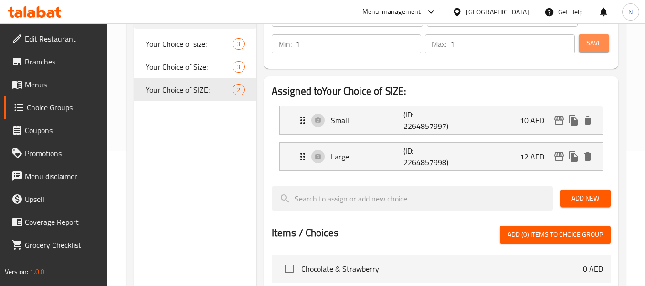
click at [592, 42] on span "Save" at bounding box center [593, 43] width 15 height 12
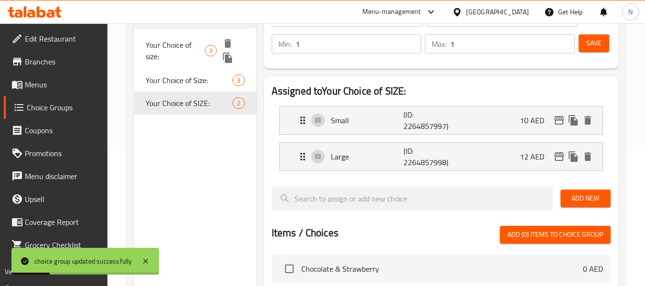
click at [174, 53] on span "Your Choice of size:" at bounding box center [175, 50] width 59 height 23
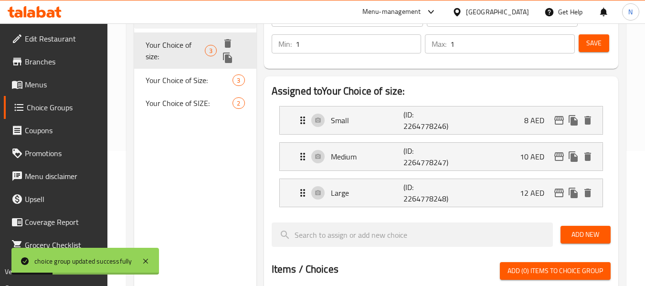
type input "Your Choice of size:"
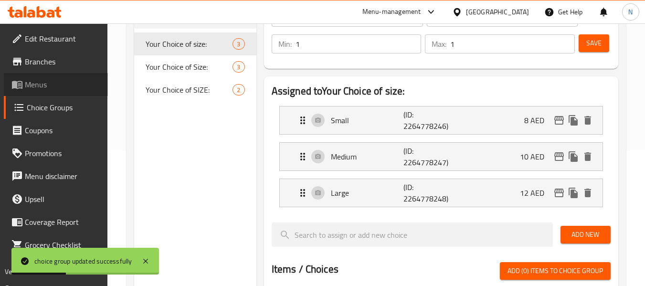
click at [64, 90] on span "Menus" at bounding box center [62, 84] width 75 height 11
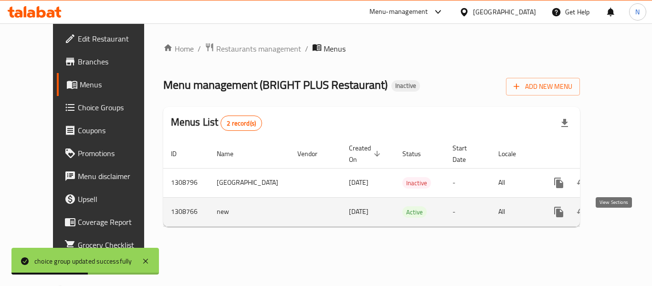
click at [622, 218] on icon "enhanced table" at bounding box center [627, 211] width 11 height 11
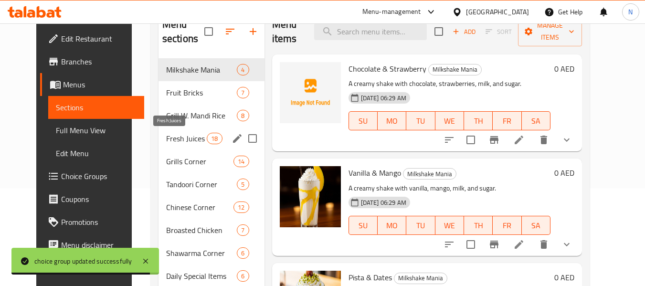
scroll to position [97, 0]
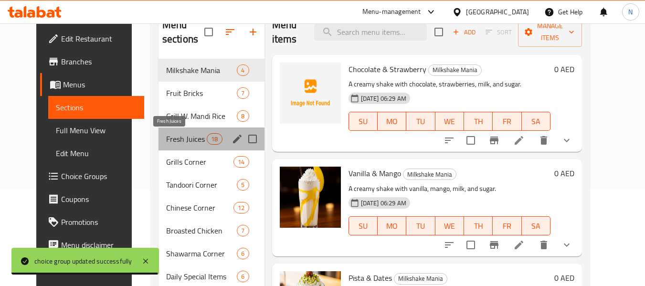
click at [169, 140] on span "Fresh Juices" at bounding box center [186, 138] width 41 height 11
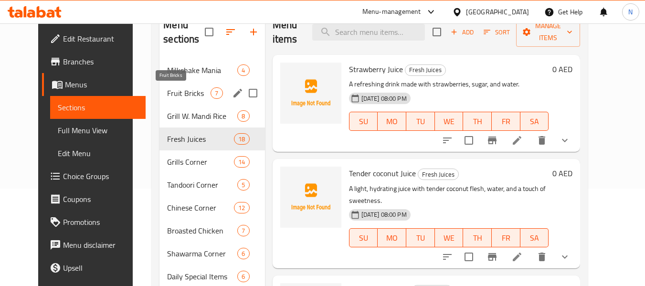
click at [176, 93] on span "Fruit Bricks" at bounding box center [188, 92] width 43 height 11
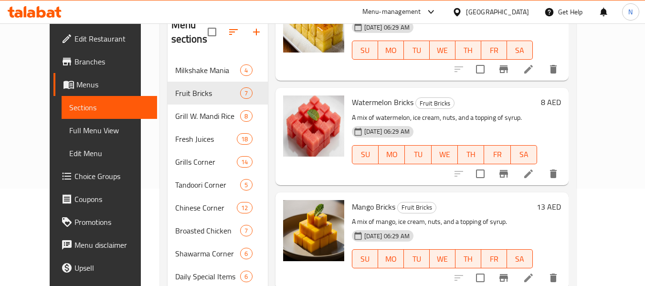
scroll to position [336, 0]
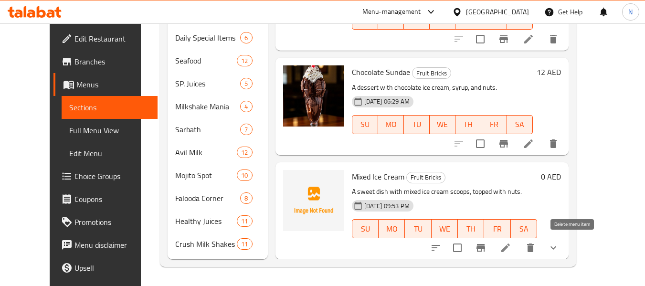
click at [542, 246] on button "delete" at bounding box center [530, 247] width 23 height 23
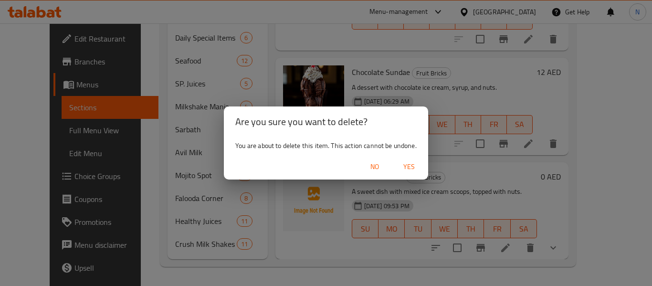
click at [410, 161] on span "Yes" at bounding box center [409, 167] width 23 height 12
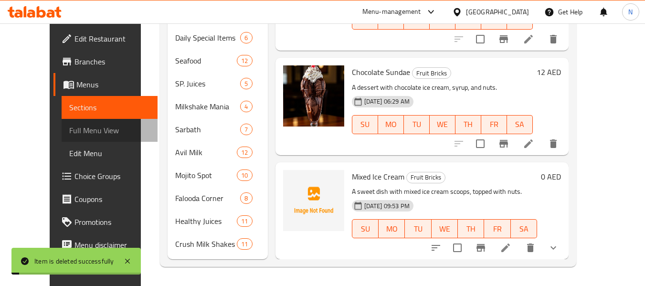
click at [84, 129] on span "Full Menu View" at bounding box center [109, 130] width 81 height 11
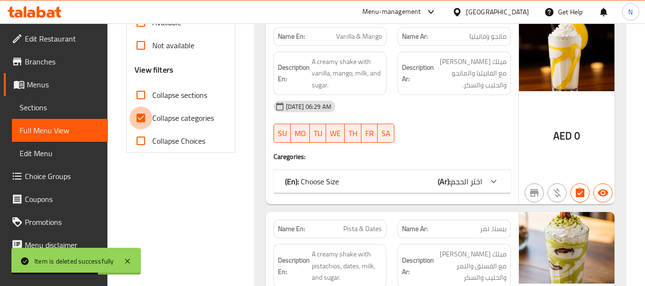
click at [141, 116] on input "Collapse categories" at bounding box center [140, 117] width 23 height 23
checkbox input "false"
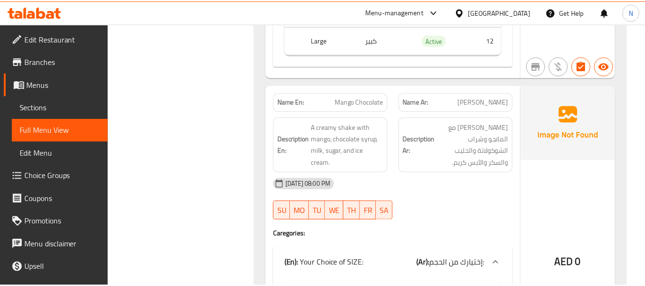
scroll to position [36677, 0]
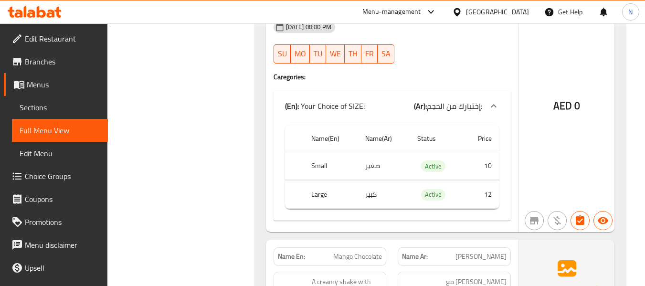
click at [41, 102] on span "Sections" at bounding box center [60, 107] width 81 height 11
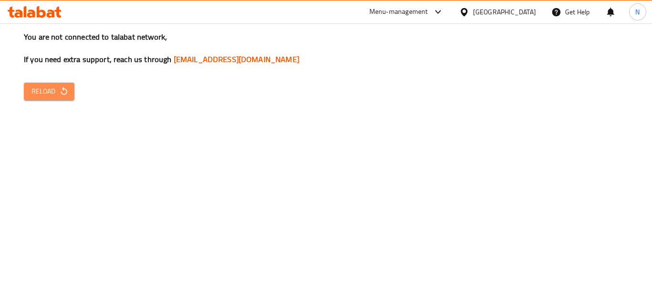
click at [71, 92] on button "Reload" at bounding box center [49, 92] width 51 height 18
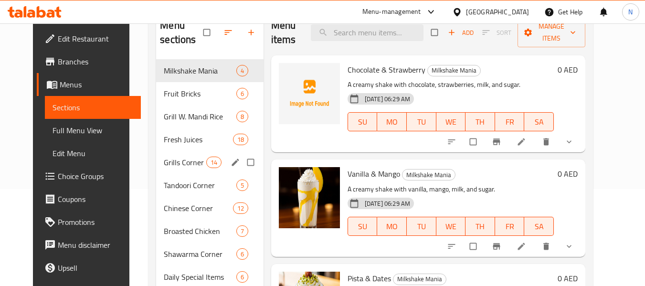
scroll to position [107, 0]
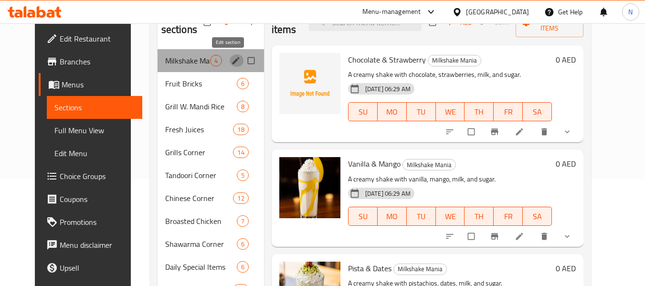
click at [231, 62] on icon "edit" at bounding box center [236, 61] width 10 height 10
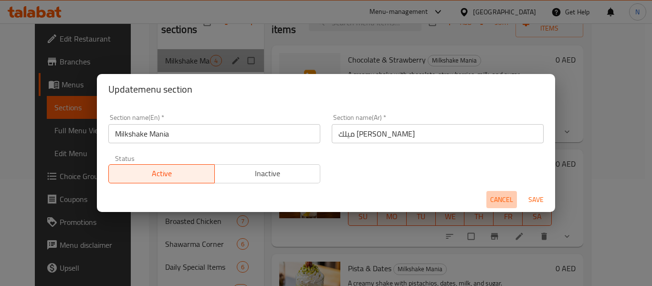
click at [500, 195] on span "Cancel" at bounding box center [501, 200] width 23 height 12
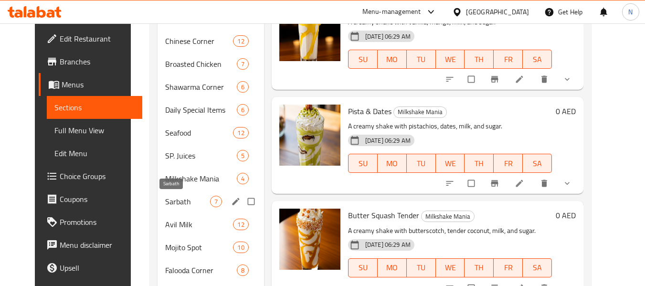
scroll to position [265, 0]
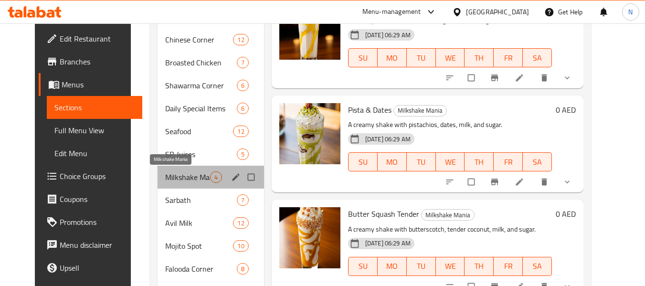
click at [165, 171] on span "Milkshake Mania" at bounding box center [187, 176] width 45 height 11
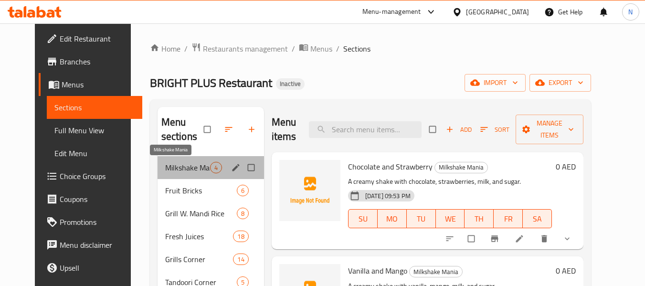
click at [178, 163] on span "Milkshake Mania" at bounding box center [187, 167] width 45 height 11
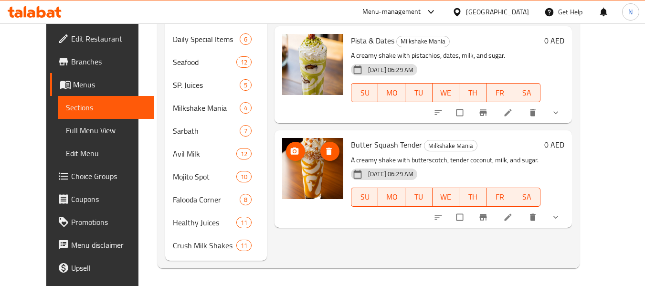
scroll to position [336, 0]
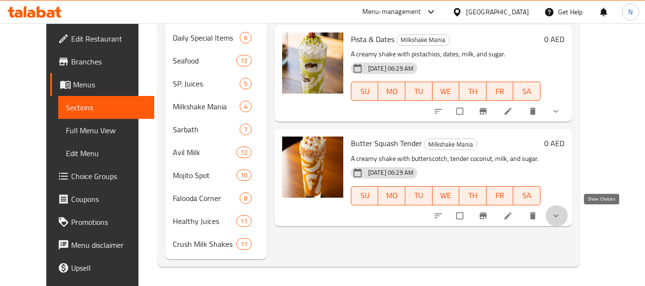
click at [560, 214] on icon "show more" at bounding box center [556, 216] width 10 height 10
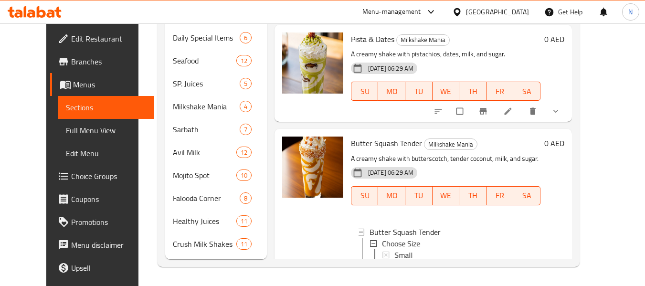
scroll to position [47, 0]
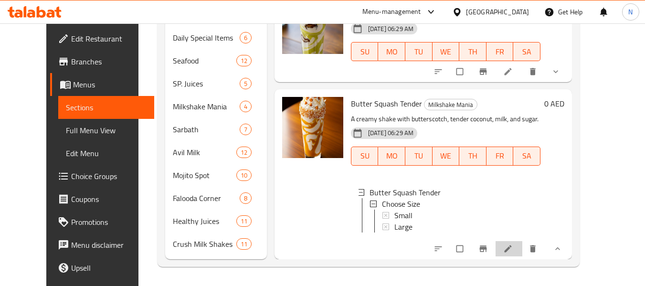
click at [522, 254] on li at bounding box center [508, 248] width 27 height 15
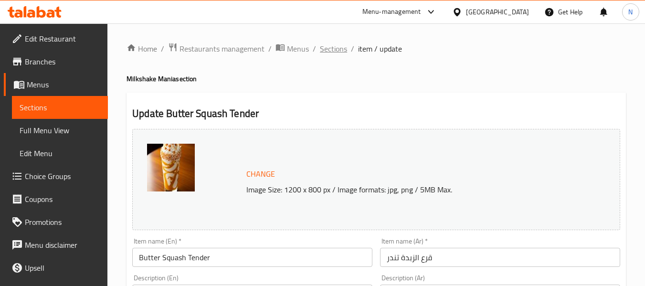
click at [337, 44] on span "Sections" at bounding box center [333, 48] width 27 height 11
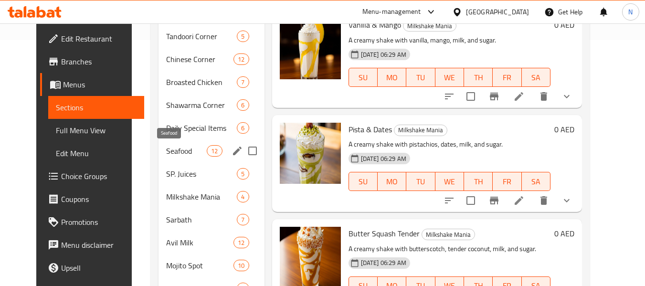
scroll to position [258, 0]
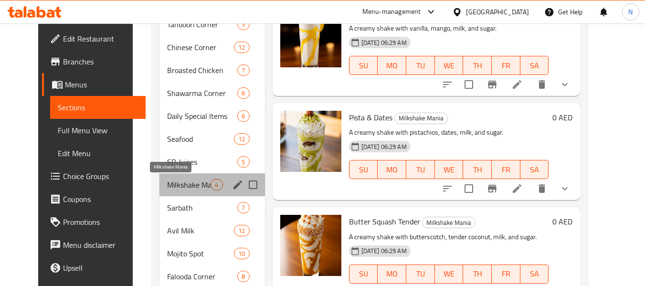
click at [170, 189] on span "Milkshake Mania" at bounding box center [188, 184] width 43 height 11
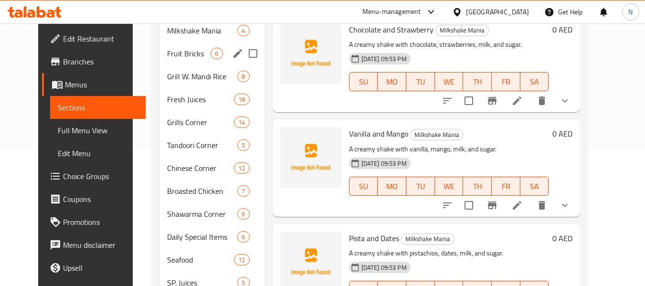
scroll to position [105, 0]
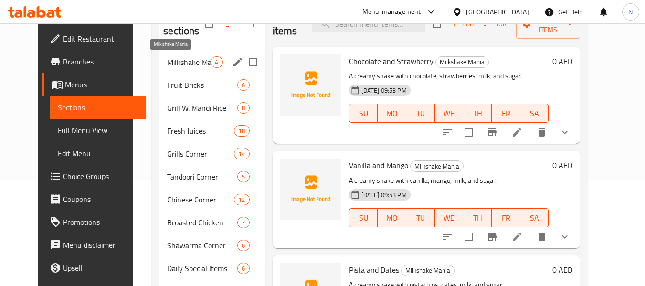
click at [167, 67] on span "Milkshake Mania" at bounding box center [188, 61] width 43 height 11
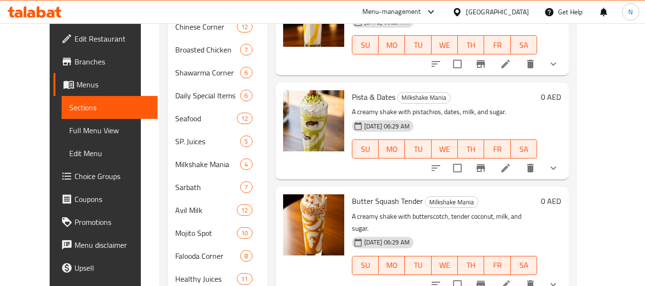
scroll to position [231, 0]
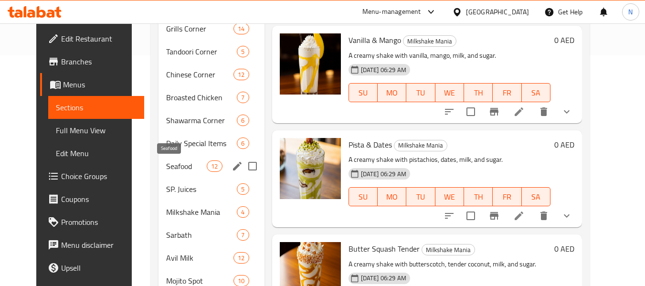
drag, startPoint x: 195, startPoint y: 163, endPoint x: 127, endPoint y: 169, distance: 68.5
click at [151, 169] on div "Menu sections Milkshake Mania 4 Fruit Bricks 6 Grill W. Mandi Rice 8 Fresh Juic…" at bounding box center [370, 120] width 439 height 503
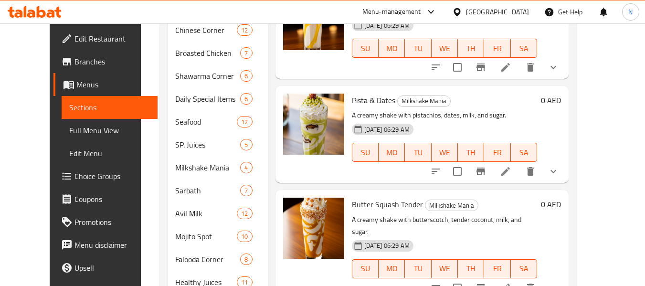
scroll to position [275, 0]
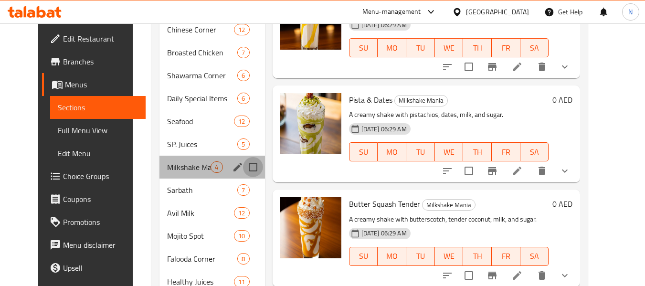
click at [243, 166] on input "Menu sections" at bounding box center [253, 167] width 20 height 20
checkbox input "true"
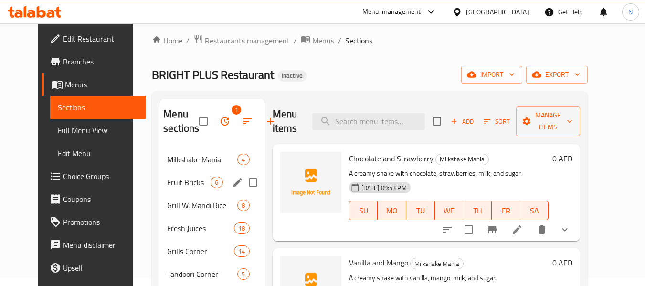
scroll to position [2, 0]
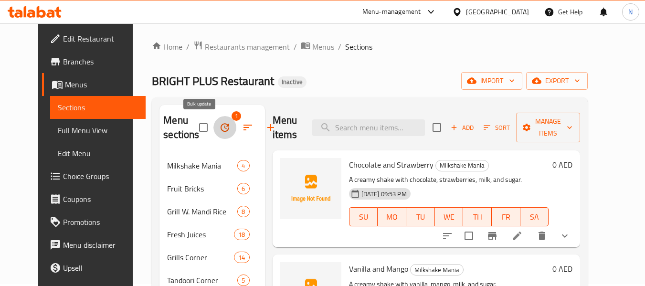
click at [219, 129] on icon "button" at bounding box center [224, 127] width 11 height 11
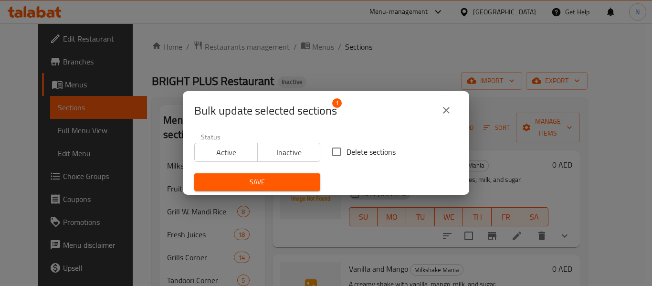
click at [349, 153] on span "Delete sections" at bounding box center [370, 151] width 49 height 11
click at [346, 153] on input "Delete sections" at bounding box center [336, 152] width 20 height 20
checkbox input "true"
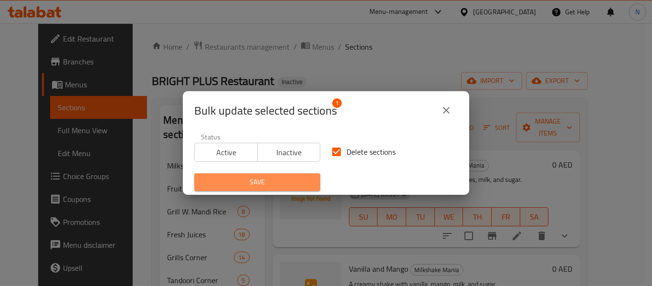
click at [294, 184] on span "Save" at bounding box center [257, 182] width 111 height 12
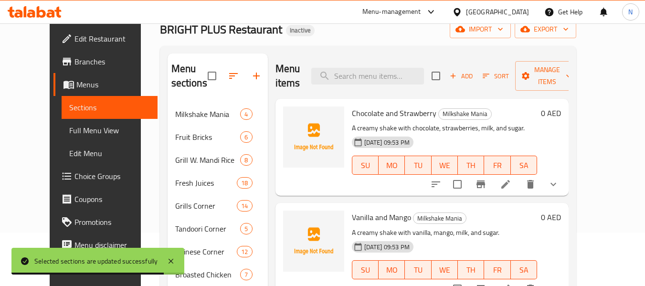
scroll to position [54, 0]
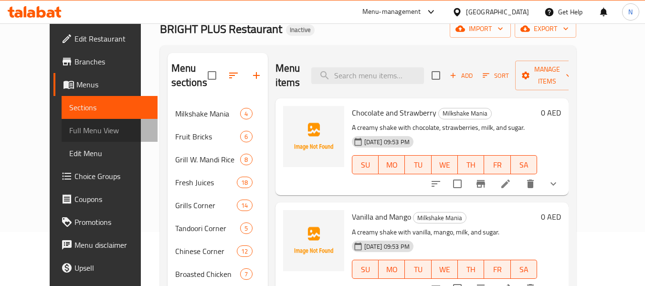
click at [86, 132] on span "Full Menu View" at bounding box center [109, 130] width 81 height 11
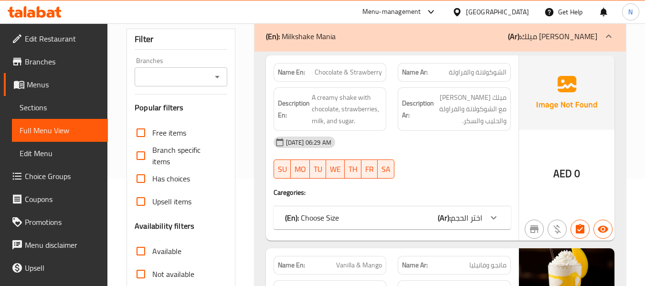
scroll to position [272, 0]
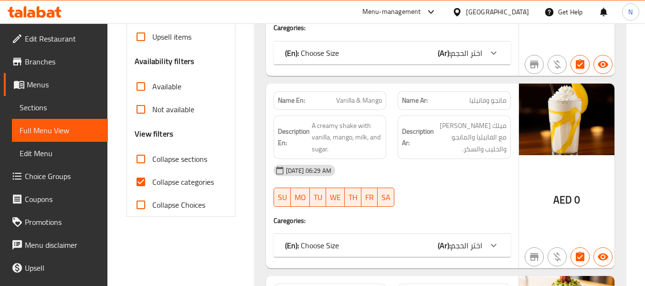
click at [194, 189] on label "Collapse categories" at bounding box center [171, 181] width 84 height 23
click at [152, 189] on input "Collapse categories" at bounding box center [140, 181] width 23 height 23
checkbox input "false"
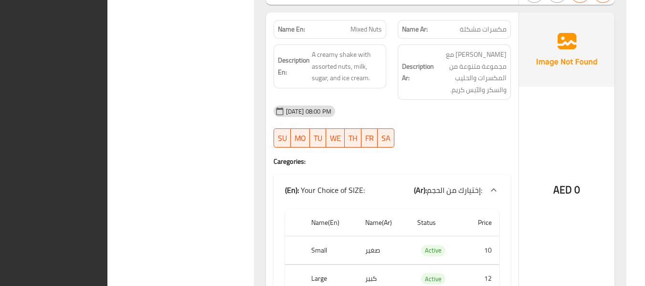
scroll to position [35515, 0]
